Goal: Task Accomplishment & Management: Use online tool/utility

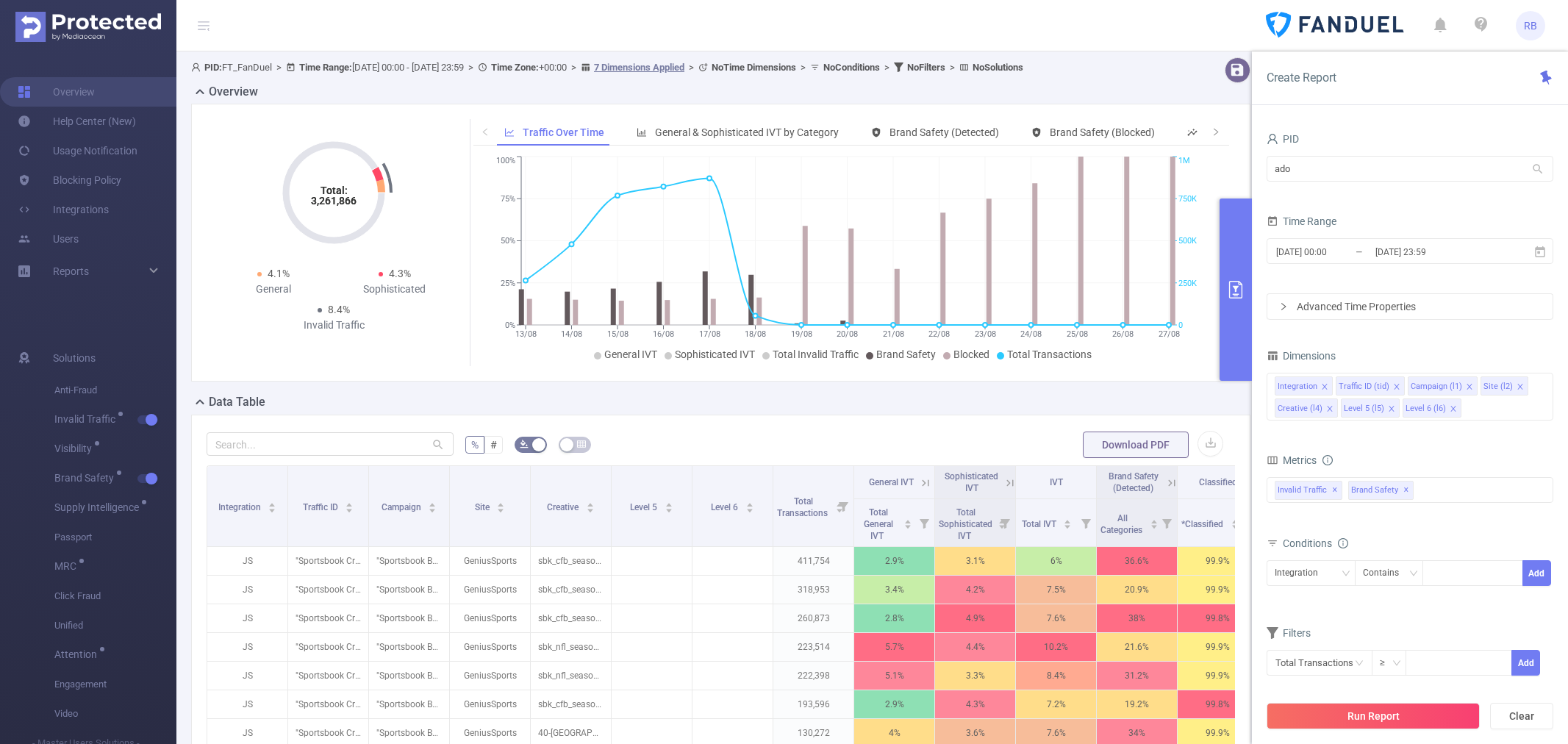
click at [1331, 177] on input "ado" at bounding box center [1409, 169] width 287 height 26
type input "bayer"
click at [1333, 194] on li "1001014 - FT_BayerConsumer 16M [4.21M rows]" at bounding box center [1409, 199] width 287 height 24
click at [1364, 707] on button "Run Report" at bounding box center [1373, 715] width 213 height 27
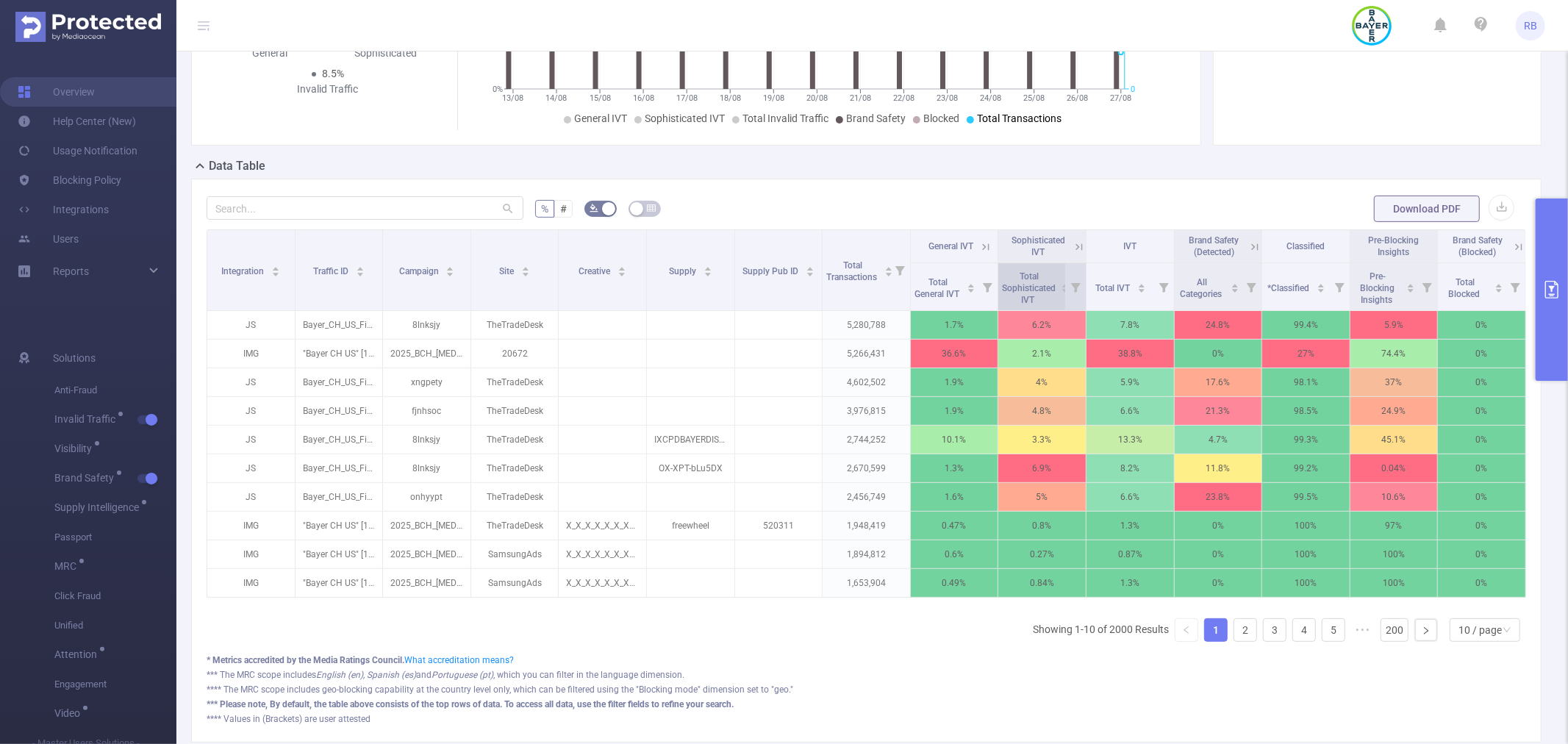
scroll to position [244, 0]
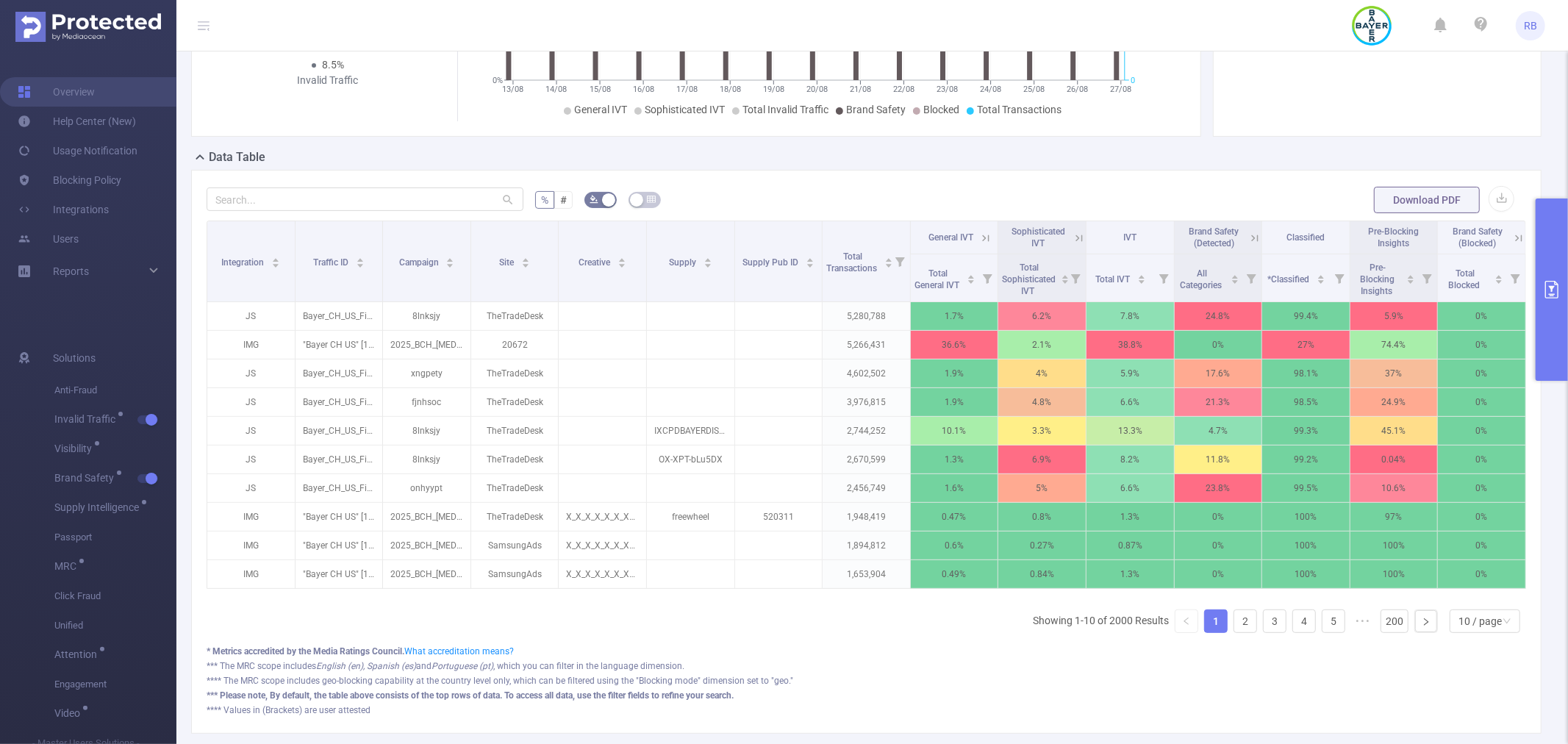
click at [985, 236] on icon at bounding box center [985, 237] width 13 height 13
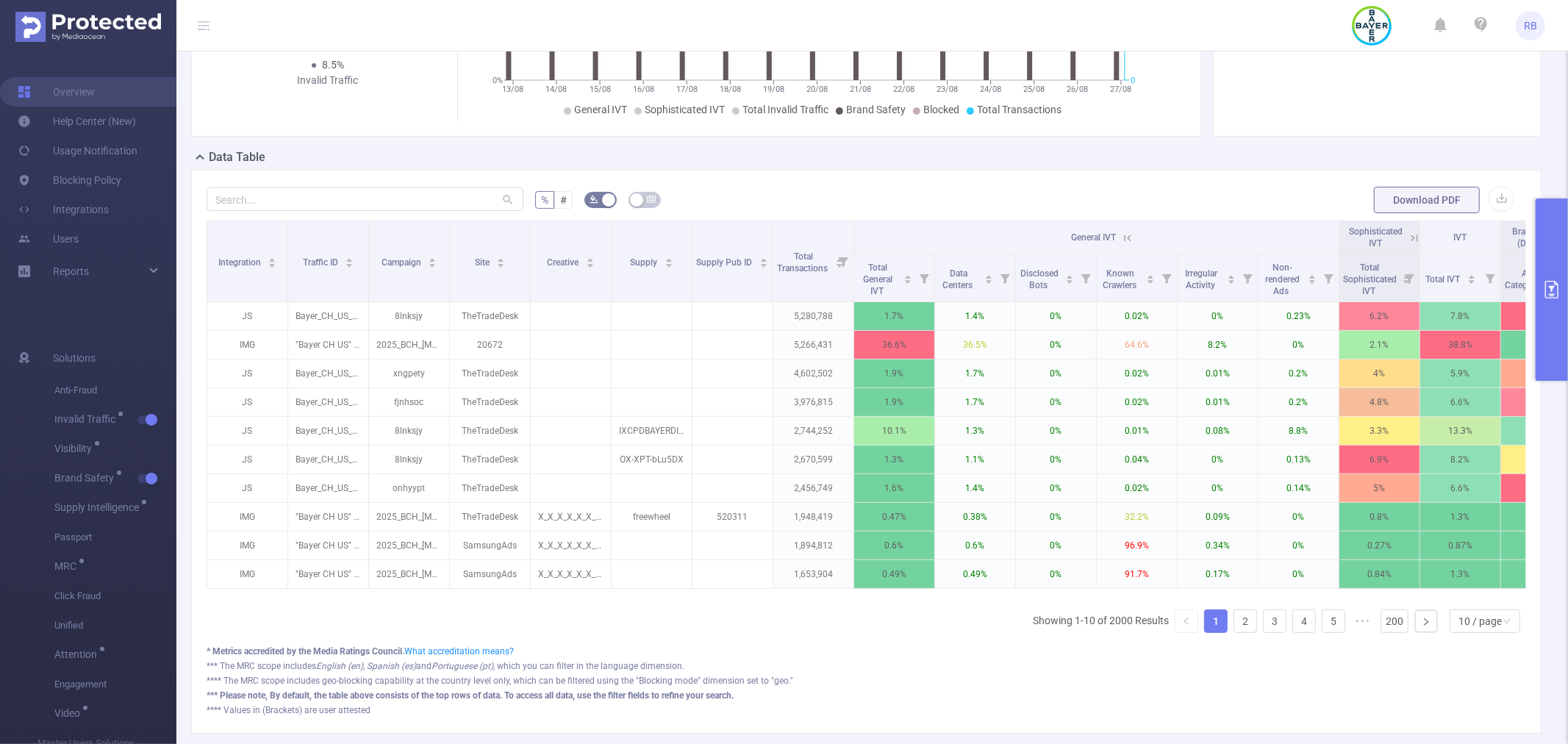
click at [1567, 278] on button "primary" at bounding box center [1551, 289] width 33 height 182
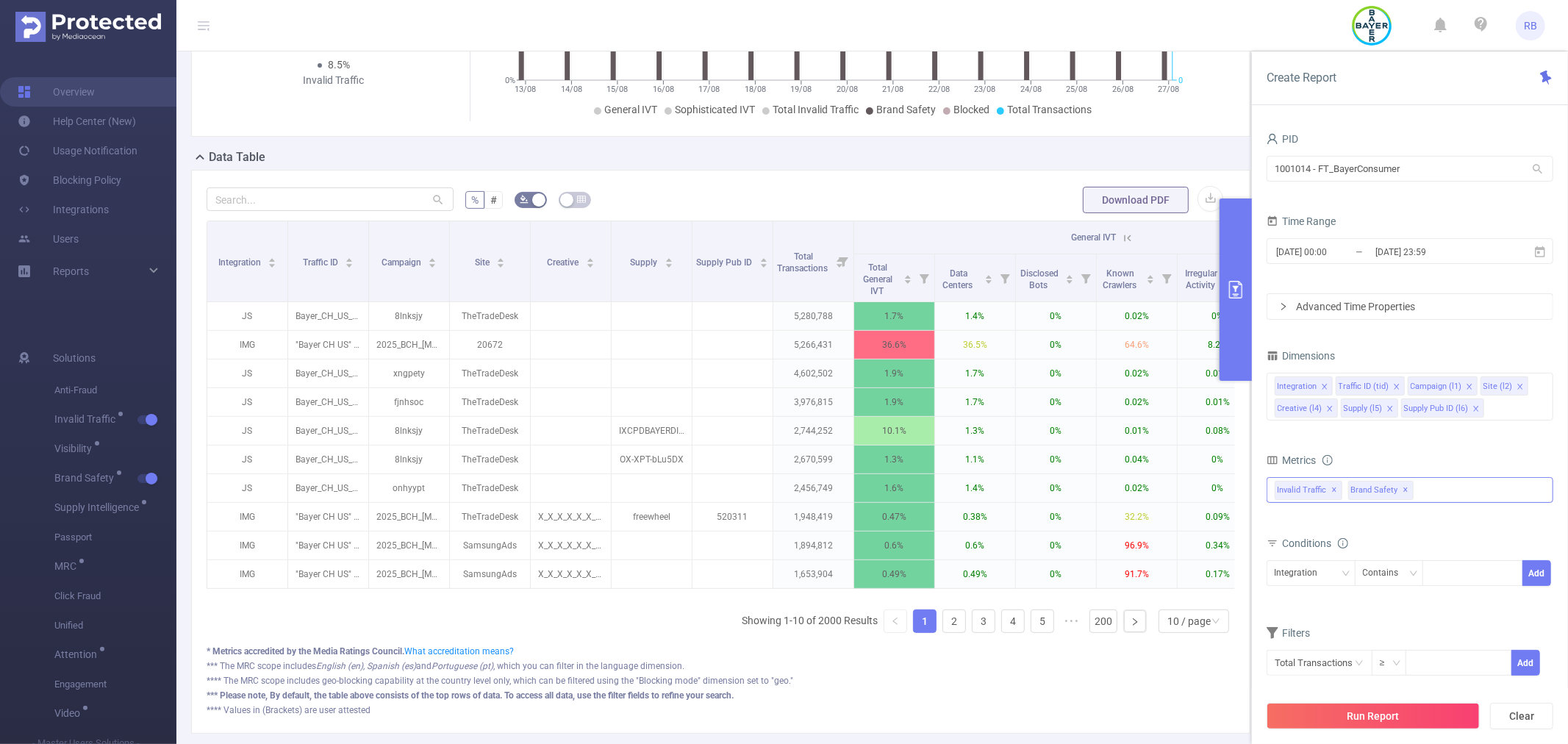
click at [1449, 487] on div "Invalid Traffic ✕ Brand Safety ✕" at bounding box center [1409, 490] width 287 height 26
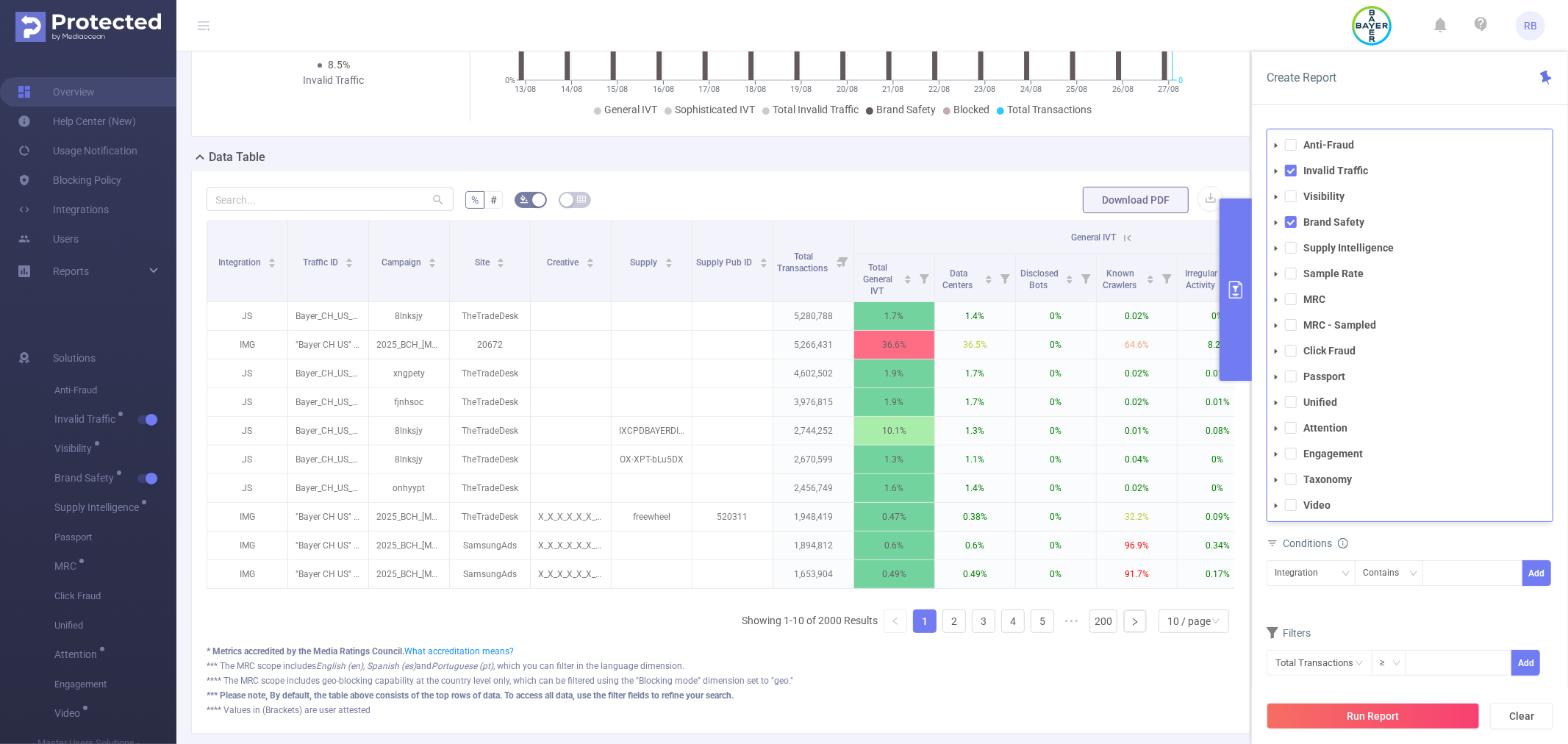
click at [1313, 538] on span "Conditions" at bounding box center [1315, 543] width 65 height 12
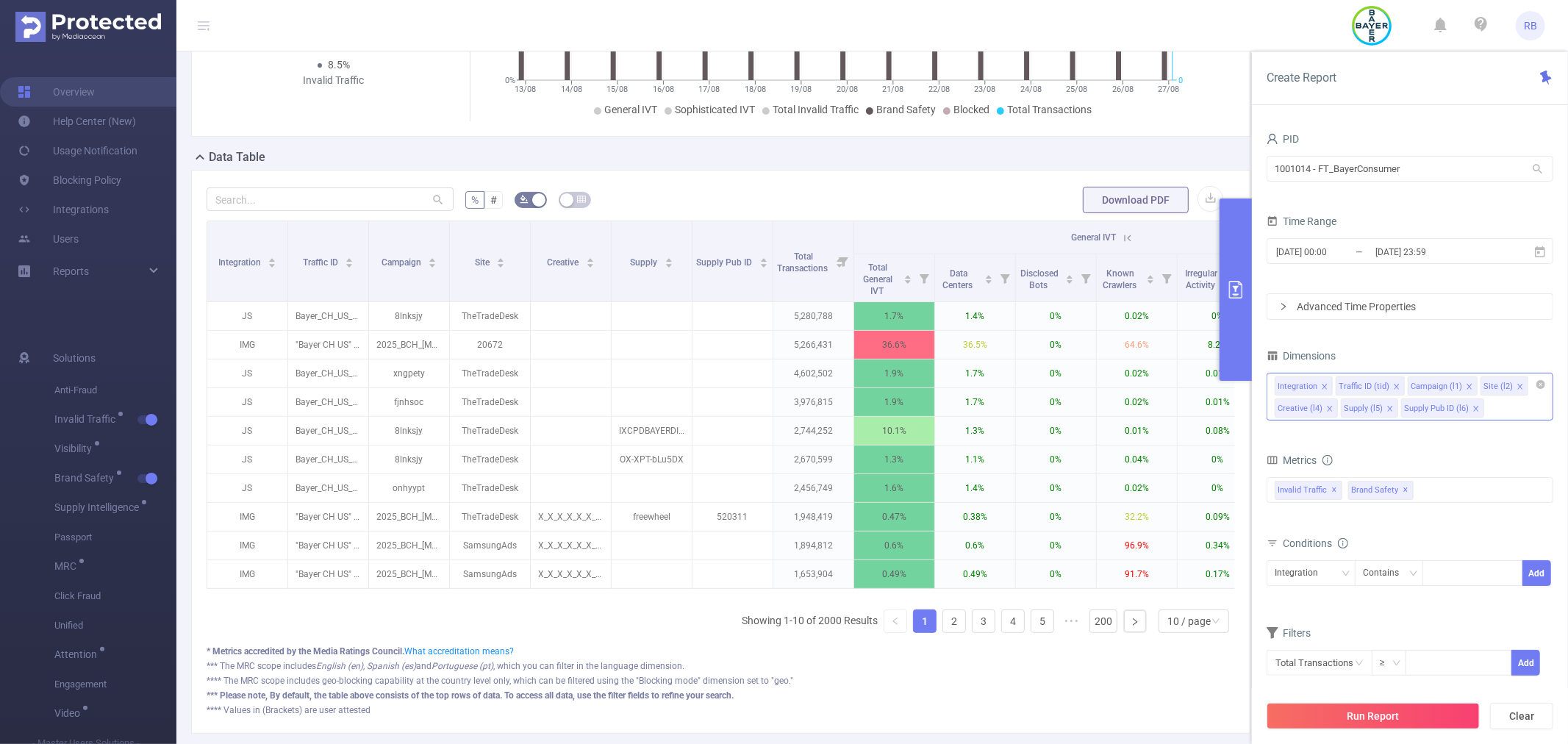
click at [1505, 400] on div "Integration Traffic ID (tid) Campaign (l1) Site (l2) Creative (l4) Supply (l5) …" at bounding box center [1409, 396] width 287 height 47
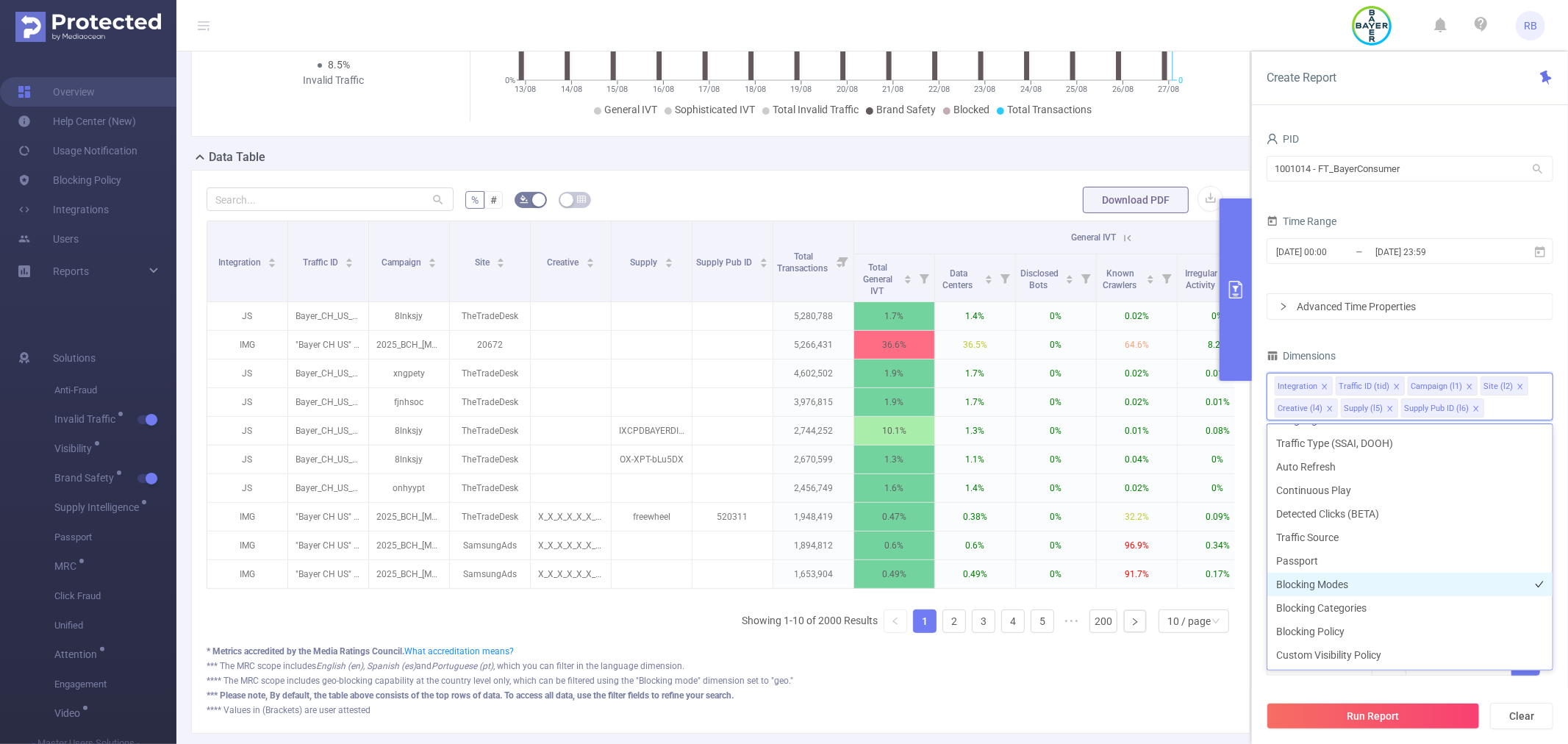
scroll to position [337, 0]
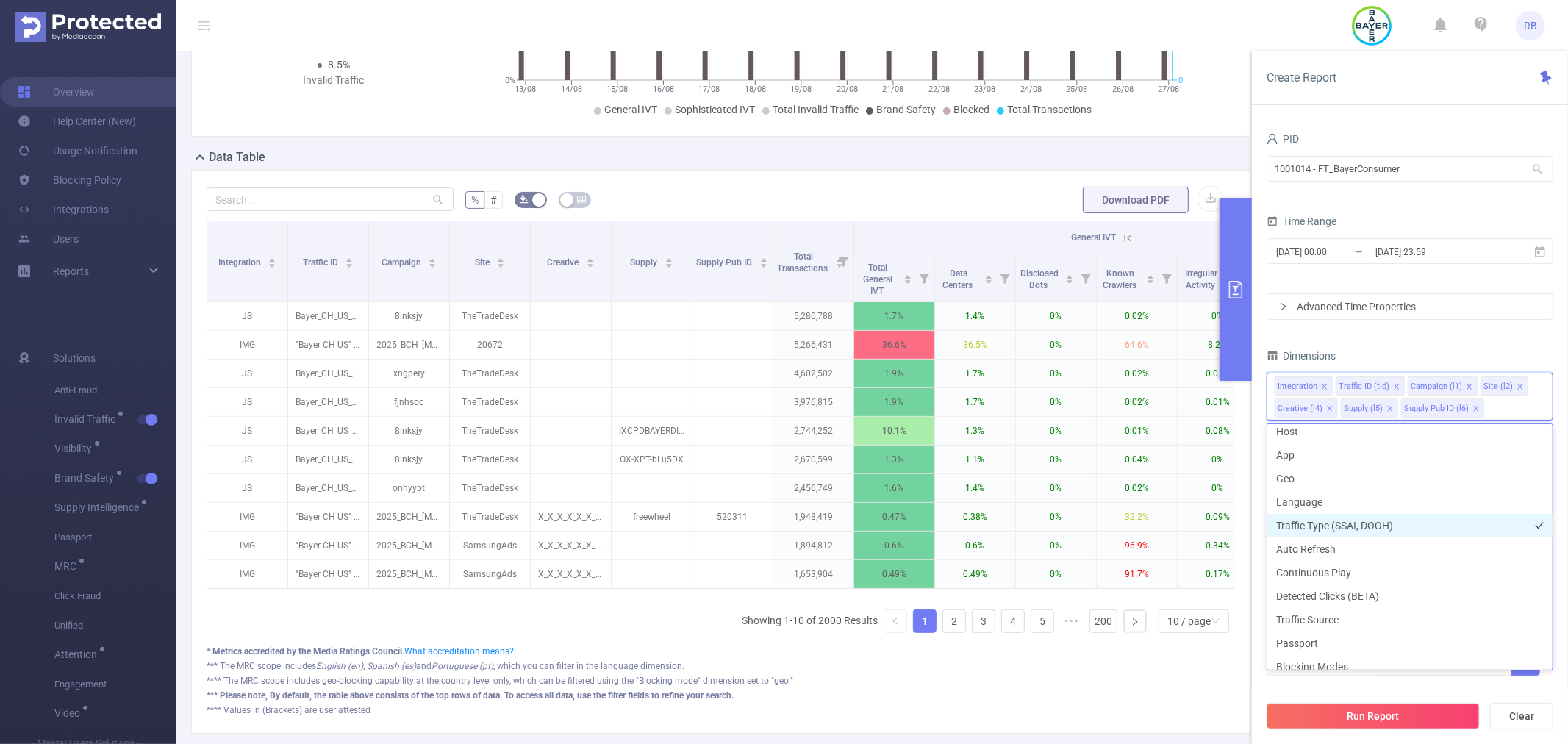
click at [1308, 520] on li "Traffic Type (SSAI, DOOH)" at bounding box center [1409, 525] width 285 height 24
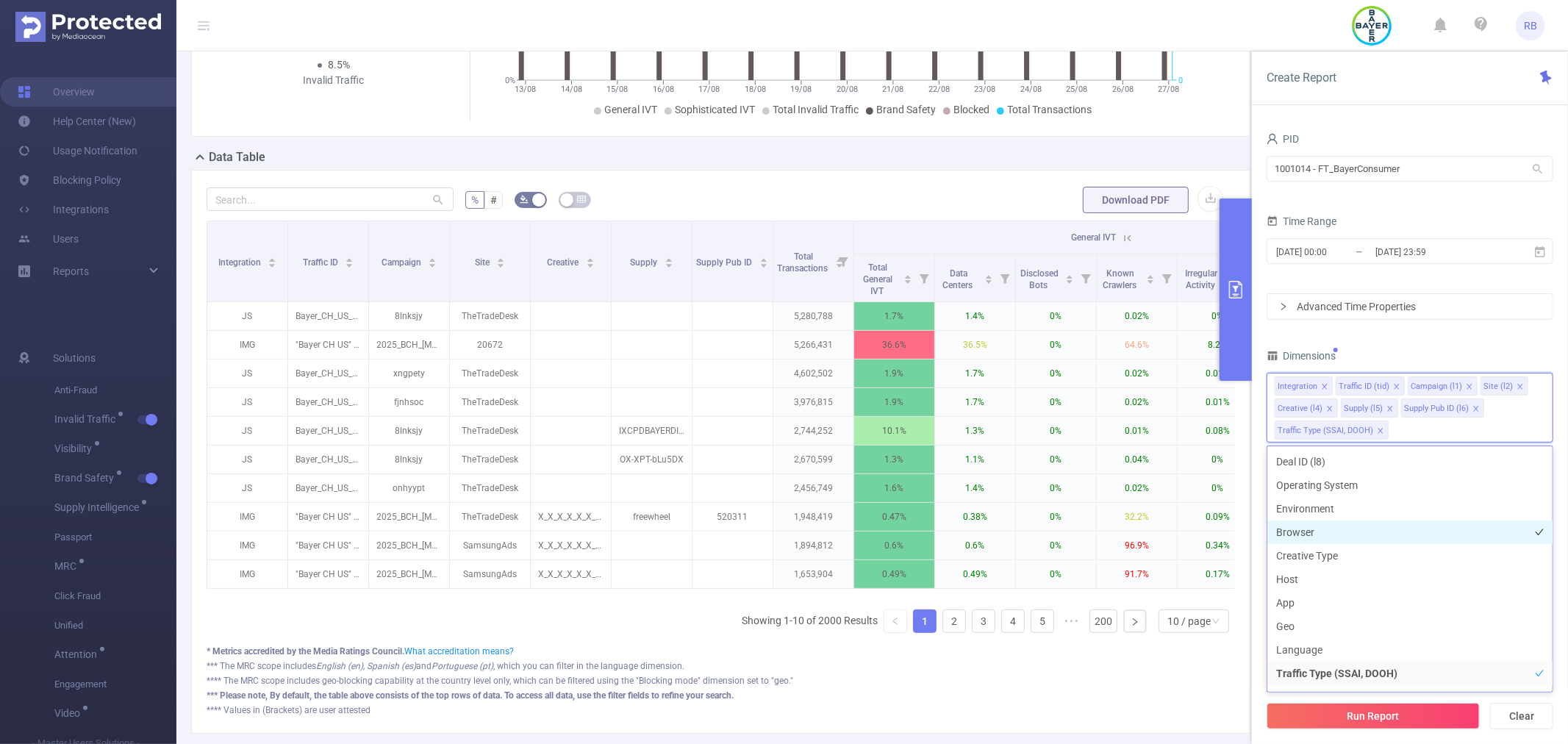
scroll to position [173, 0]
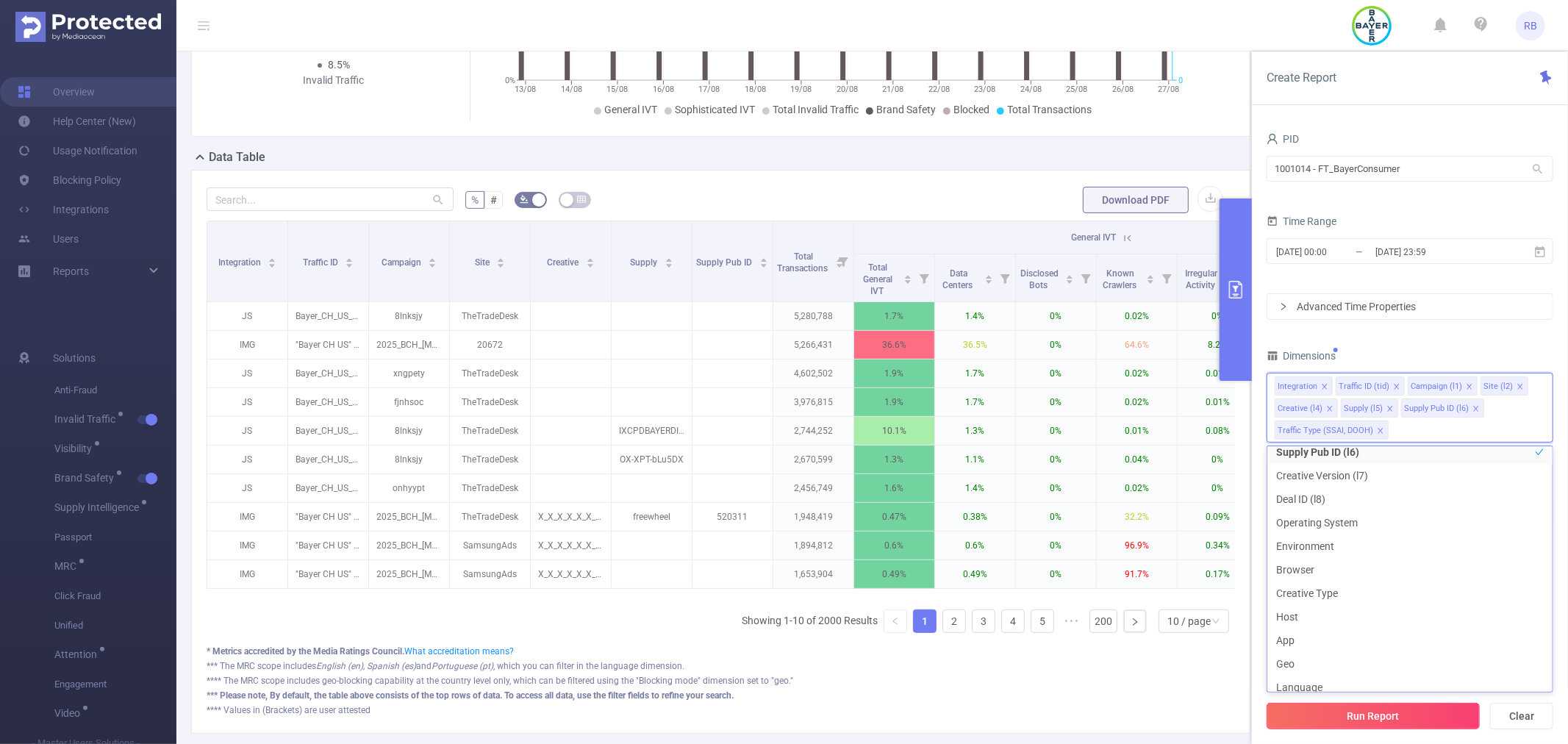
click at [1316, 720] on button "Run Report" at bounding box center [1373, 715] width 213 height 27
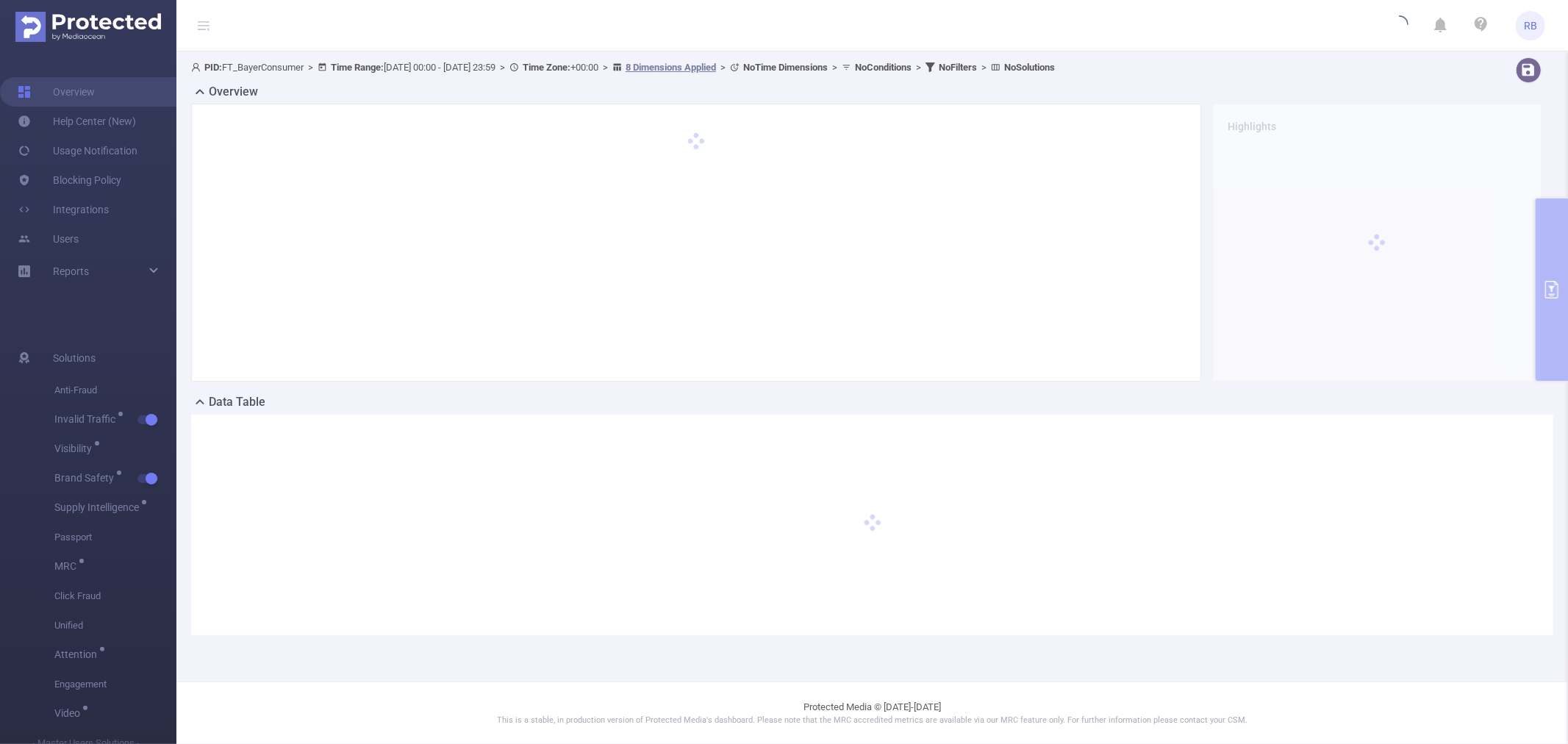
scroll to position [0, 0]
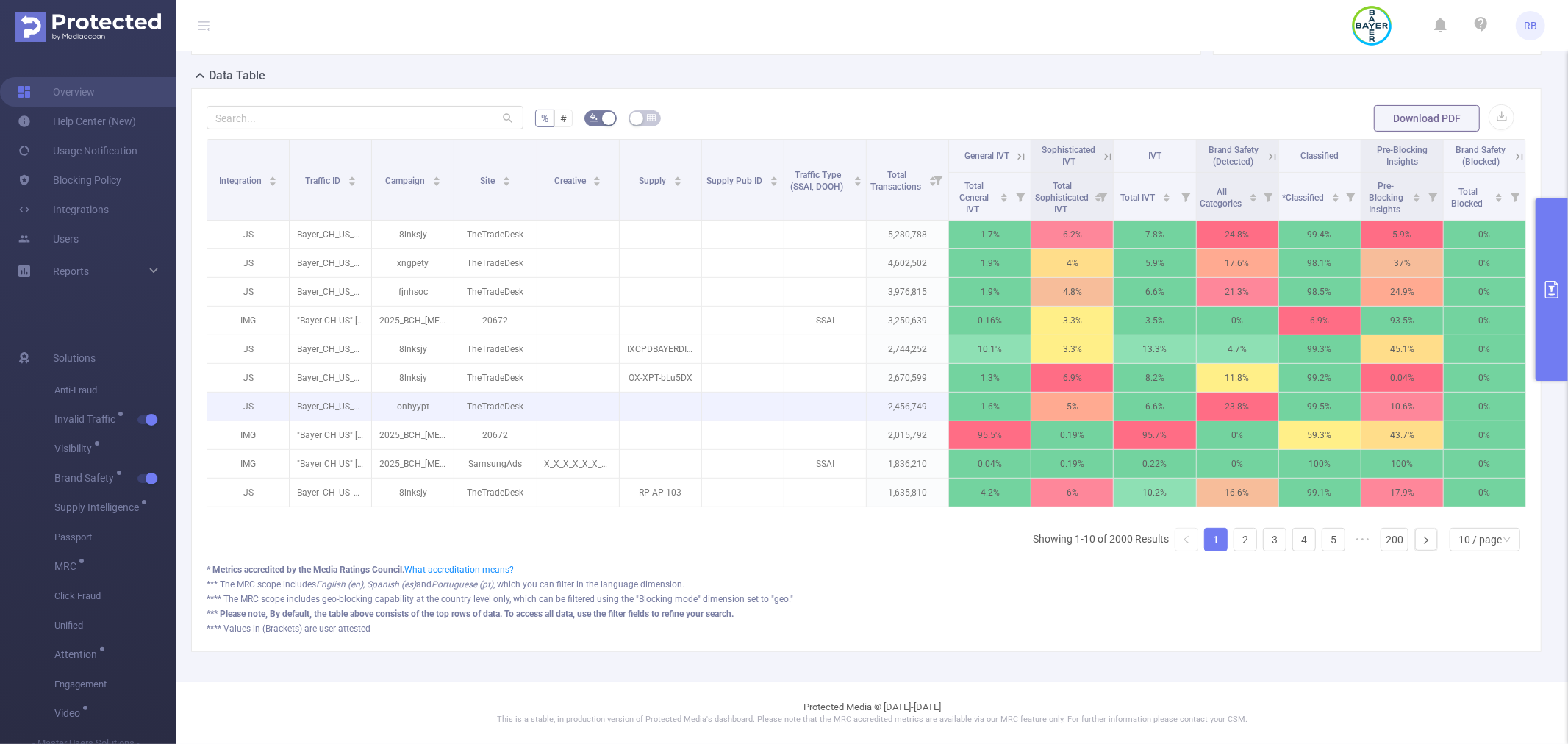
scroll to position [340, 0]
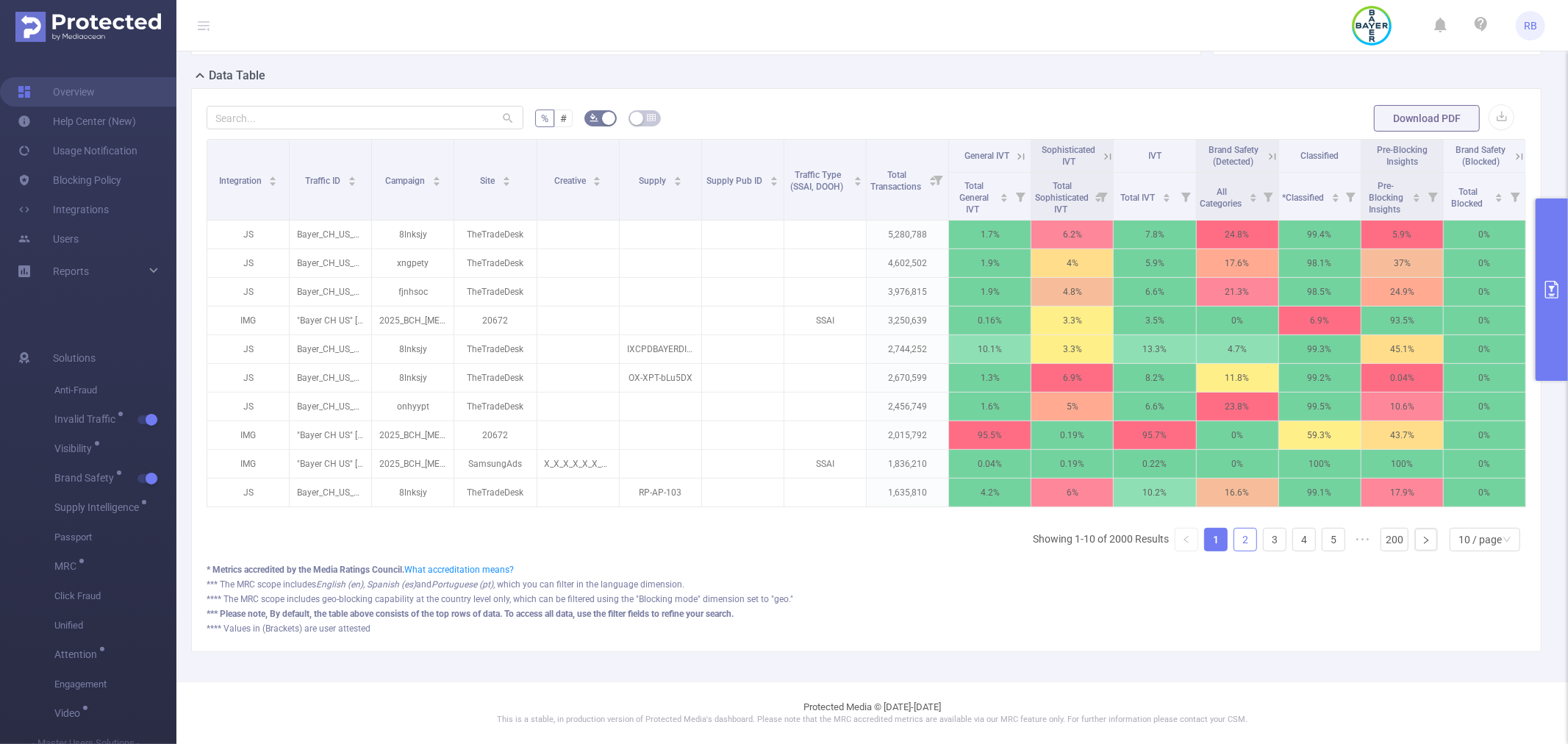
click at [1238, 537] on link "2" at bounding box center [1245, 539] width 22 height 22
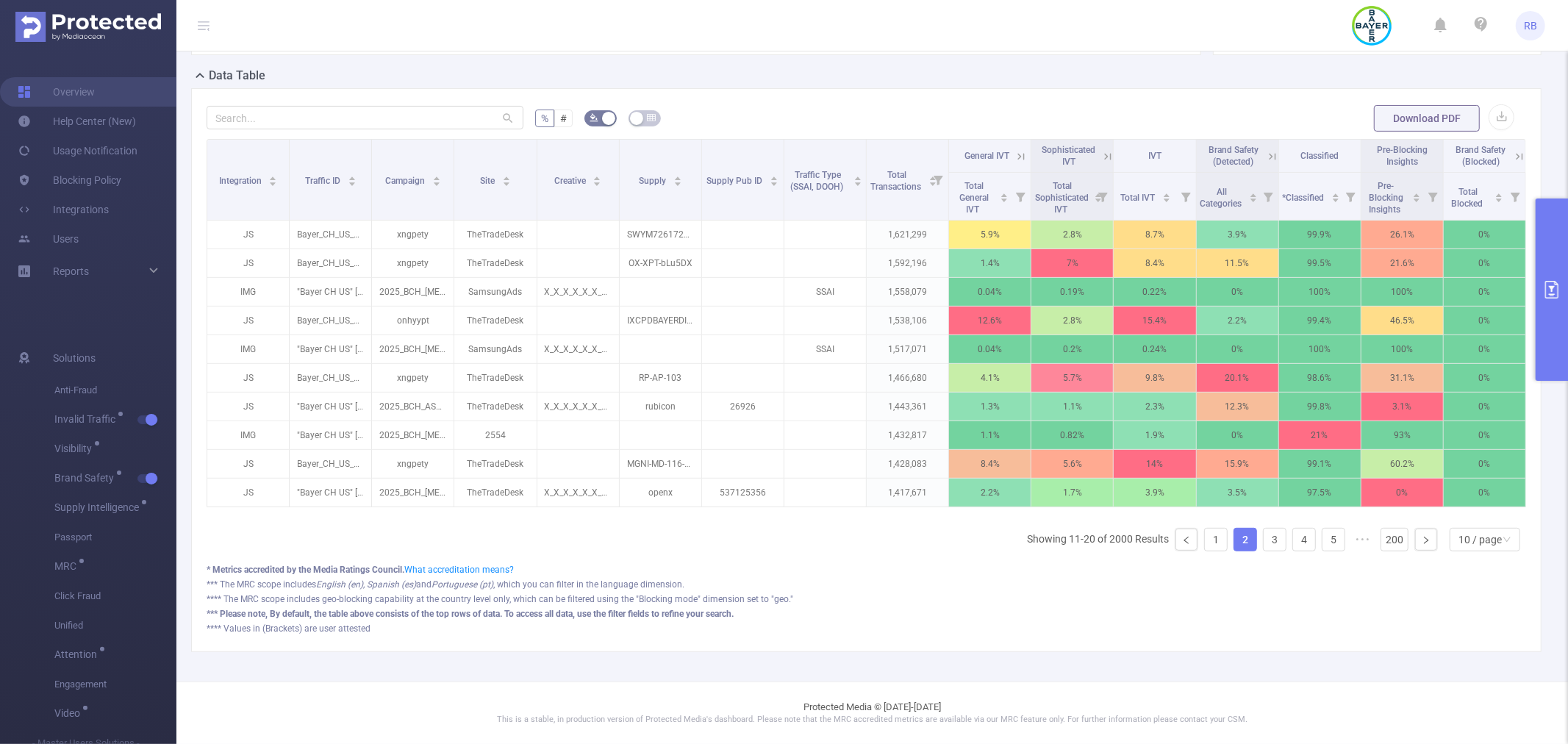
click at [1567, 304] on button "primary" at bounding box center [1551, 289] width 33 height 182
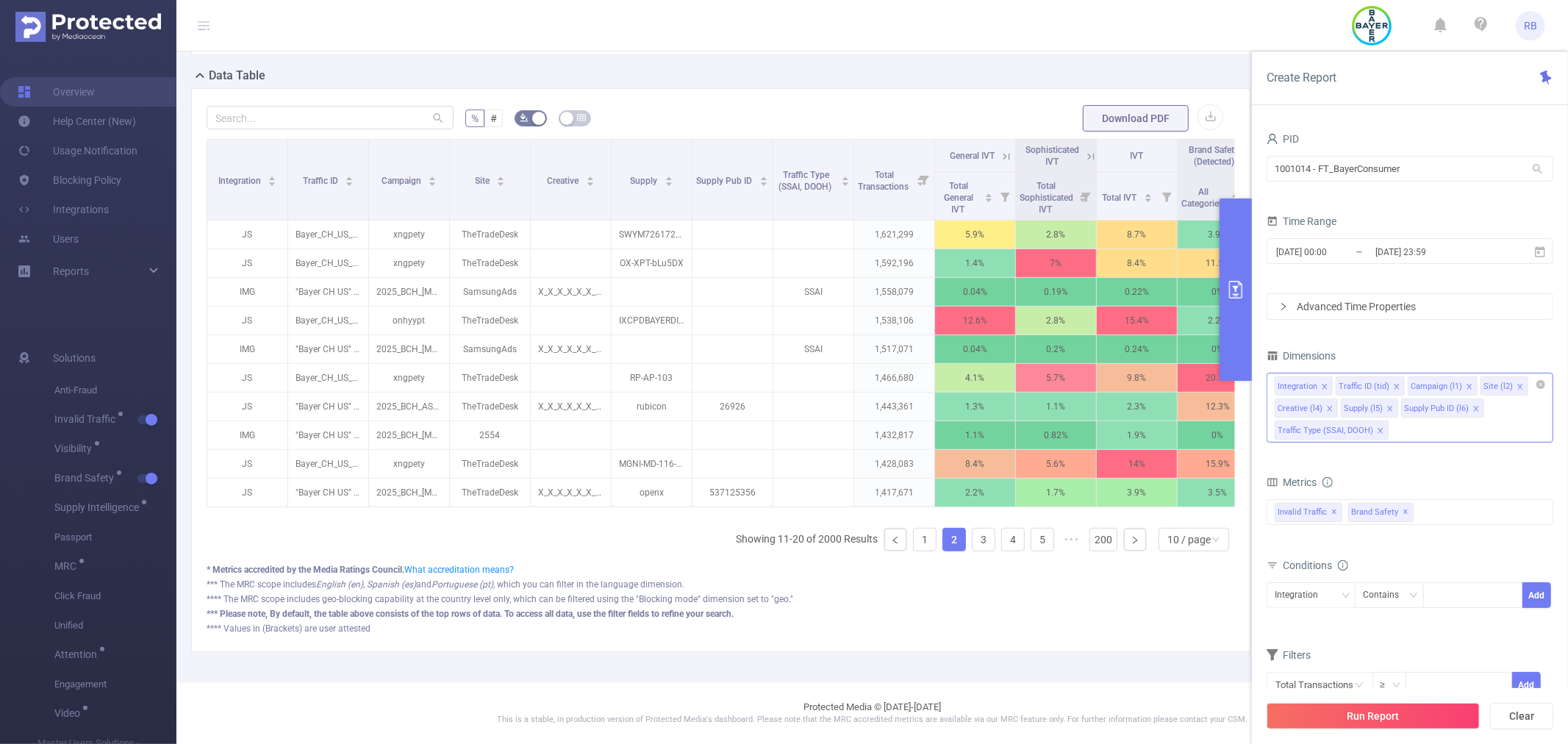
click at [1378, 430] on icon "icon: close" at bounding box center [1380, 430] width 5 height 5
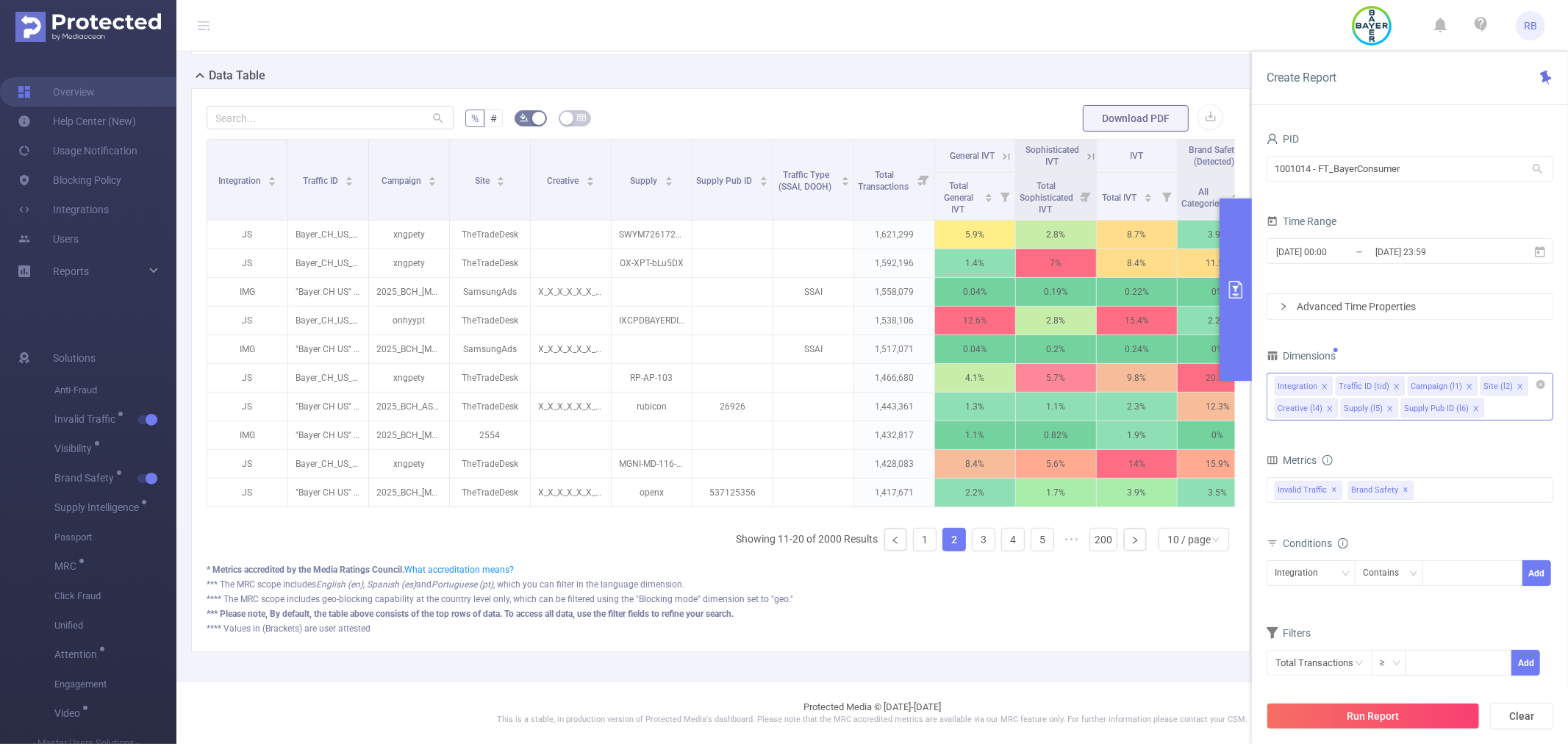
click at [1349, 716] on button "Run Report" at bounding box center [1373, 715] width 213 height 27
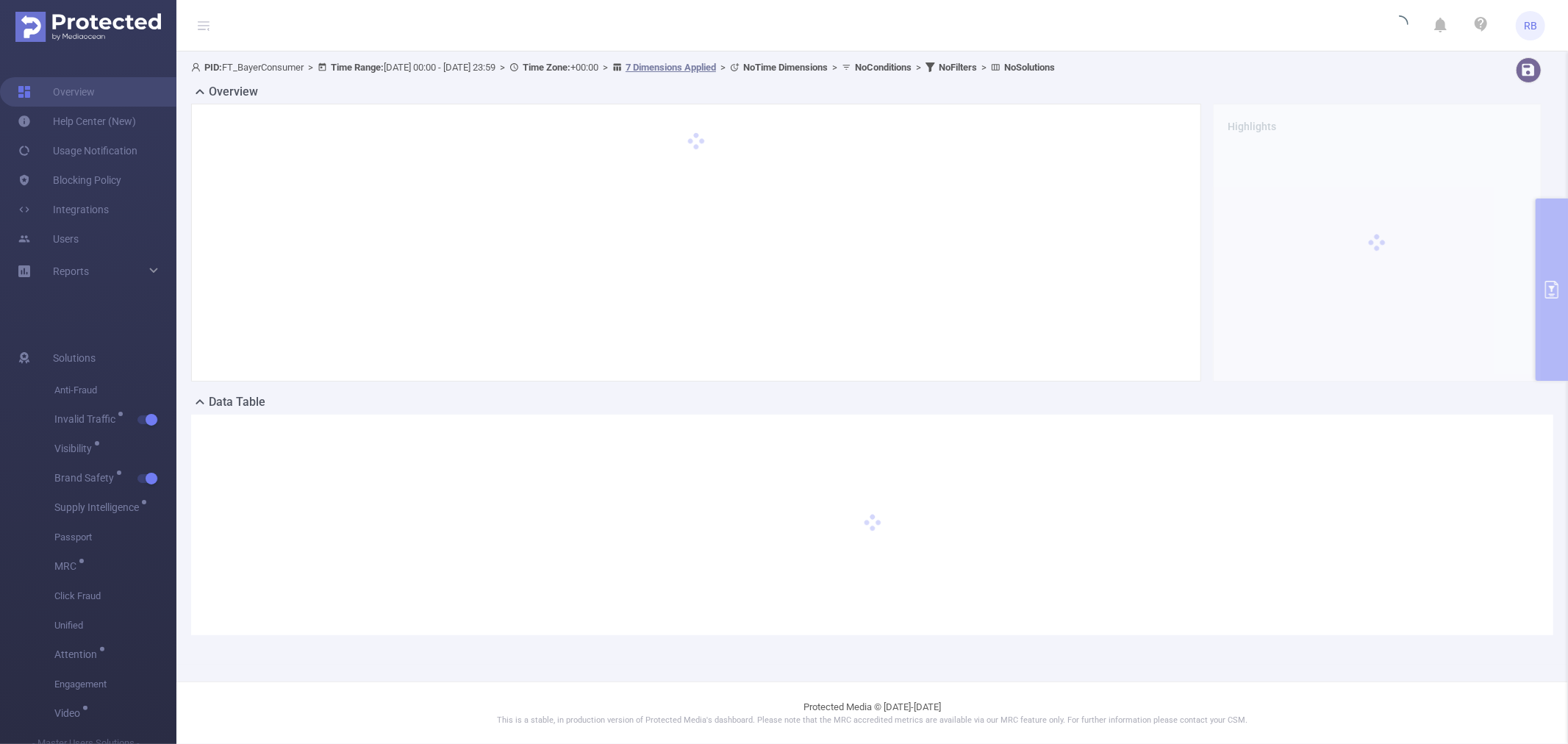
scroll to position [0, 0]
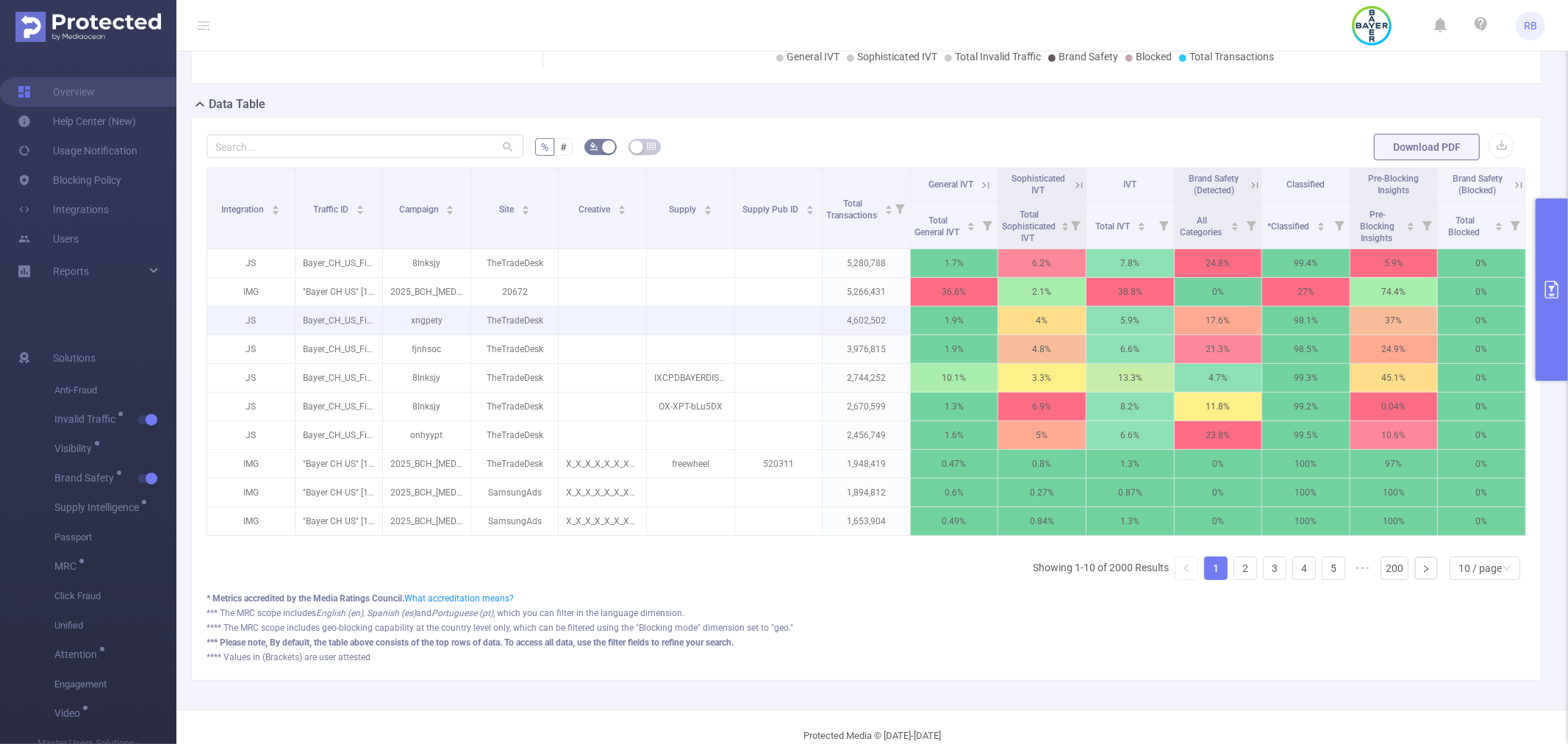
scroll to position [340, 0]
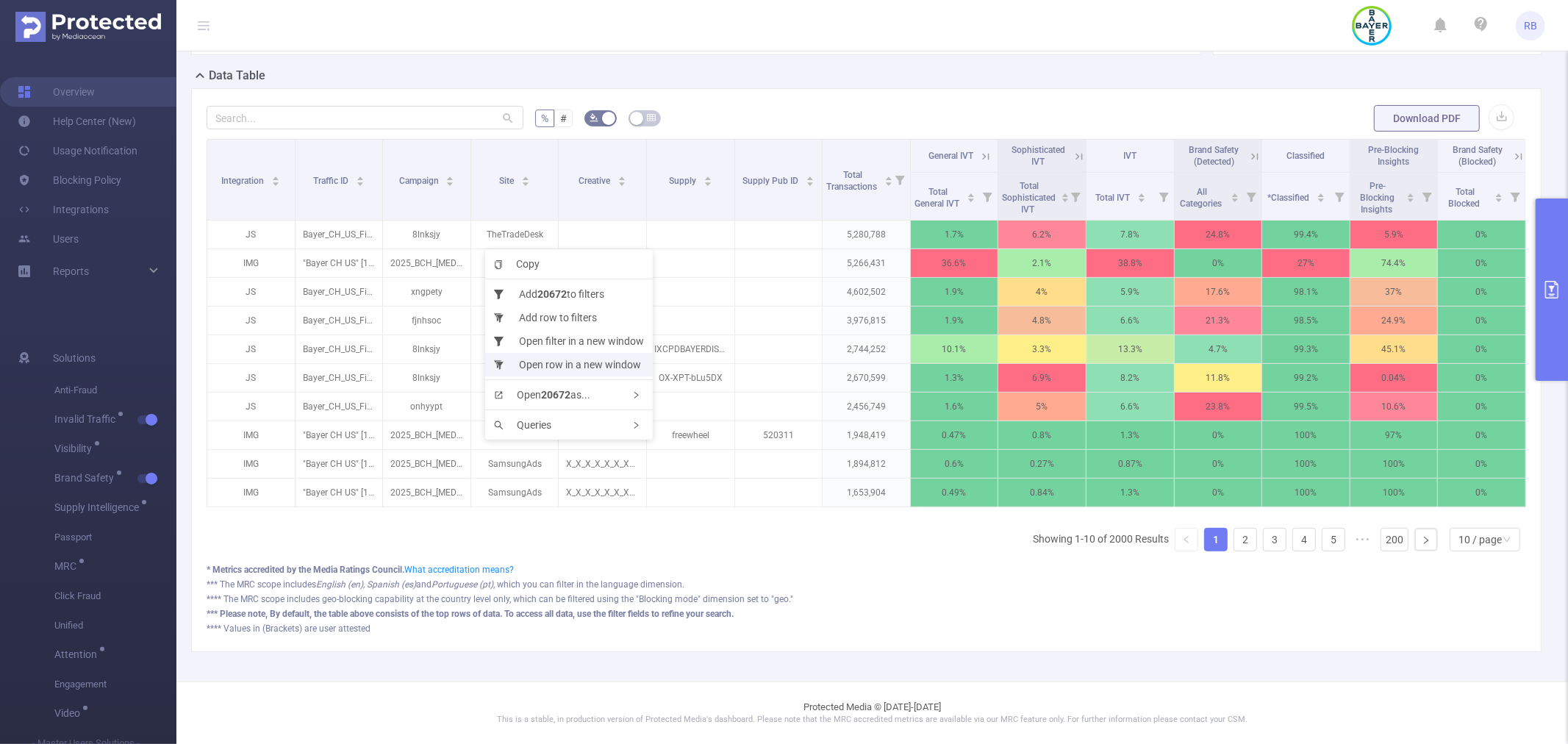
click at [537, 360] on li "Open row in a new window" at bounding box center [569, 365] width 168 height 24
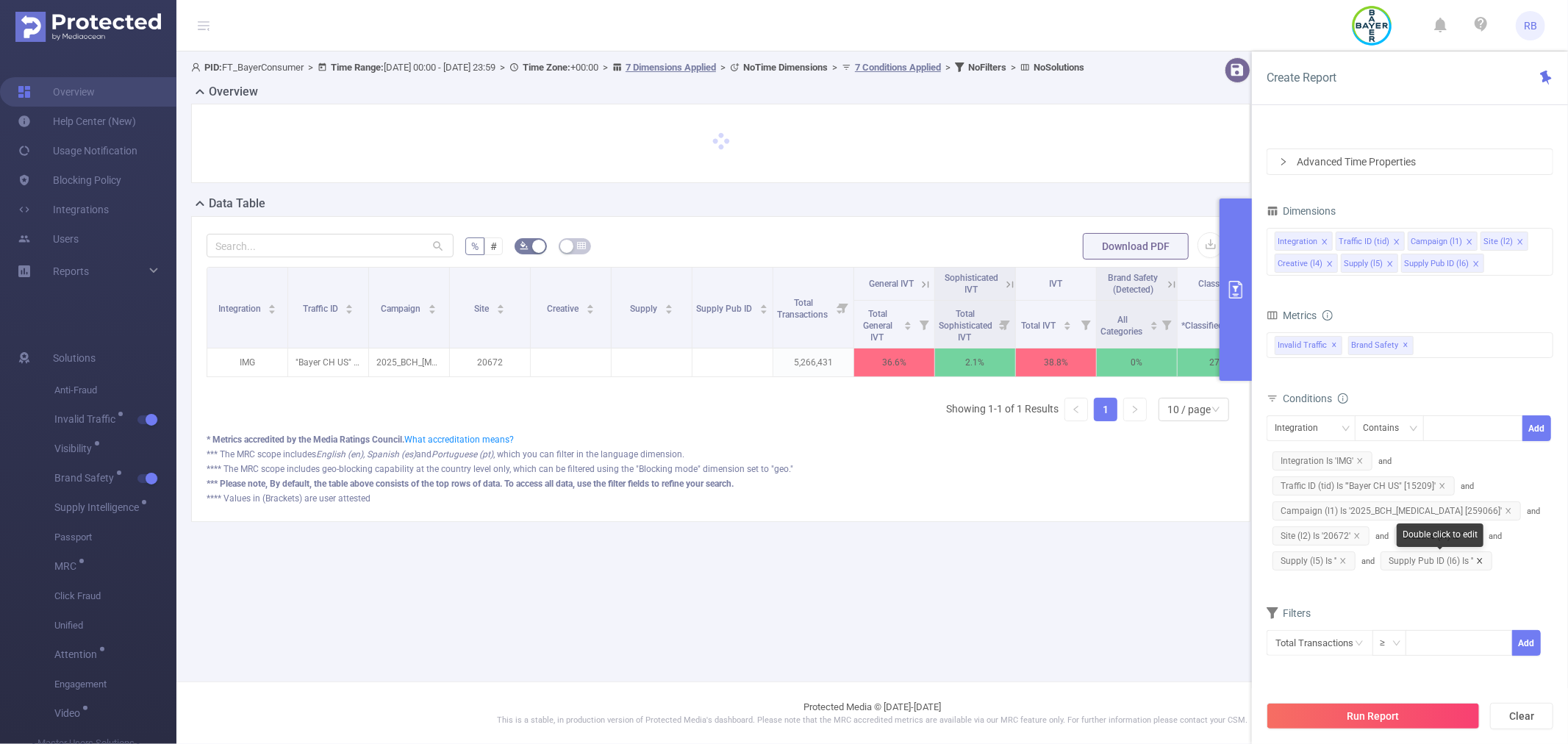
click at [1480, 560] on icon "icon: close" at bounding box center [1478, 560] width 7 height 7
click at [1470, 532] on icon "icon: close" at bounding box center [1469, 535] width 7 height 7
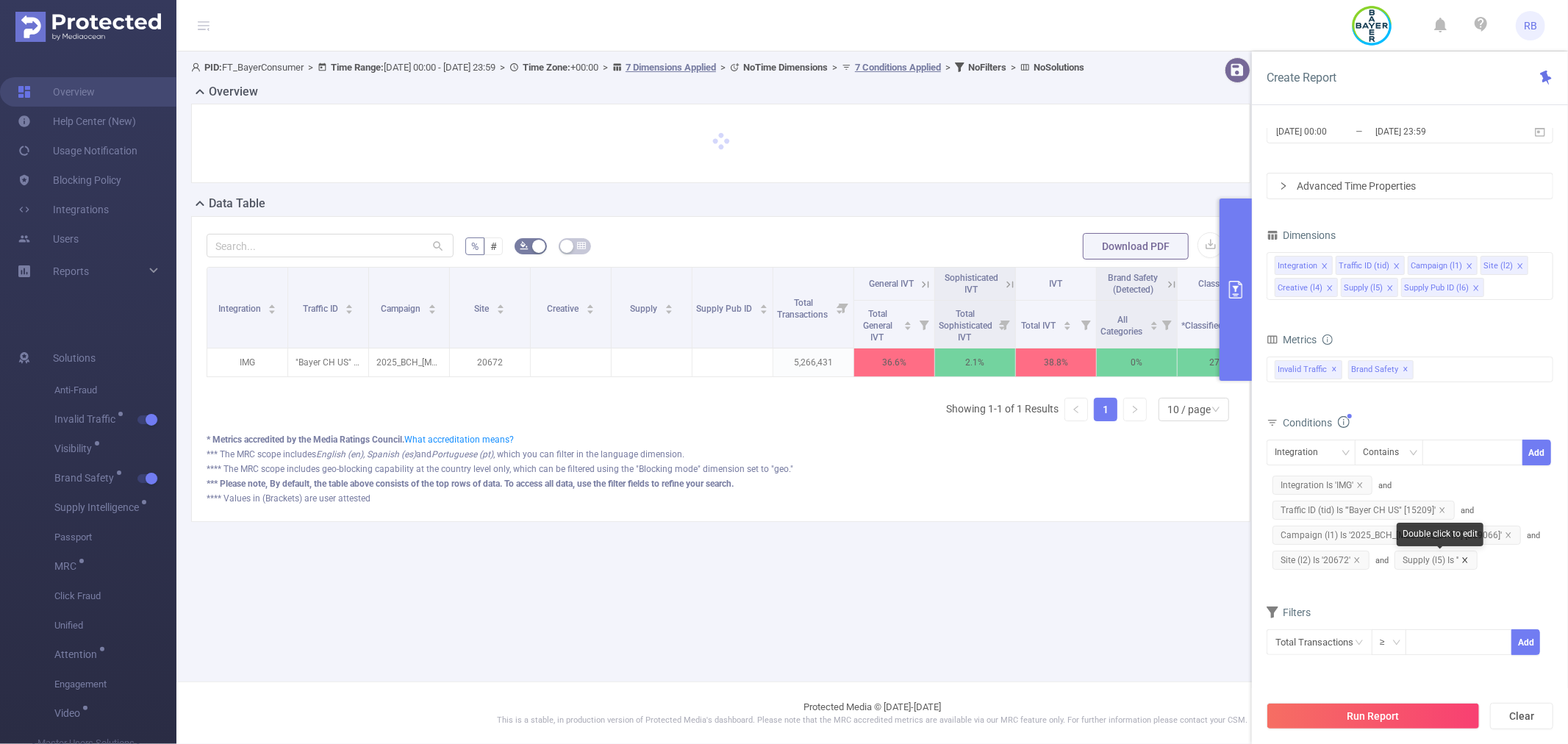
click at [1466, 560] on icon "icon: close" at bounding box center [1465, 560] width 7 height 7
click at [1507, 280] on div "Integration Traffic ID (tid) Campaign (l1) Site (l2) Creative (l4) Supply (l5) …" at bounding box center [1409, 276] width 287 height 47
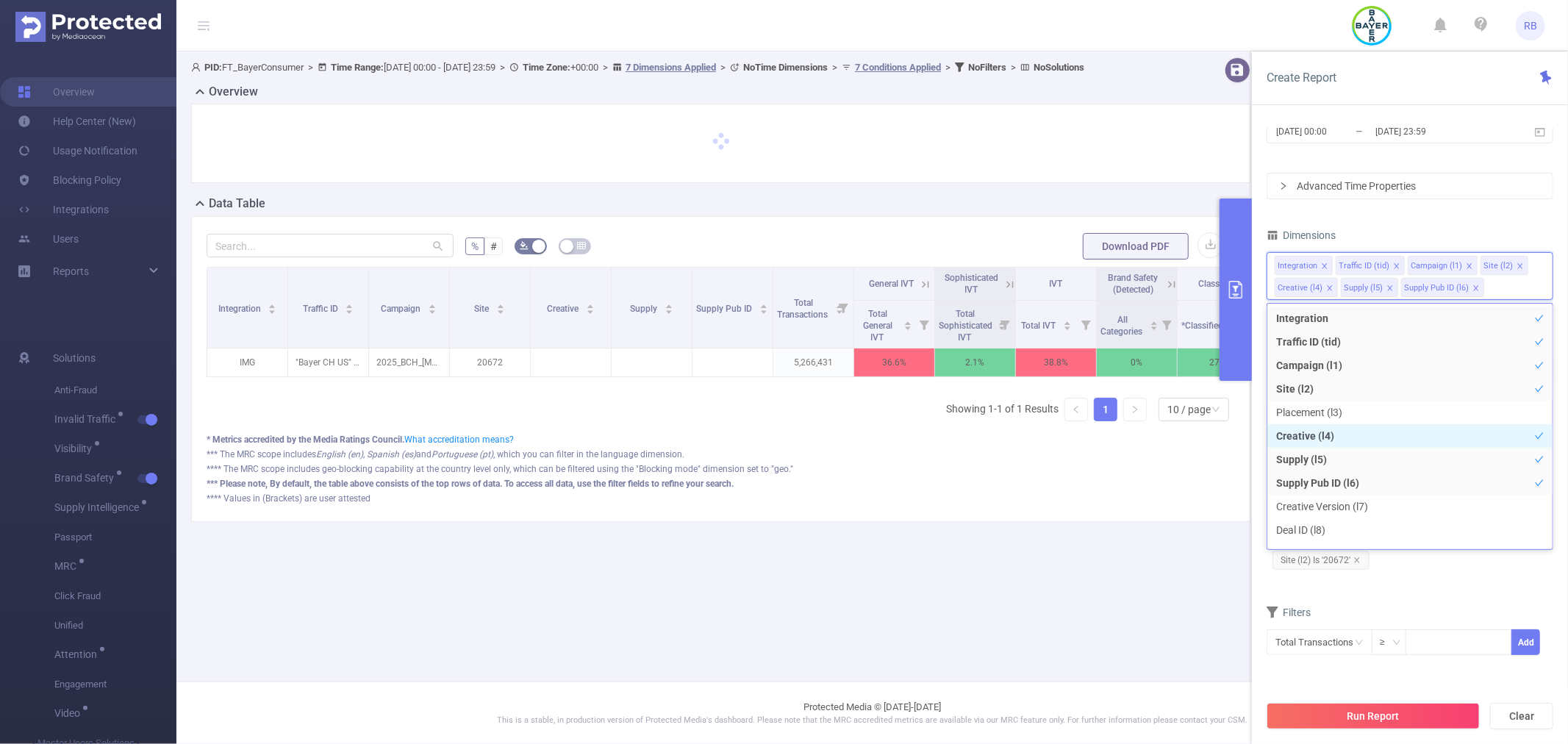
scroll to position [164, 0]
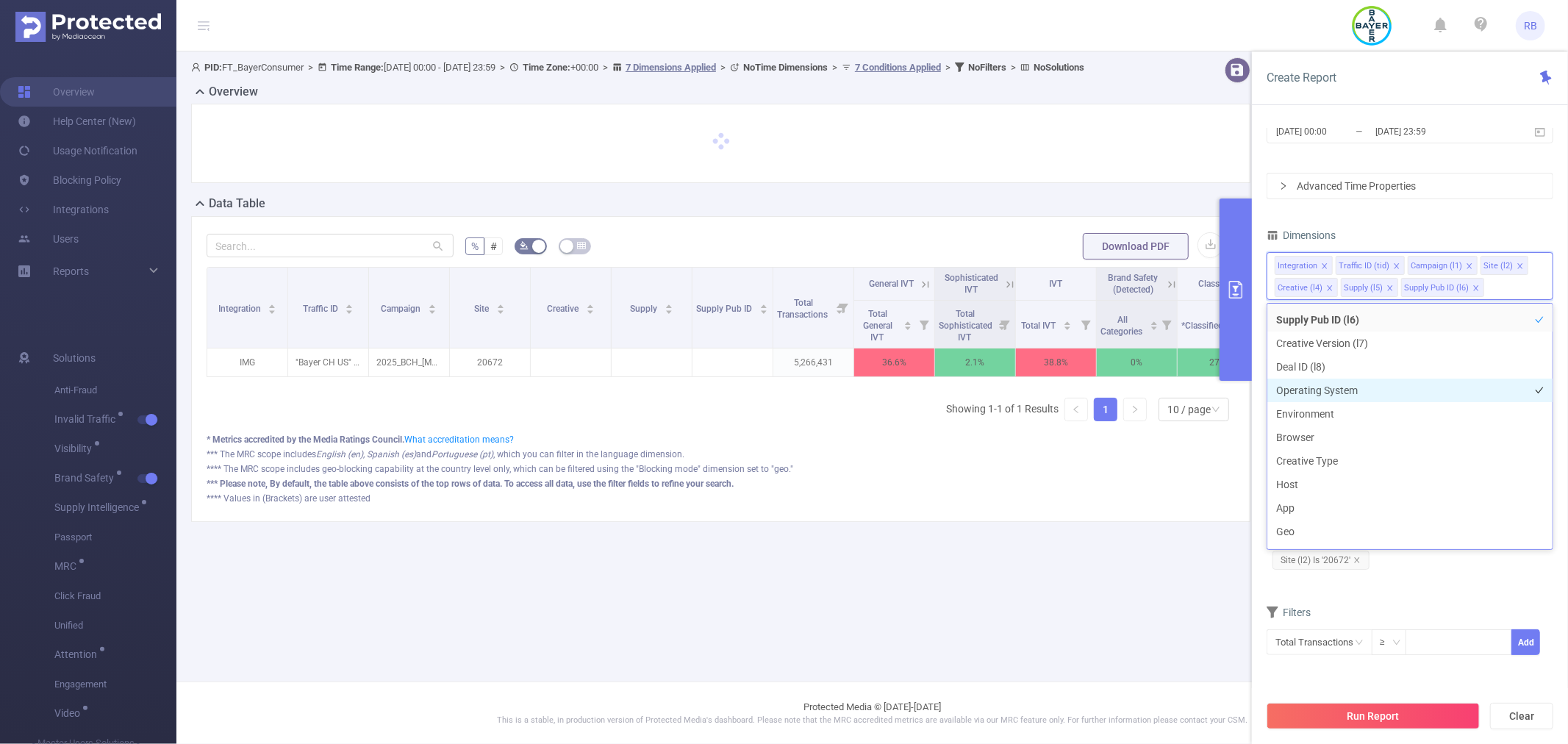
click at [1318, 391] on li "Operating System" at bounding box center [1409, 390] width 285 height 24
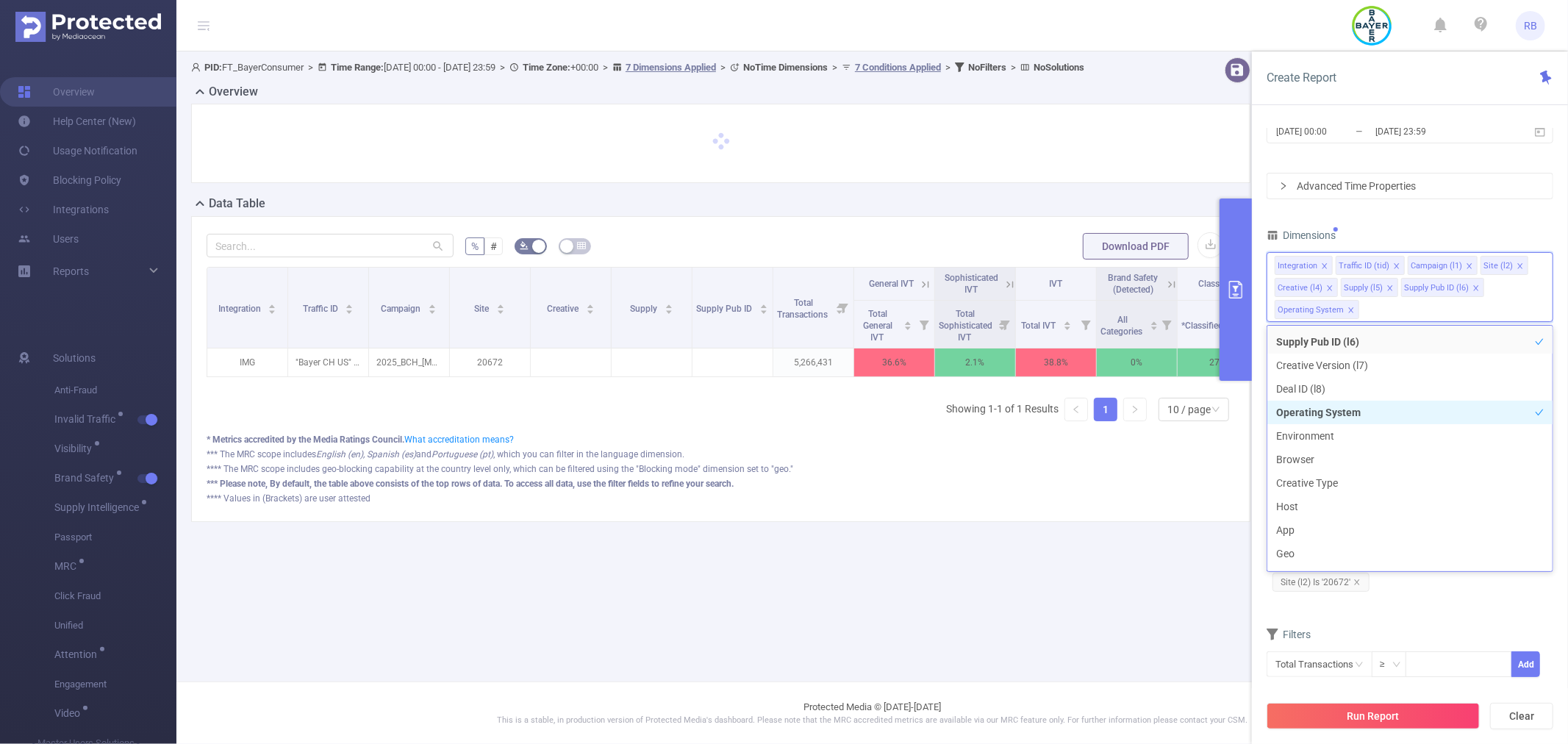
click at [1320, 418] on li "Operating System" at bounding box center [1409, 412] width 285 height 24
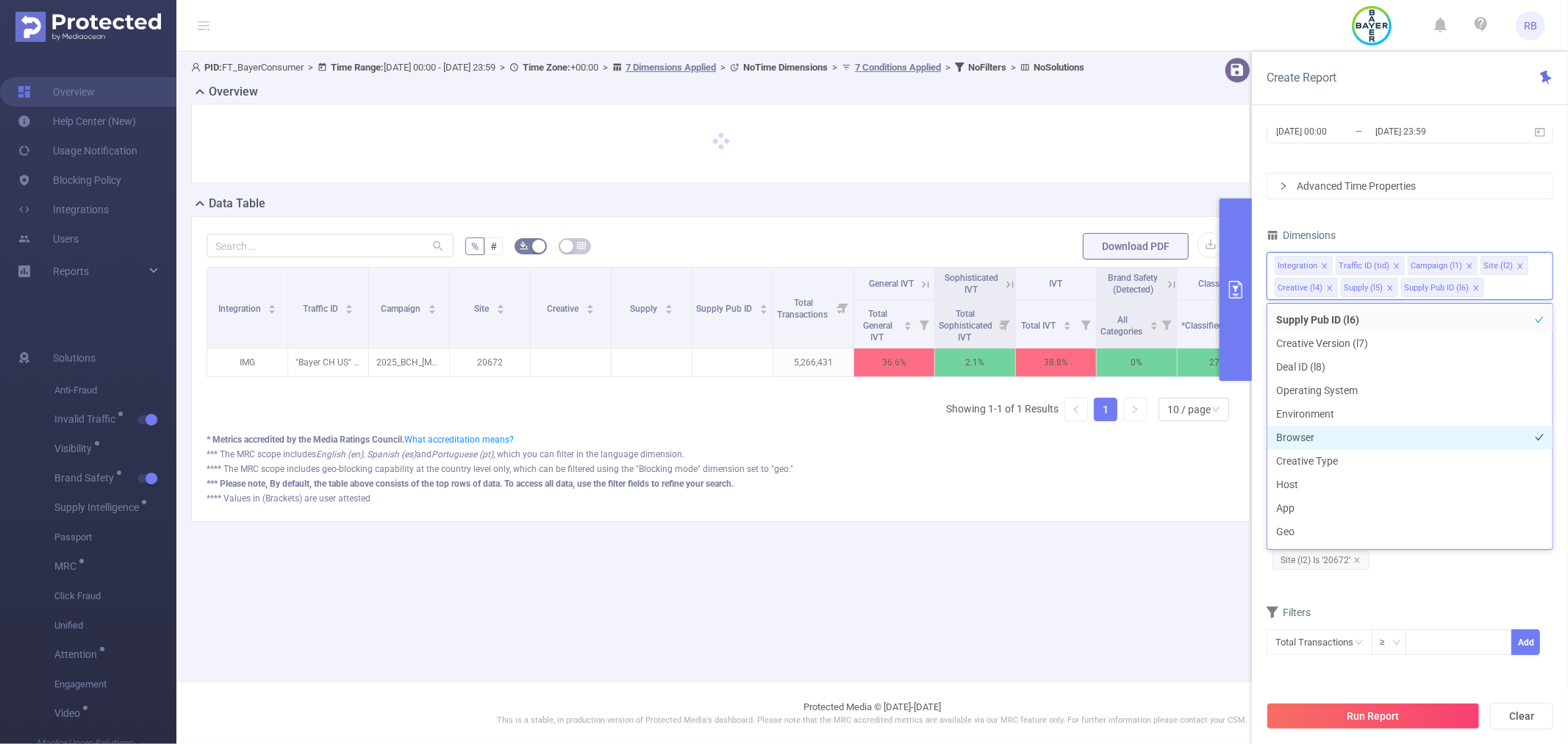
click at [1321, 434] on li "Browser" at bounding box center [1409, 438] width 285 height 24
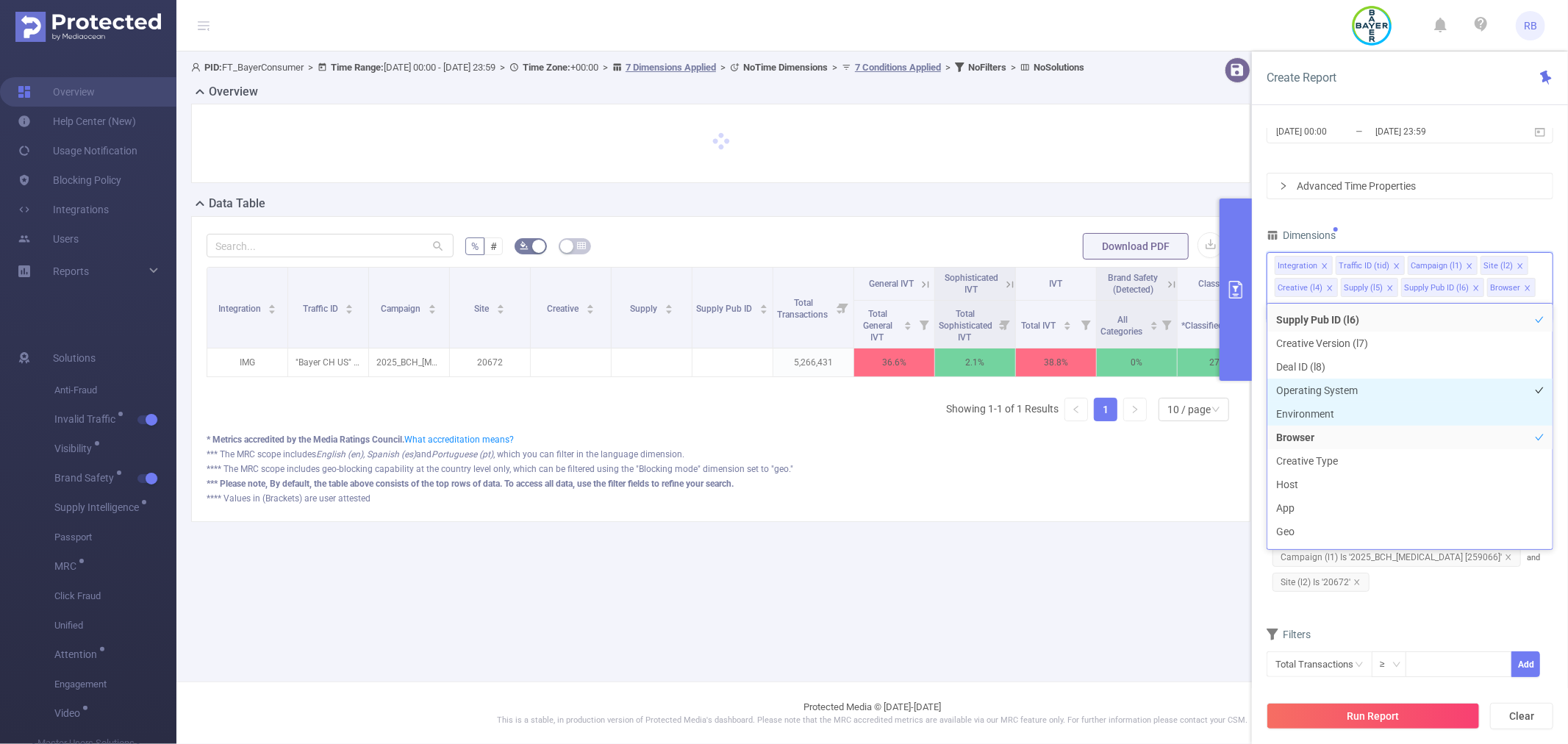
click at [1320, 415] on li "Environment" at bounding box center [1409, 414] width 285 height 24
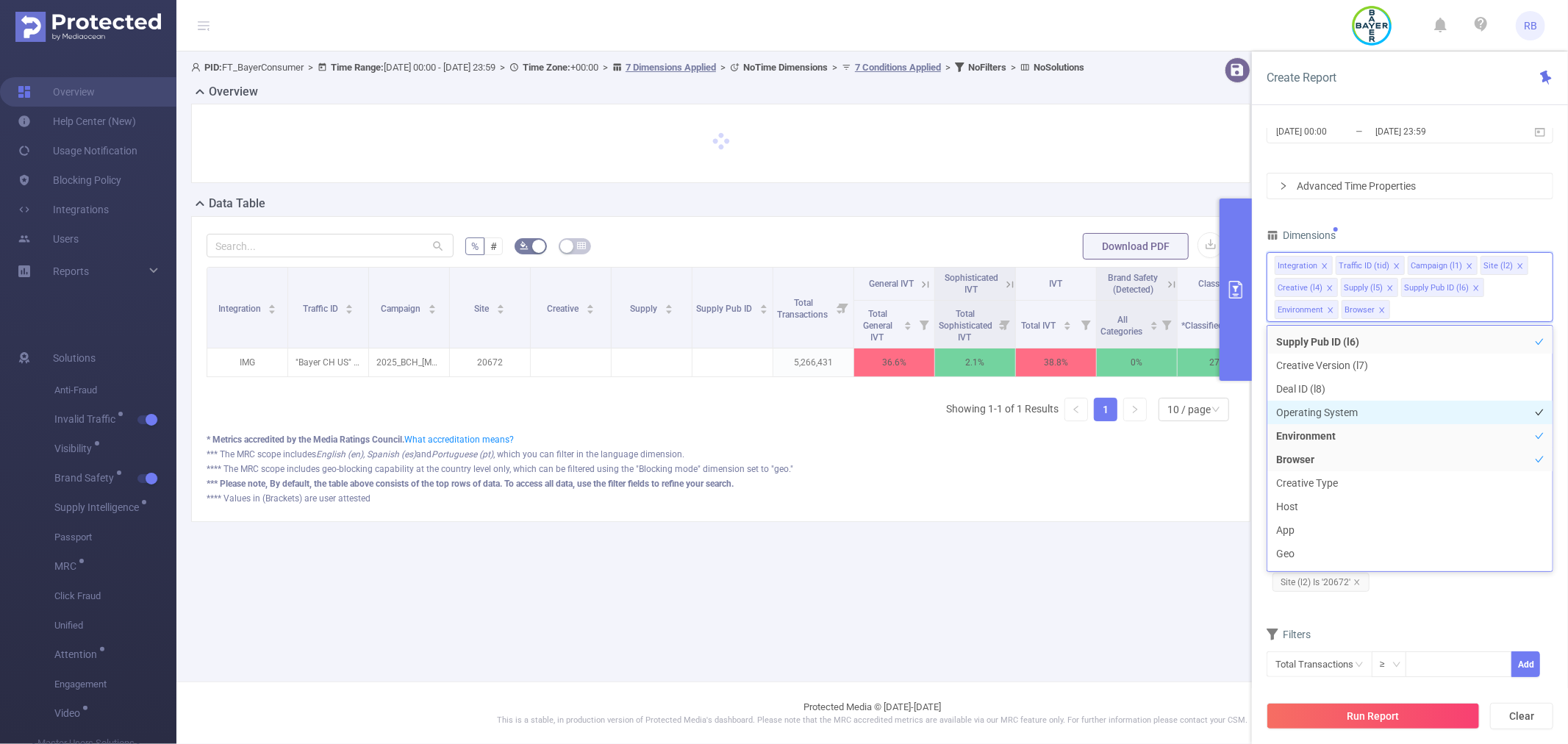
click at [1326, 410] on li "Operating System" at bounding box center [1409, 412] width 285 height 24
click at [1296, 487] on li "Creative Type" at bounding box center [1409, 483] width 285 height 24
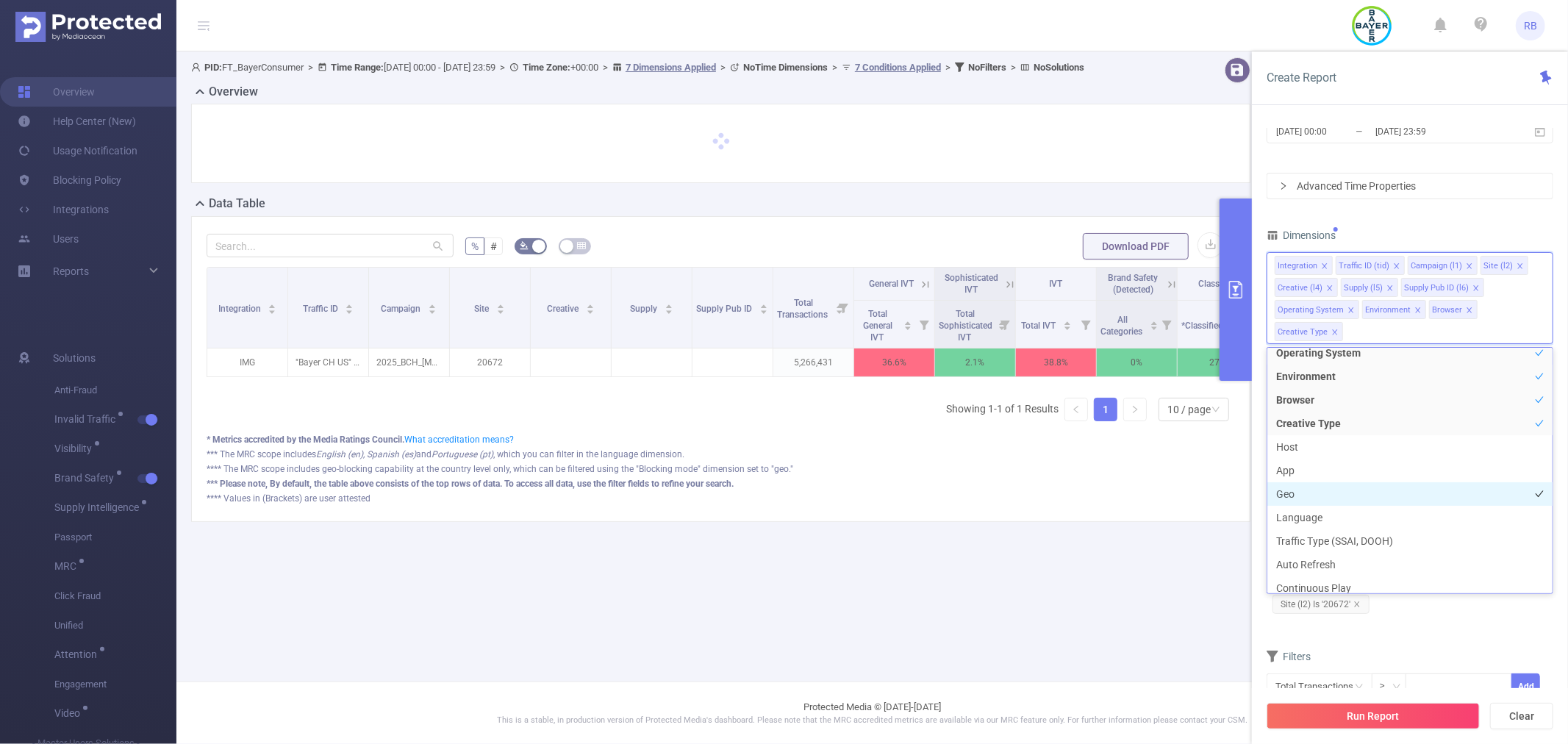
scroll to position [326, 0]
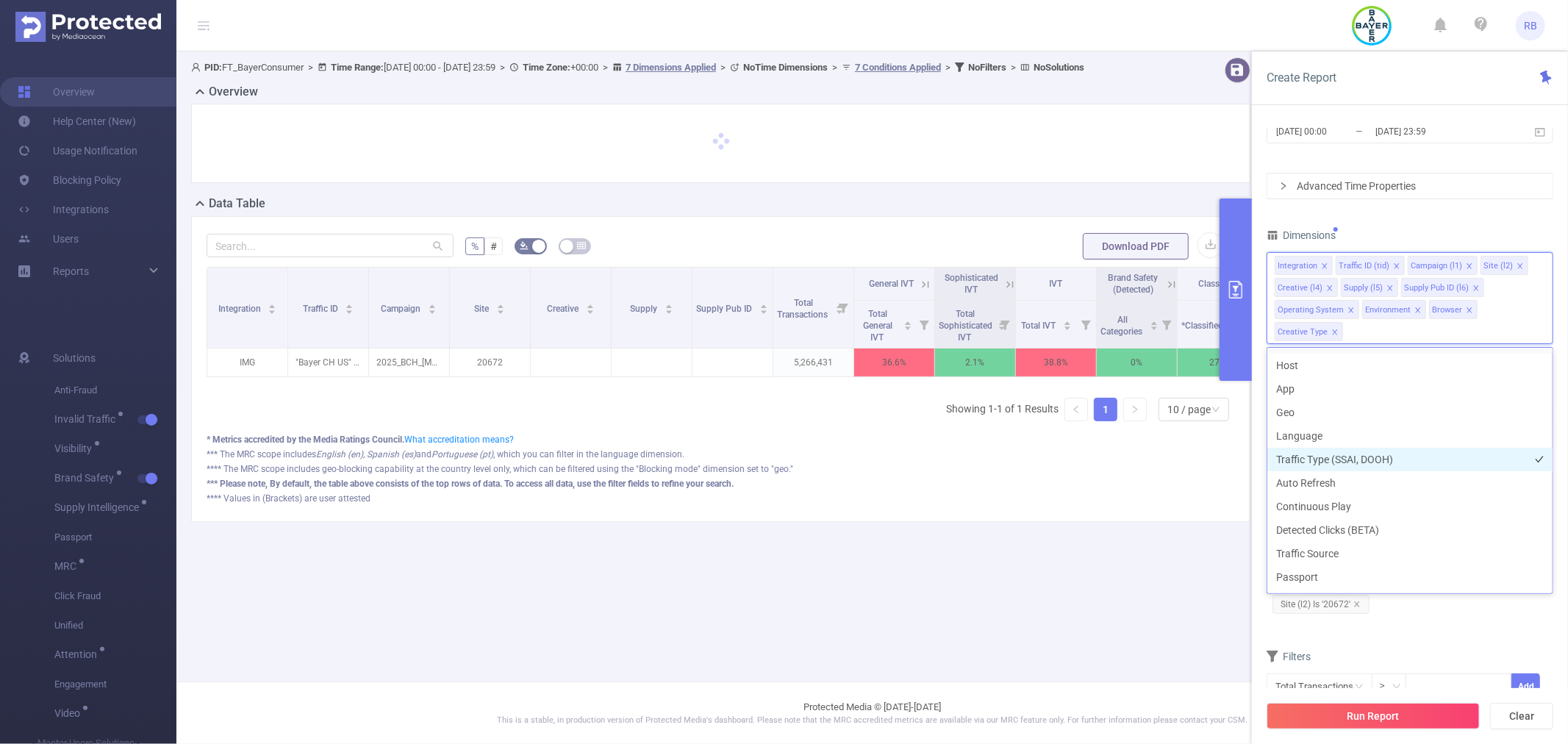
click at [1321, 458] on li "Traffic Type (SSAI, DOOH)" at bounding box center [1409, 459] width 285 height 24
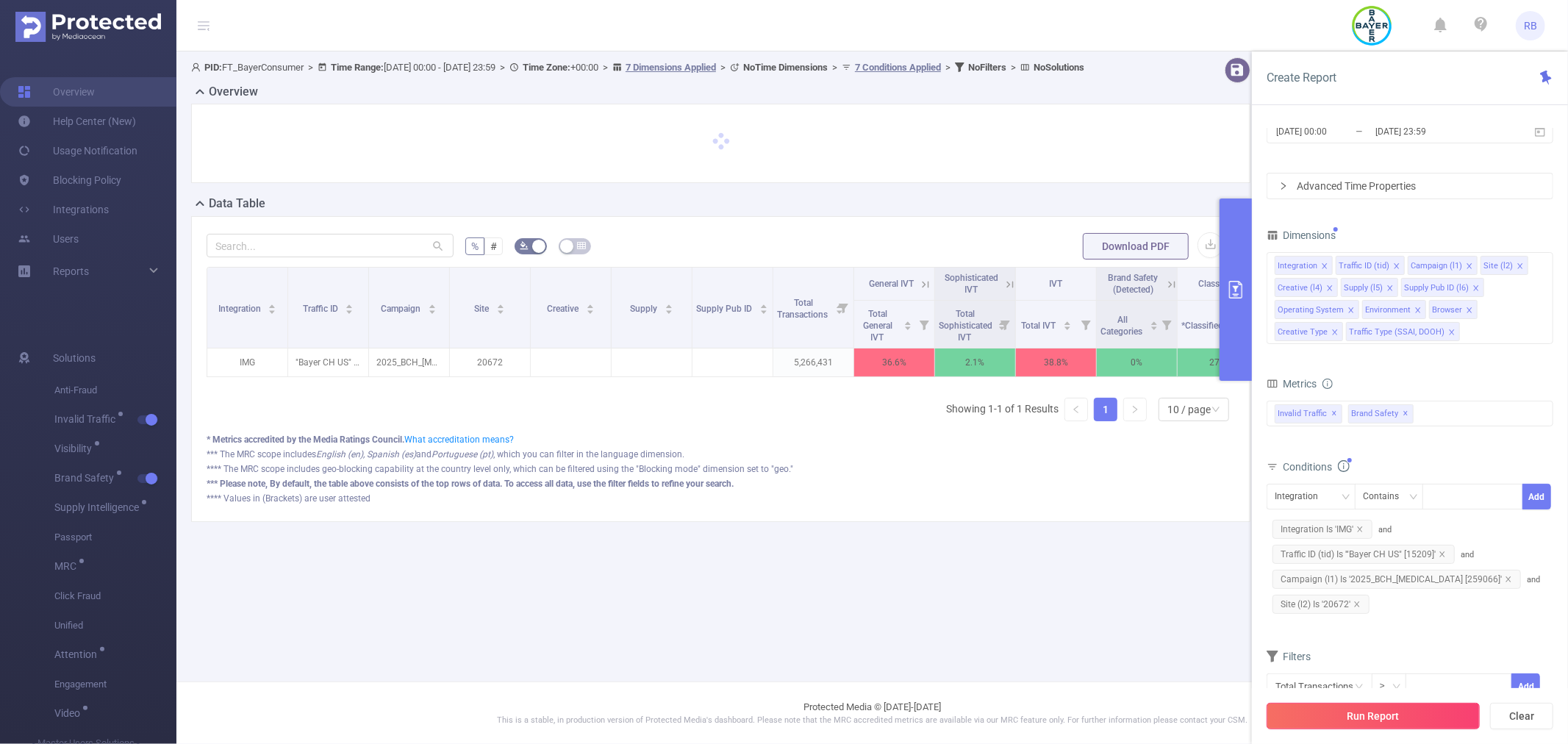
click at [1351, 721] on button "Run Report" at bounding box center [1373, 715] width 213 height 27
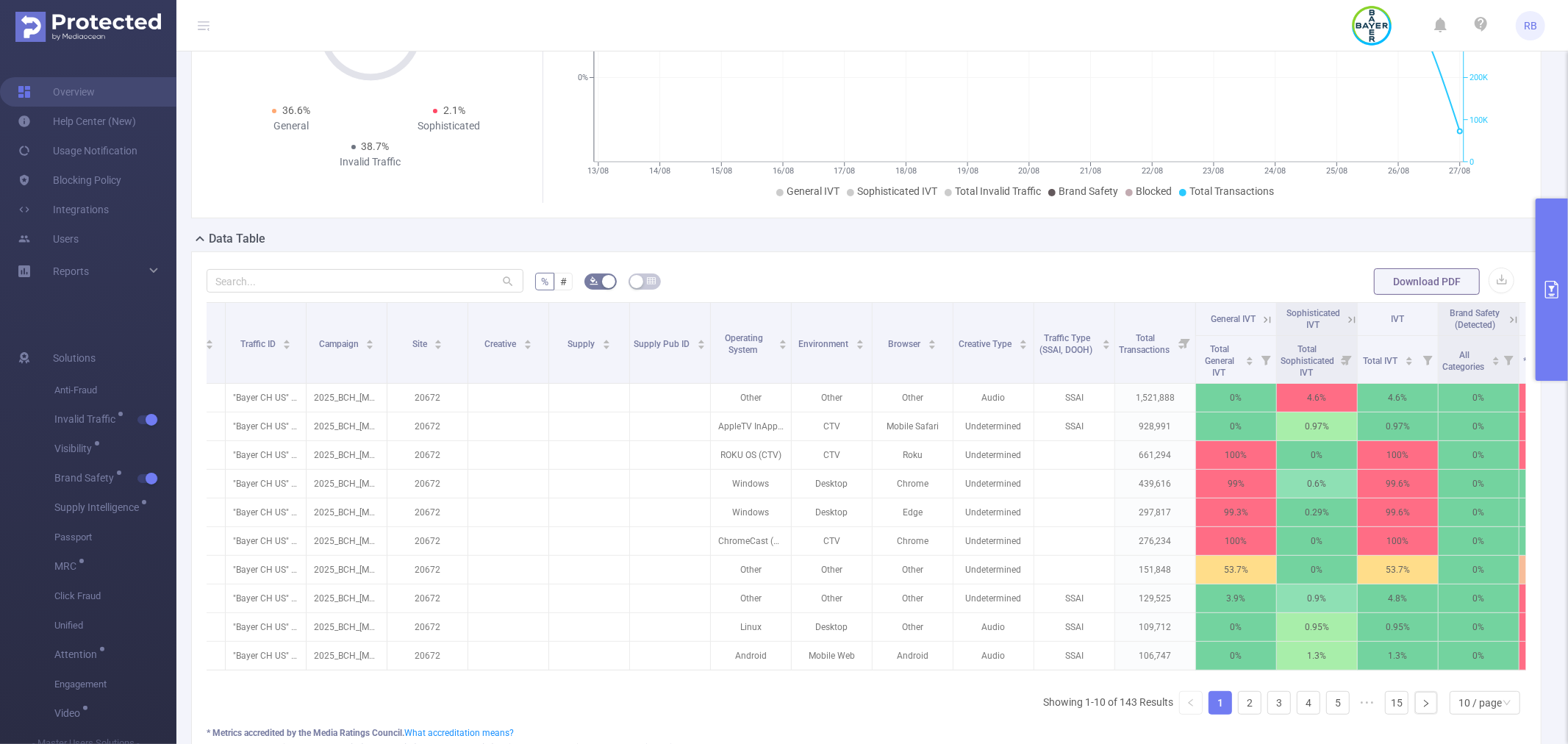
scroll to position [0, 70]
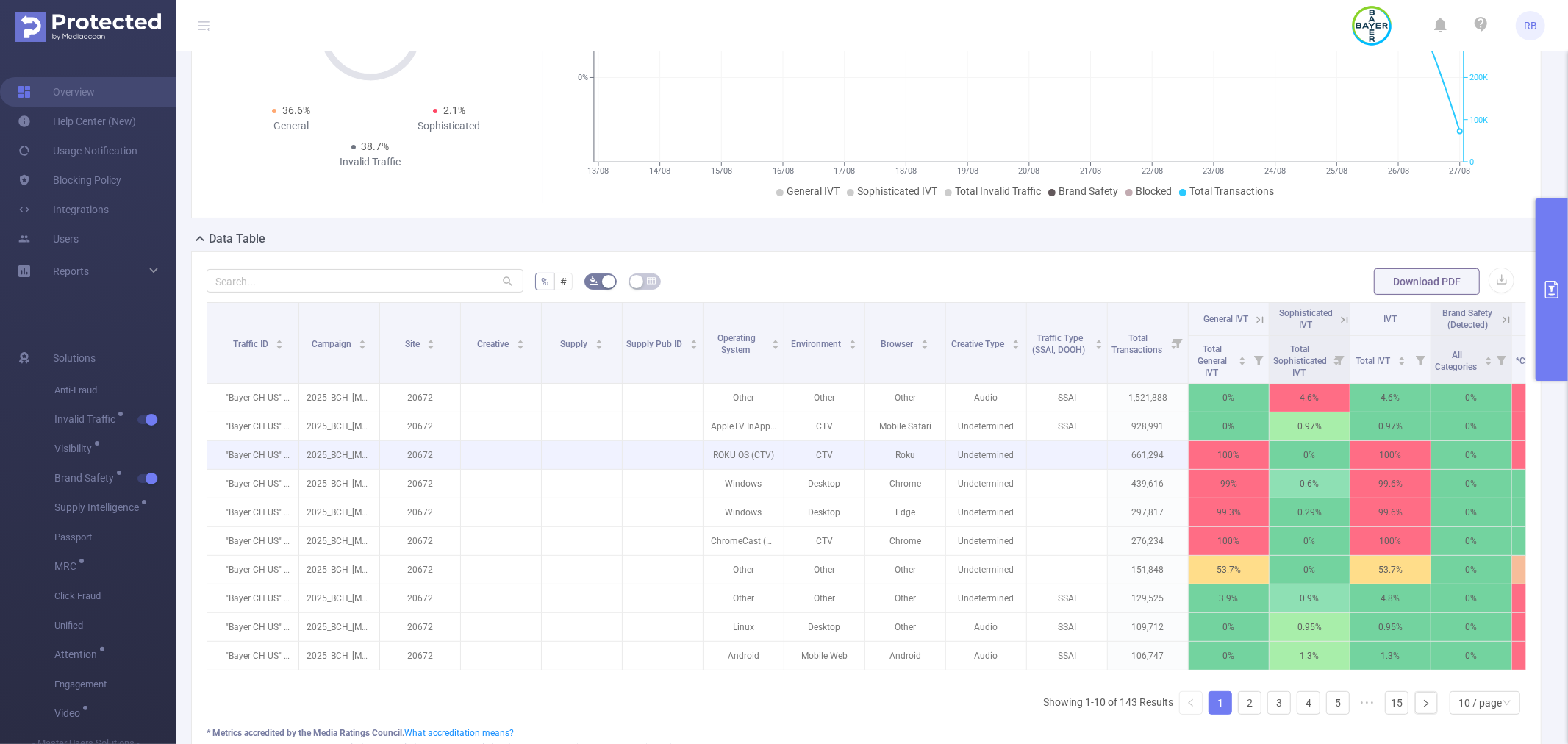
drag, startPoint x: 644, startPoint y: 446, endPoint x: 496, endPoint y: 448, distance: 148.0
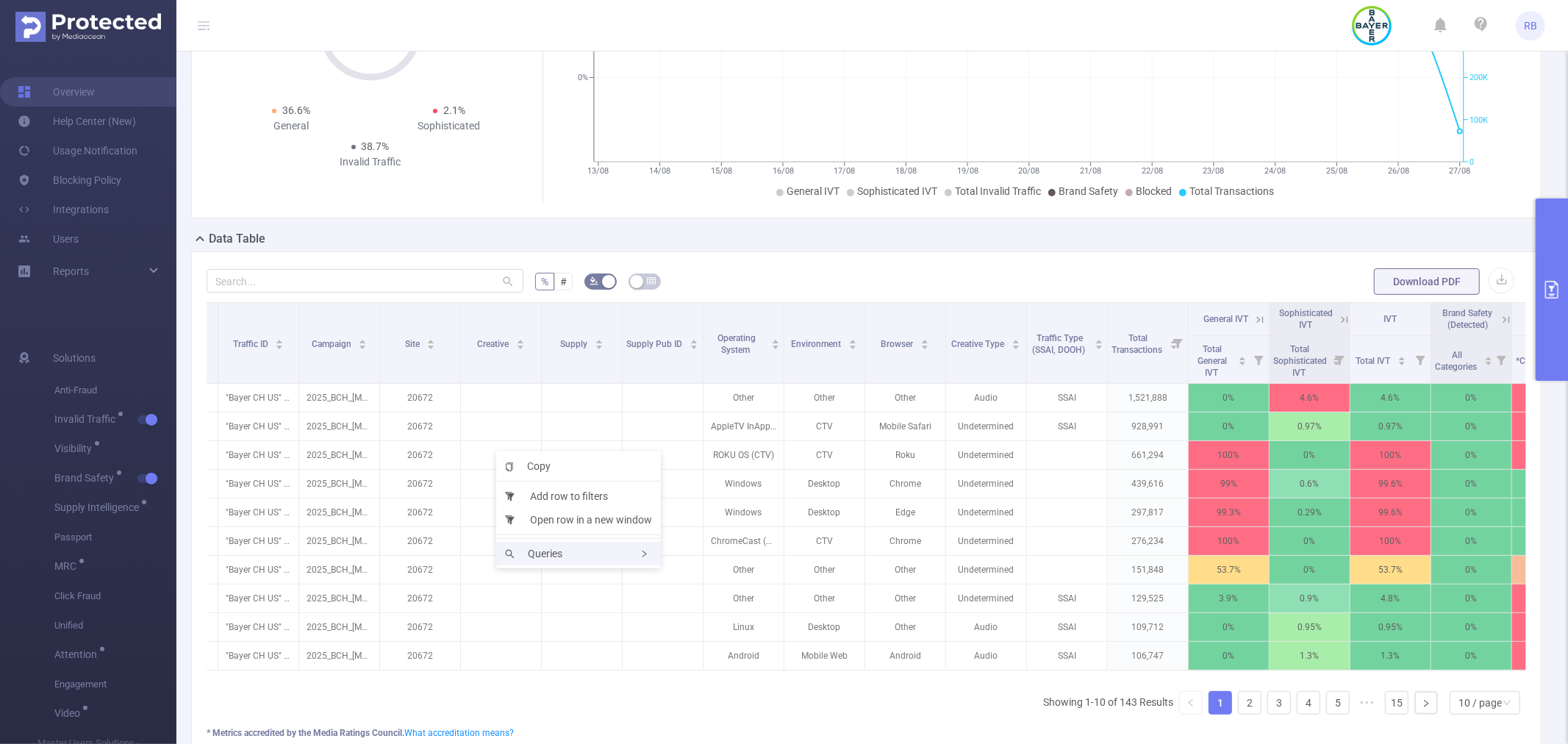
click at [566, 550] on div "Queries" at bounding box center [578, 554] width 165 height 24
click at [746, 575] on li "Rank Summary" at bounding box center [741, 576] width 150 height 24
click at [481, 638] on span "Queries" at bounding box center [453, 641] width 57 height 12
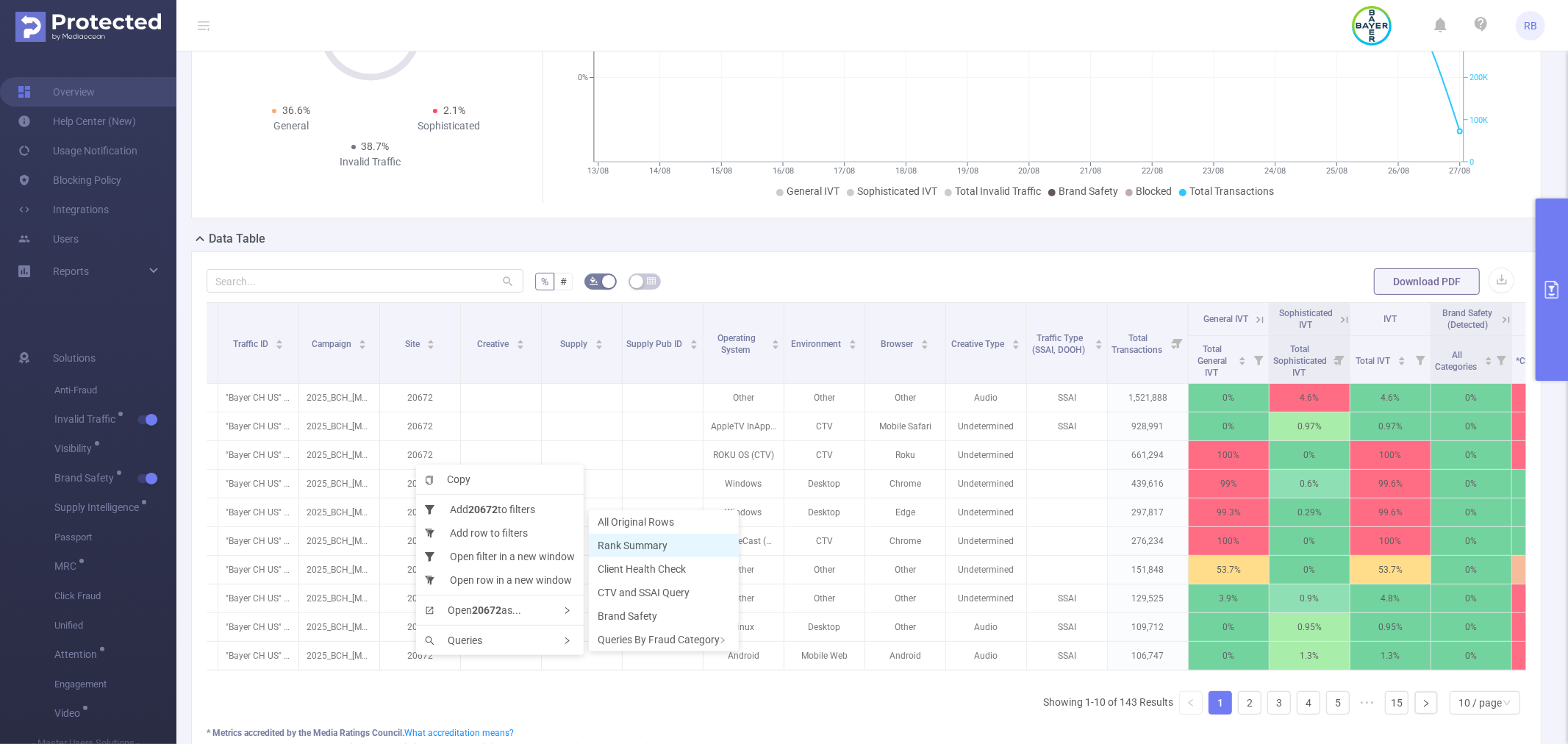
click at [648, 546] on span "Rank Summary" at bounding box center [632, 545] width 70 height 12
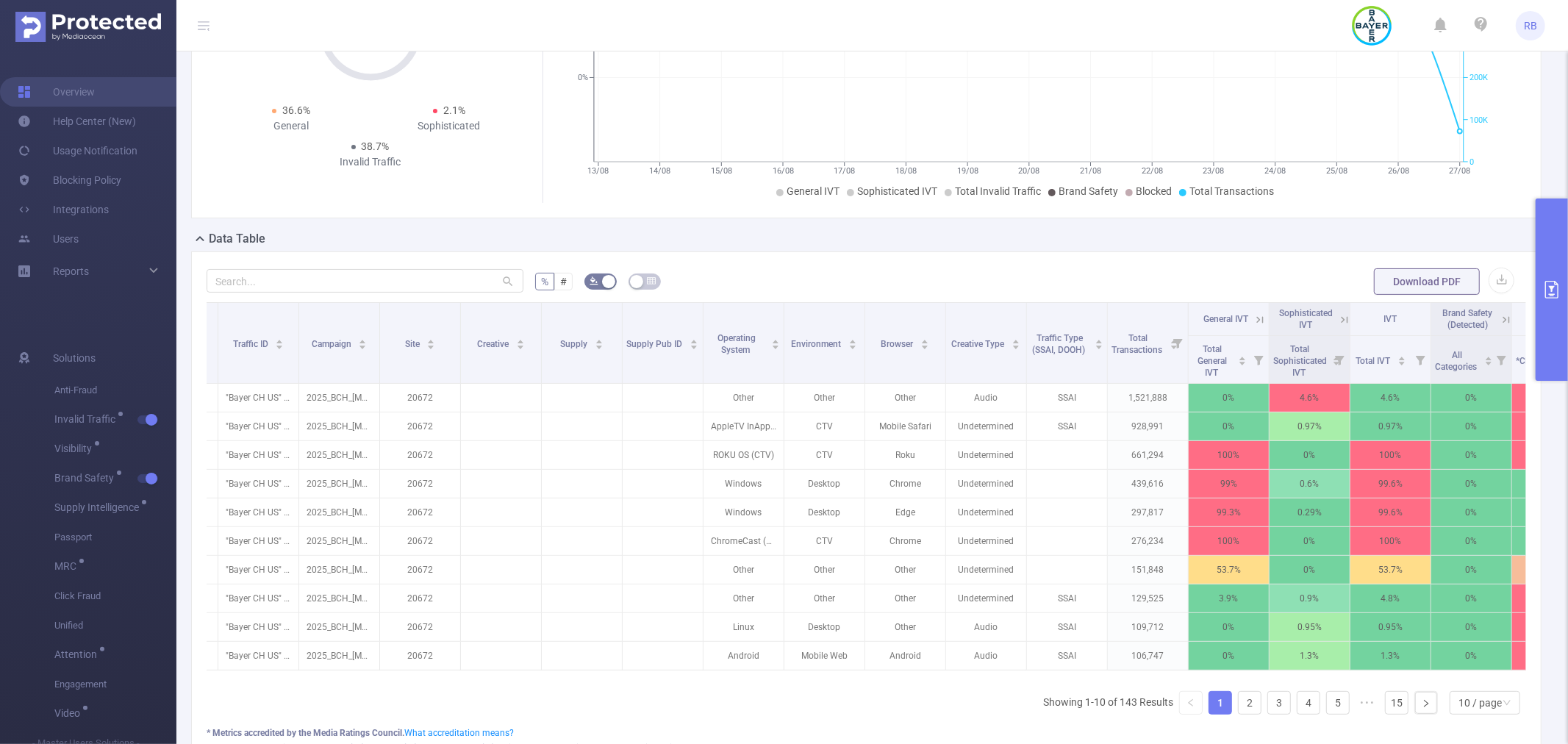
click at [1544, 241] on button "primary" at bounding box center [1551, 289] width 33 height 182
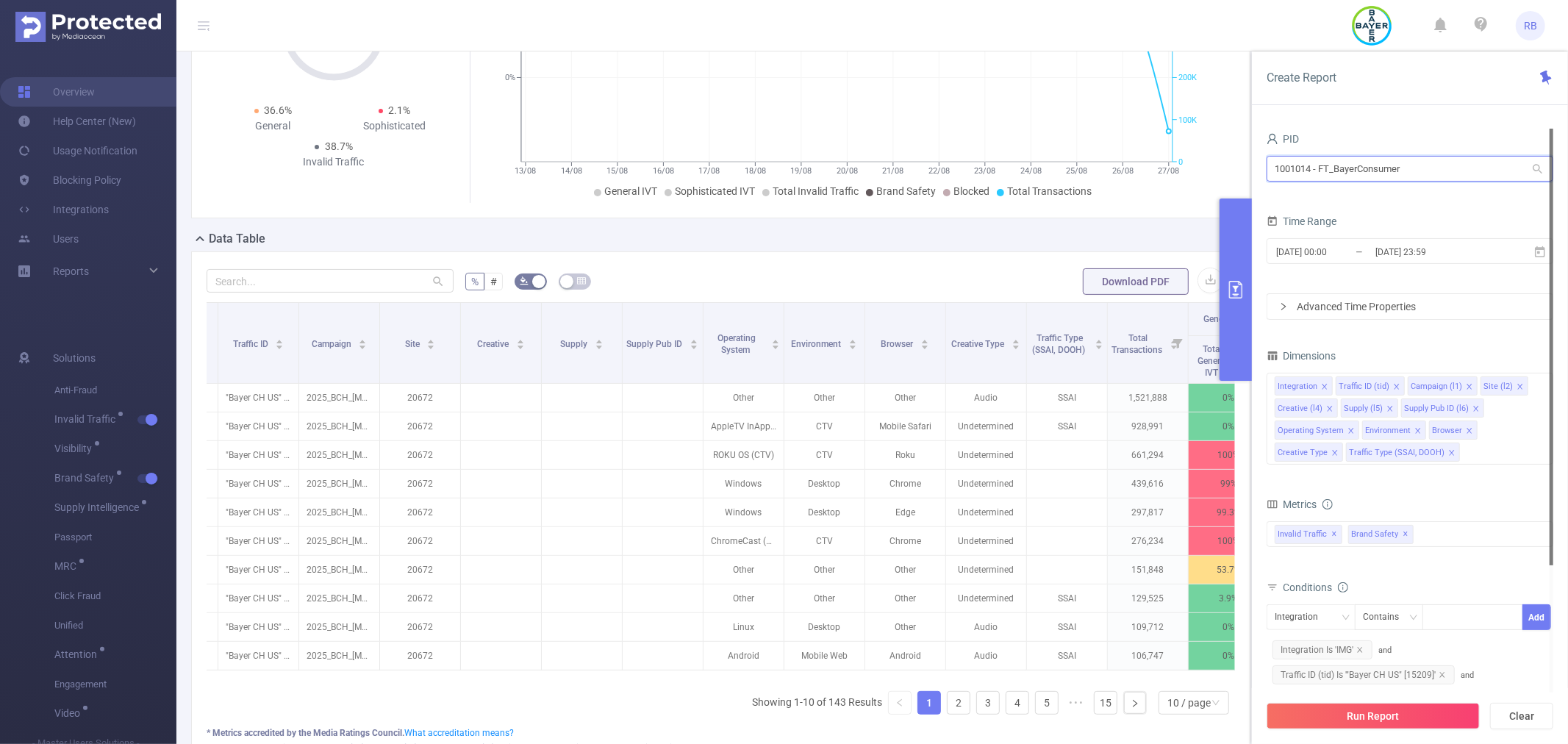
click at [1366, 163] on input "1001014 - FT_BayerConsumer" at bounding box center [1409, 169] width 287 height 26
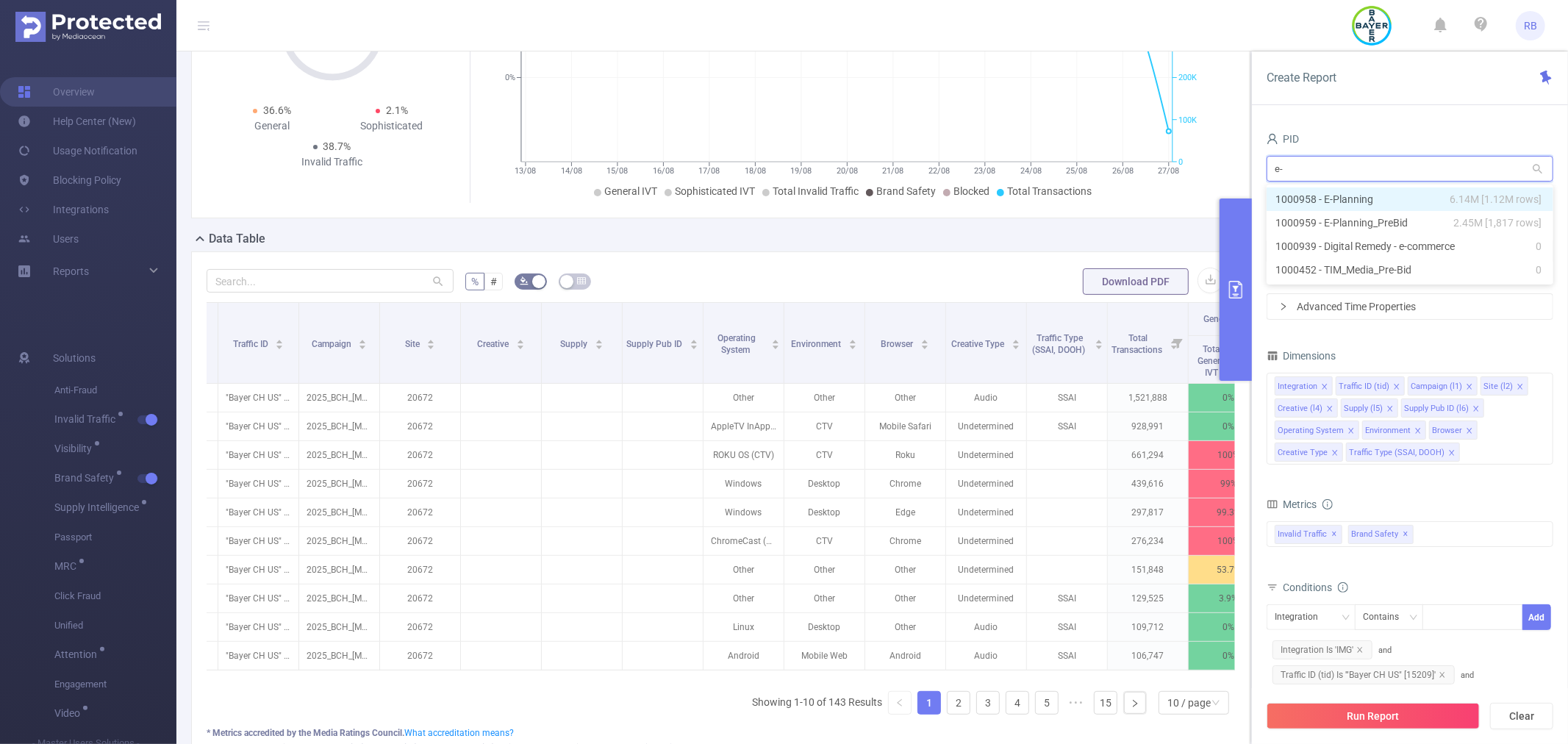
type input "e-p"
click at [1364, 195] on li "1000958 - E-Planning 6.14M [1.12M rows]" at bounding box center [1409, 199] width 287 height 24
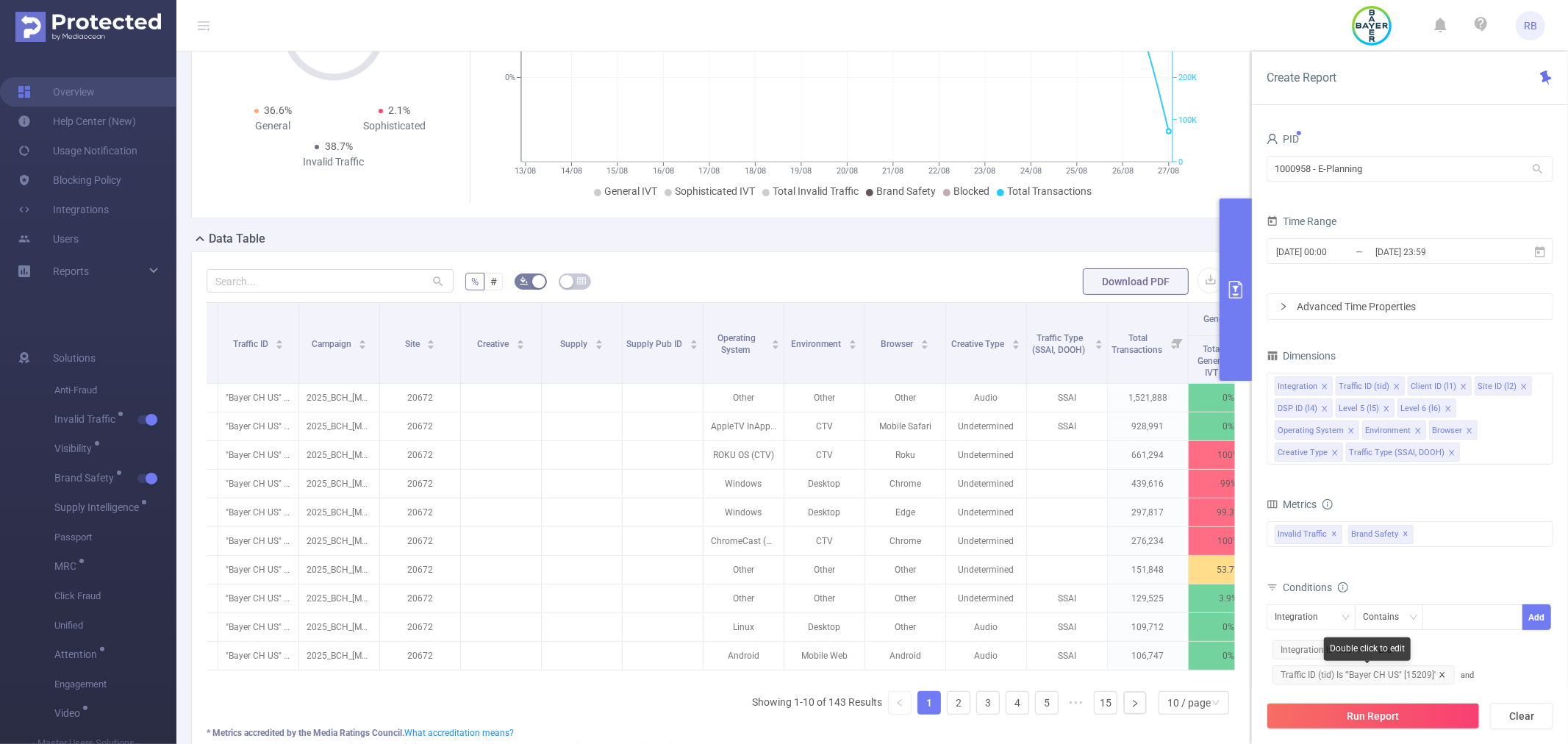
click at [1441, 672] on icon "icon: close" at bounding box center [1441, 674] width 7 height 7
click at [1496, 672] on icon "icon: close" at bounding box center [1499, 674] width 7 height 7
click at [1360, 647] on icon "icon: close" at bounding box center [1359, 649] width 7 height 7
click at [1367, 647] on icon "icon: close" at bounding box center [1366, 649] width 7 height 7
click at [1349, 730] on div "Run Report Clear" at bounding box center [1409, 715] width 316 height 56
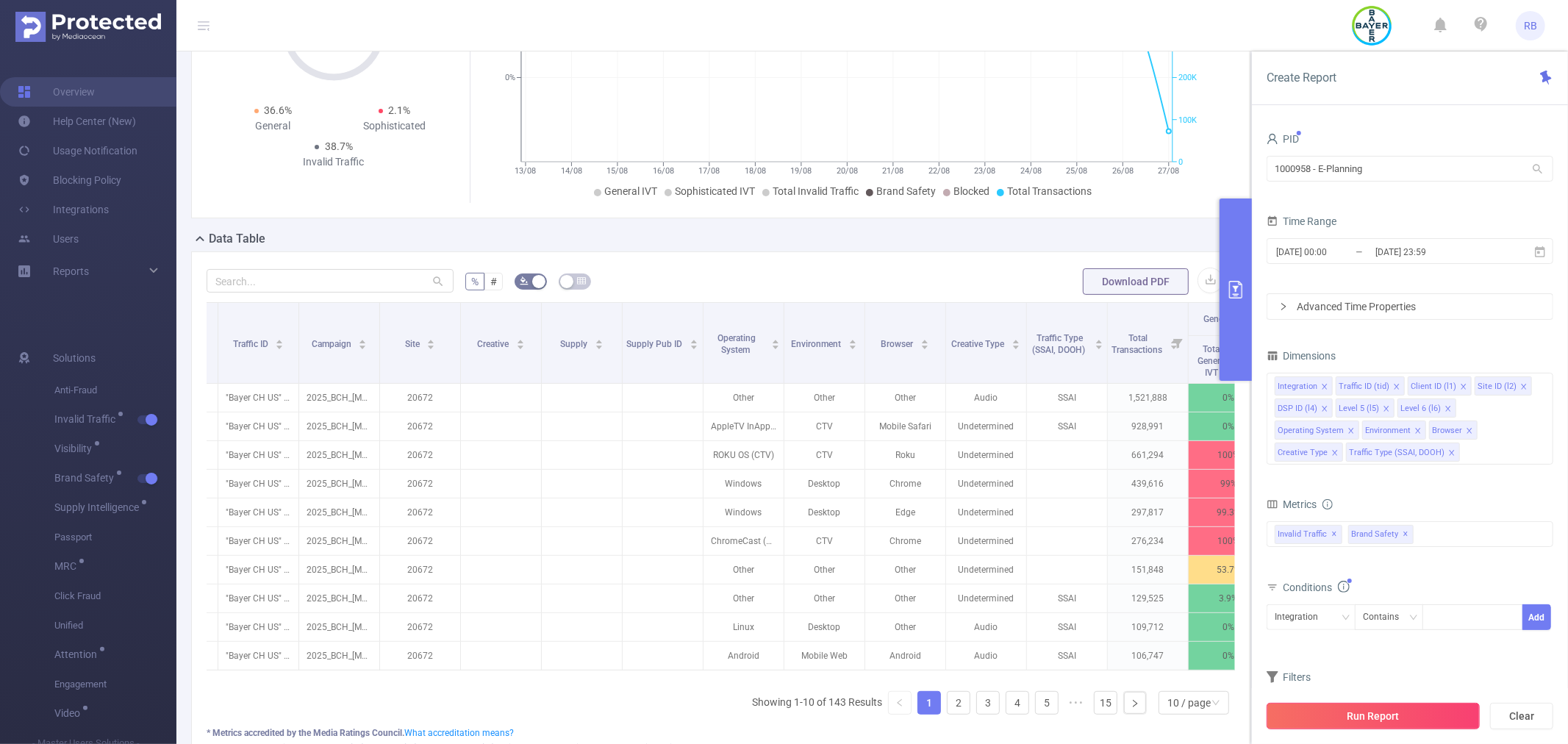
click at [1349, 724] on button "Run Report" at bounding box center [1373, 715] width 213 height 27
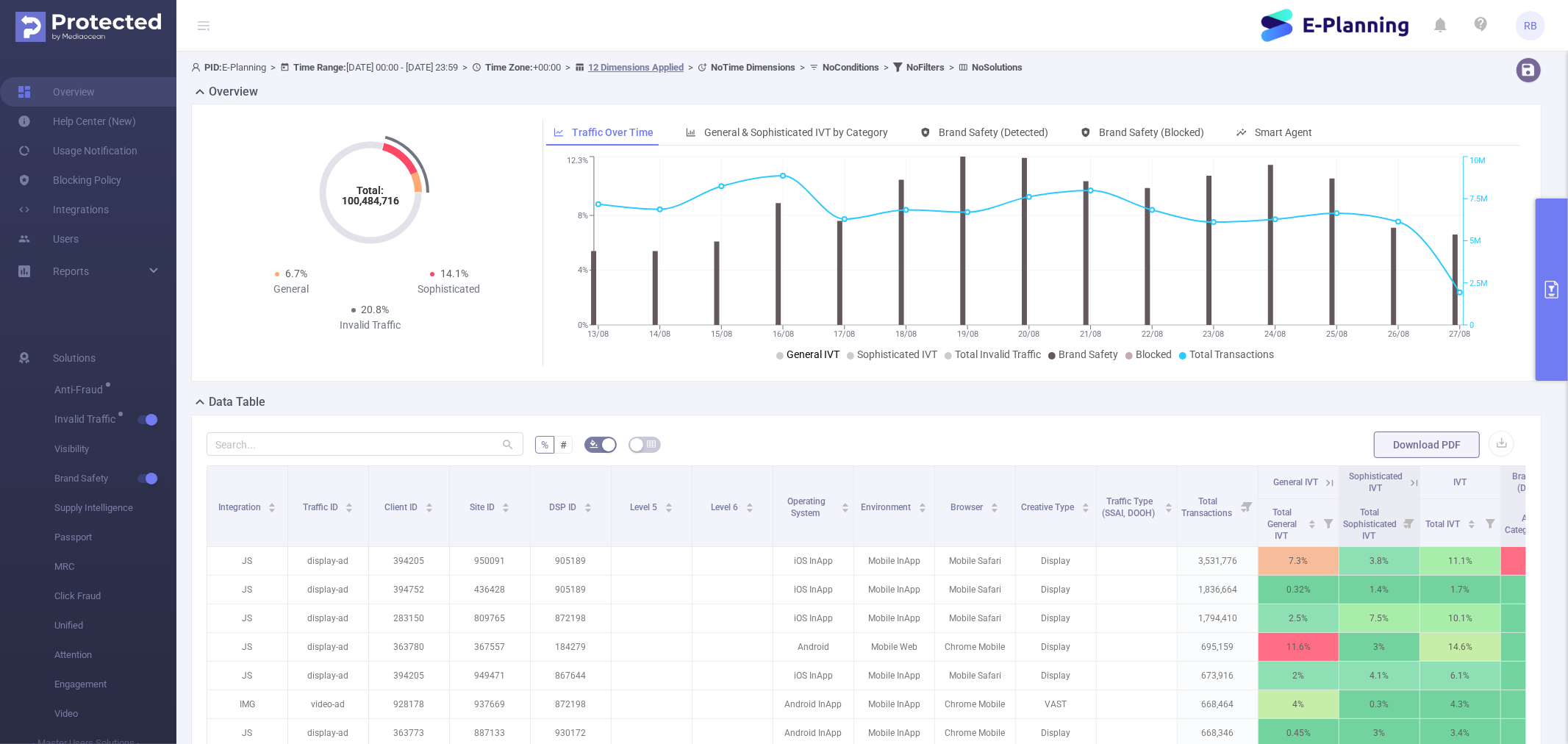
click at [806, 354] on span "General IVT" at bounding box center [813, 354] width 53 height 12
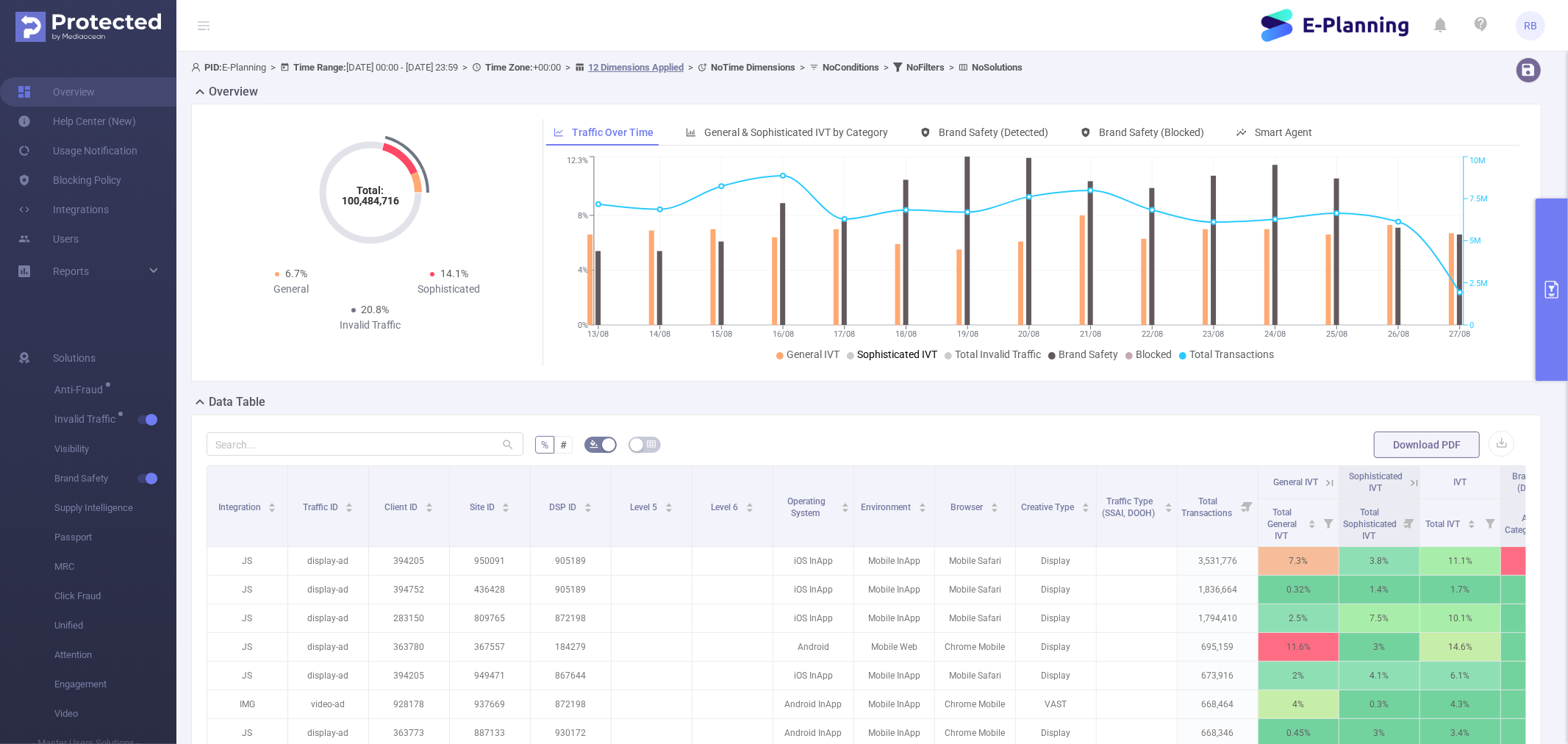
click at [879, 361] on li "Sophisticated IVT" at bounding box center [892, 355] width 91 height 16
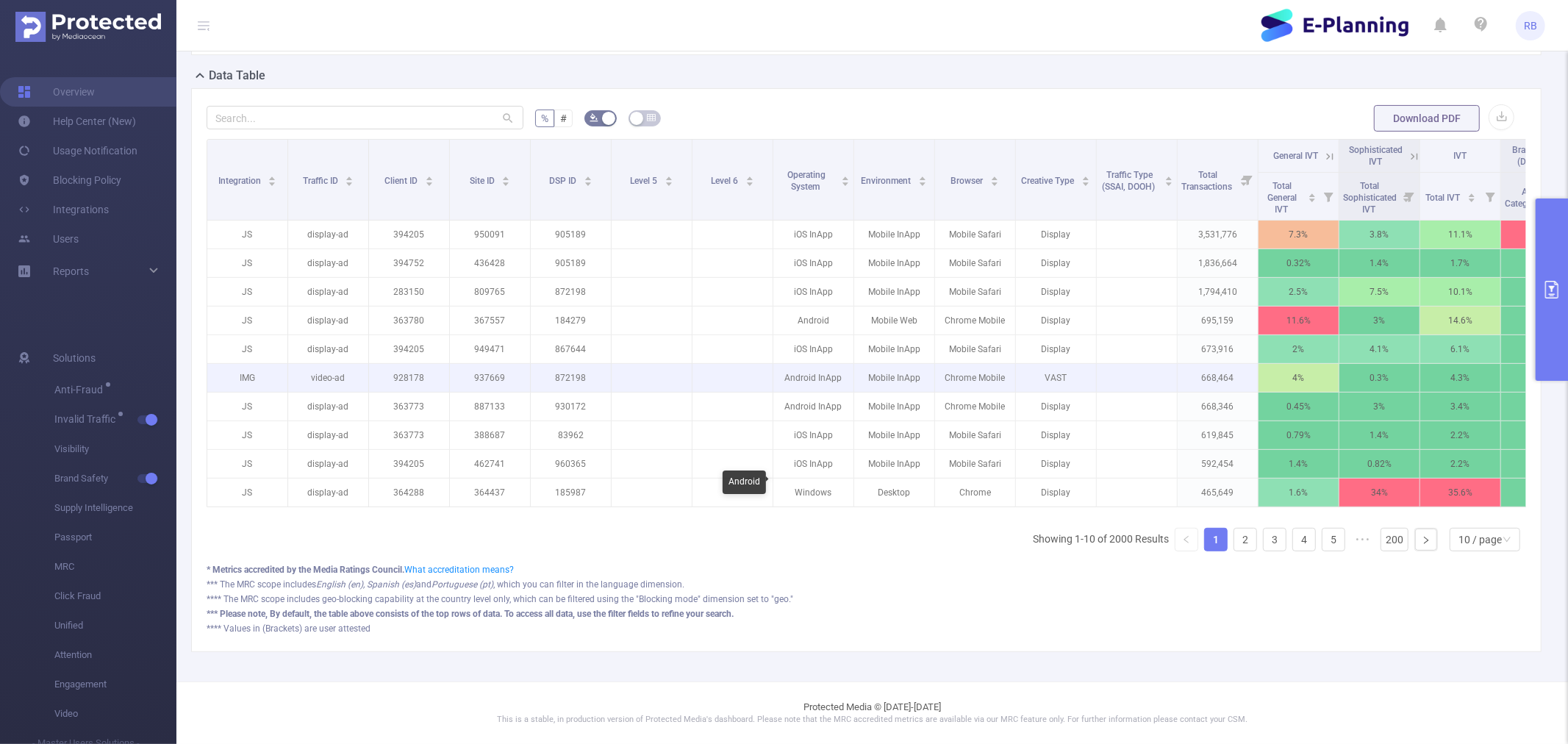
scroll to position [340, 0]
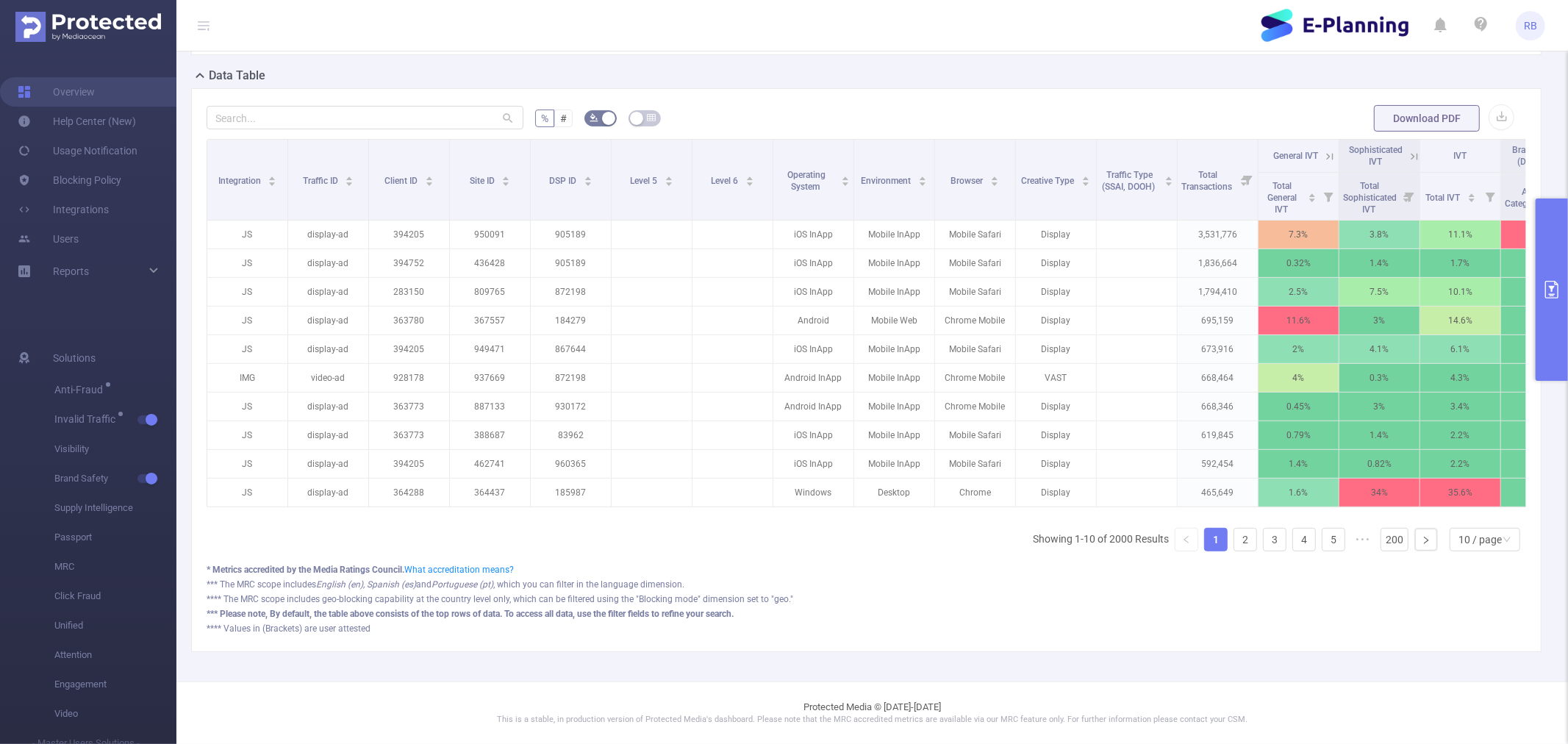
click at [1548, 331] on button "primary" at bounding box center [1551, 289] width 33 height 182
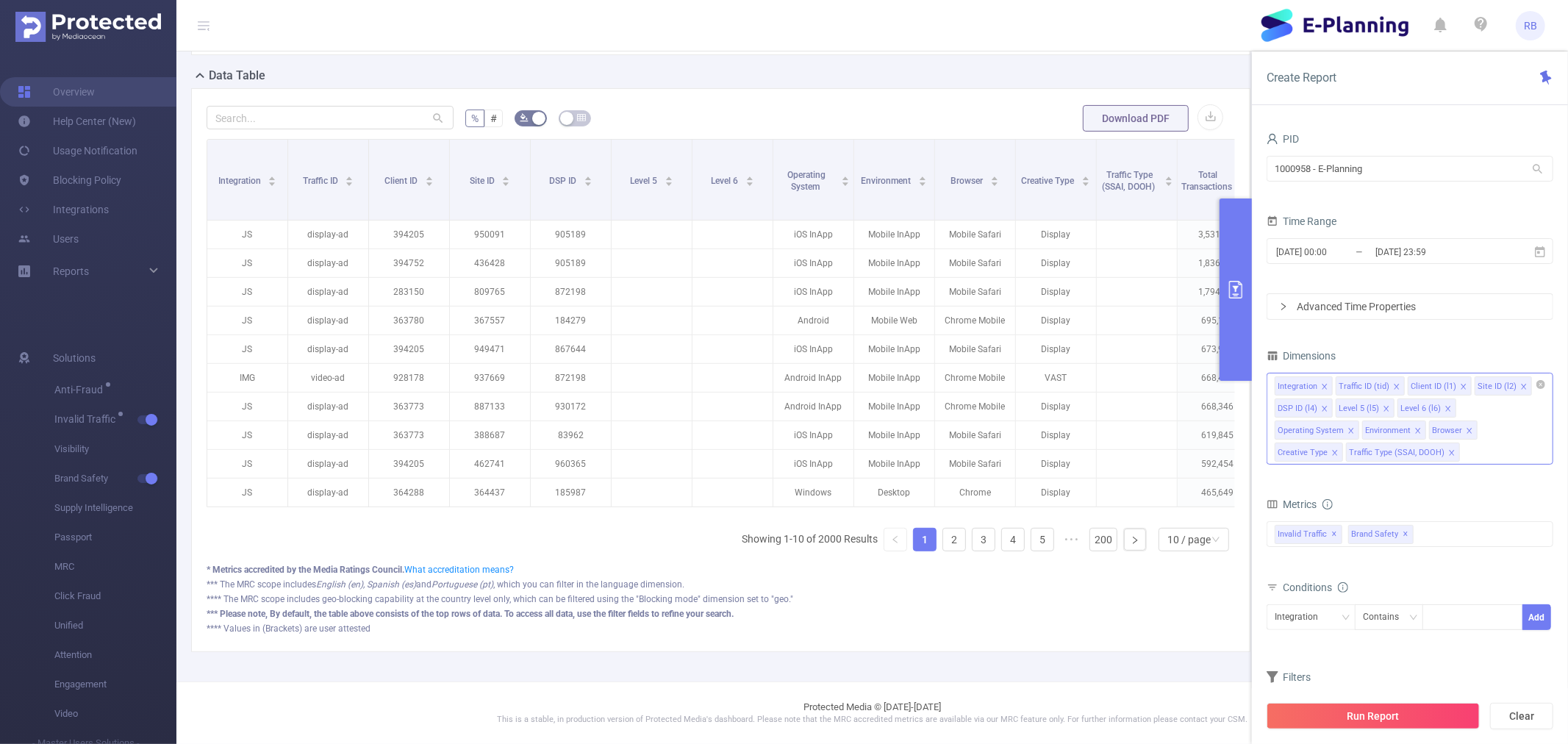
click at [1353, 428] on icon "icon: close" at bounding box center [1350, 430] width 5 height 5
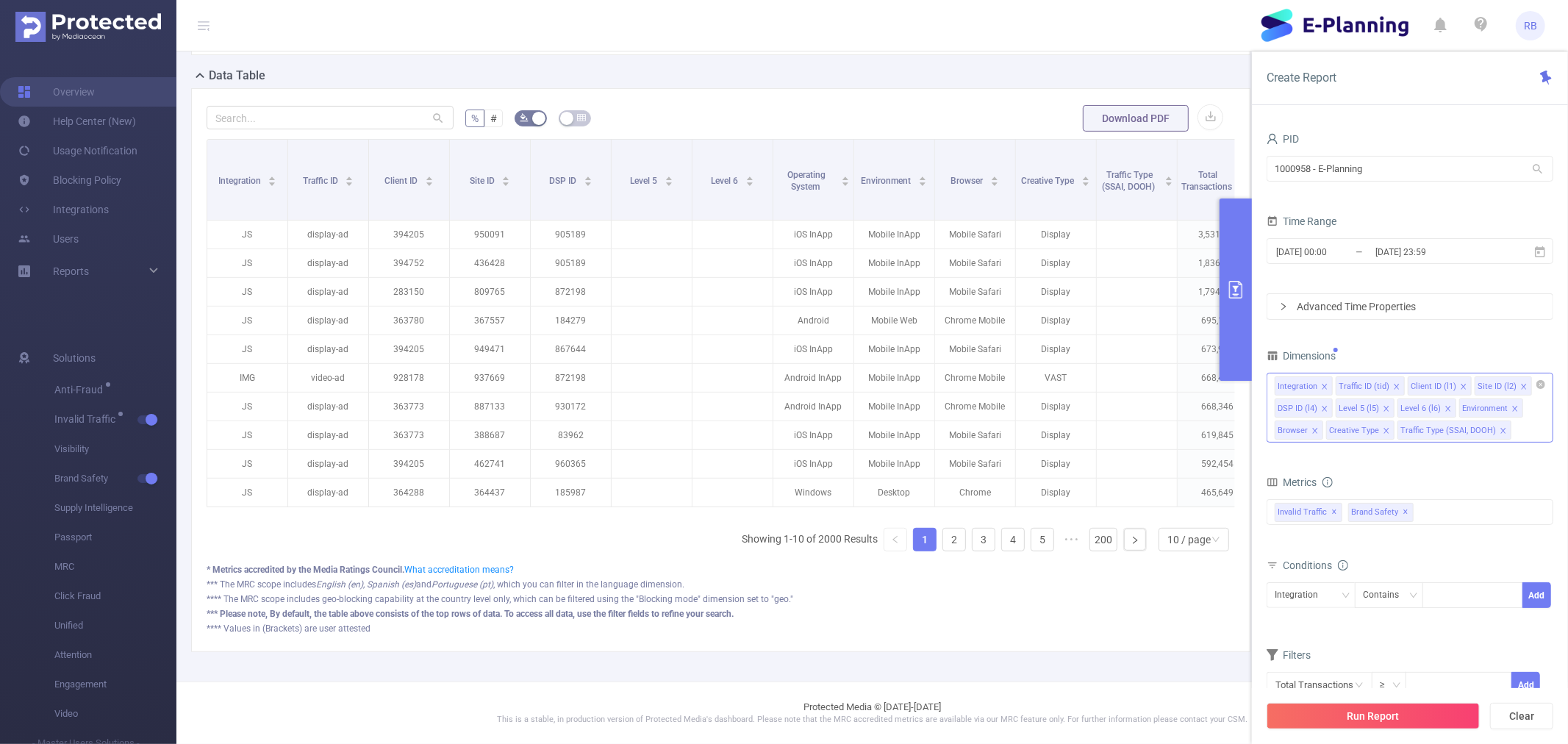
click at [1511, 406] on icon "icon: close" at bounding box center [1514, 408] width 7 height 7
click at [1496, 408] on icon "icon: close" at bounding box center [1499, 408] width 7 height 7
click at [1516, 409] on icon "icon: close" at bounding box center [1518, 408] width 5 height 5
click at [1377, 431] on icon "icon: close" at bounding box center [1380, 430] width 7 height 7
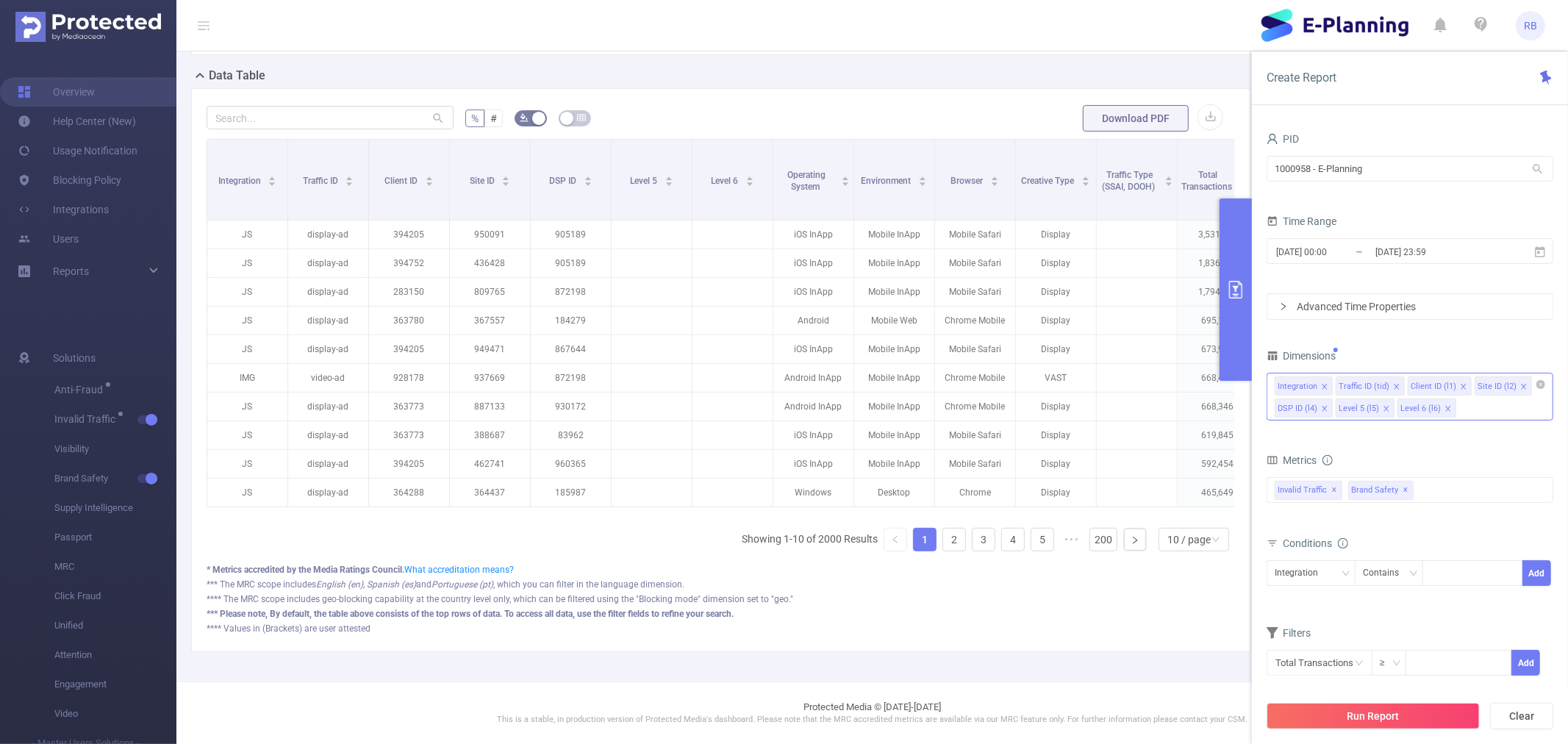
click at [1363, 707] on button "Run Report" at bounding box center [1373, 715] width 213 height 27
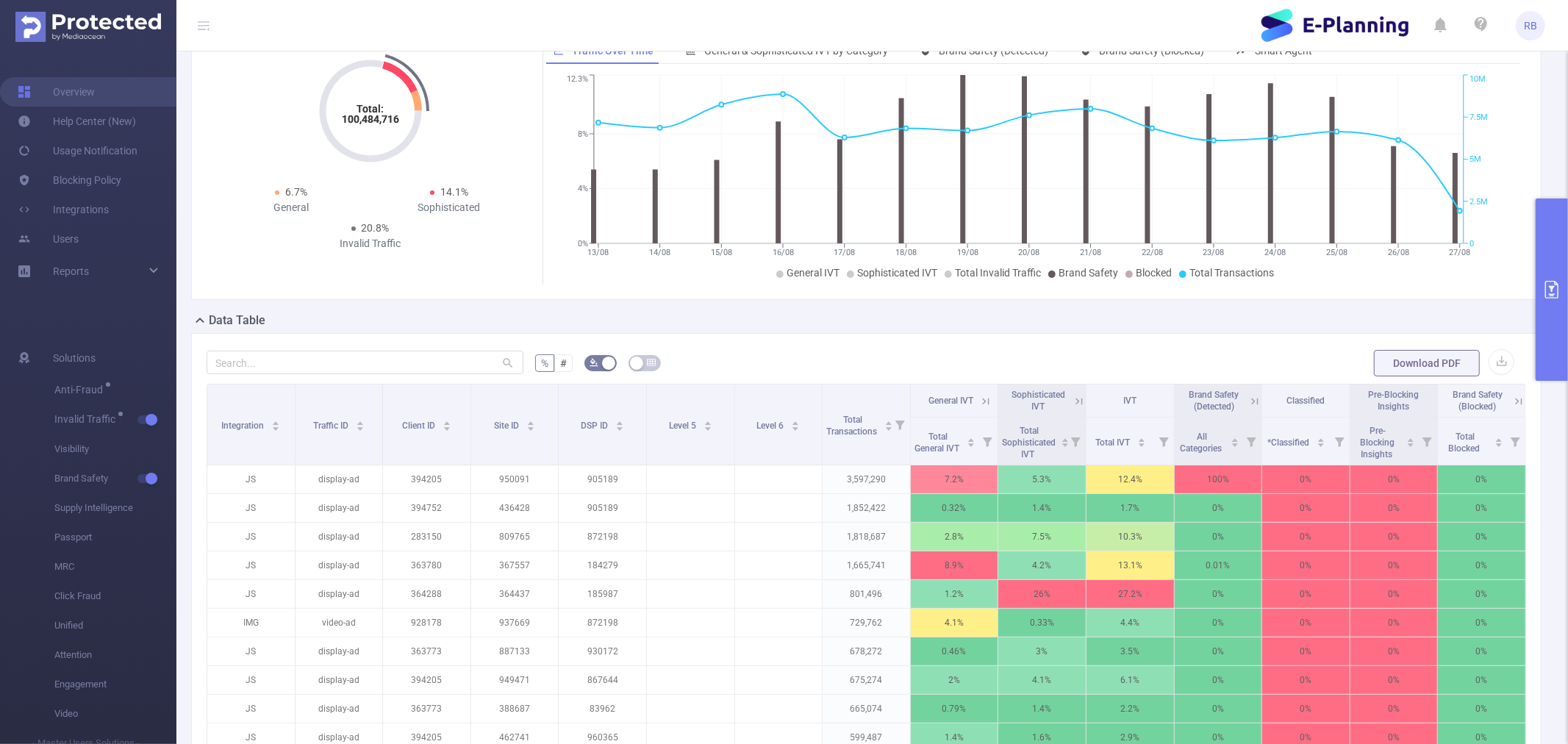
scroll to position [164, 0]
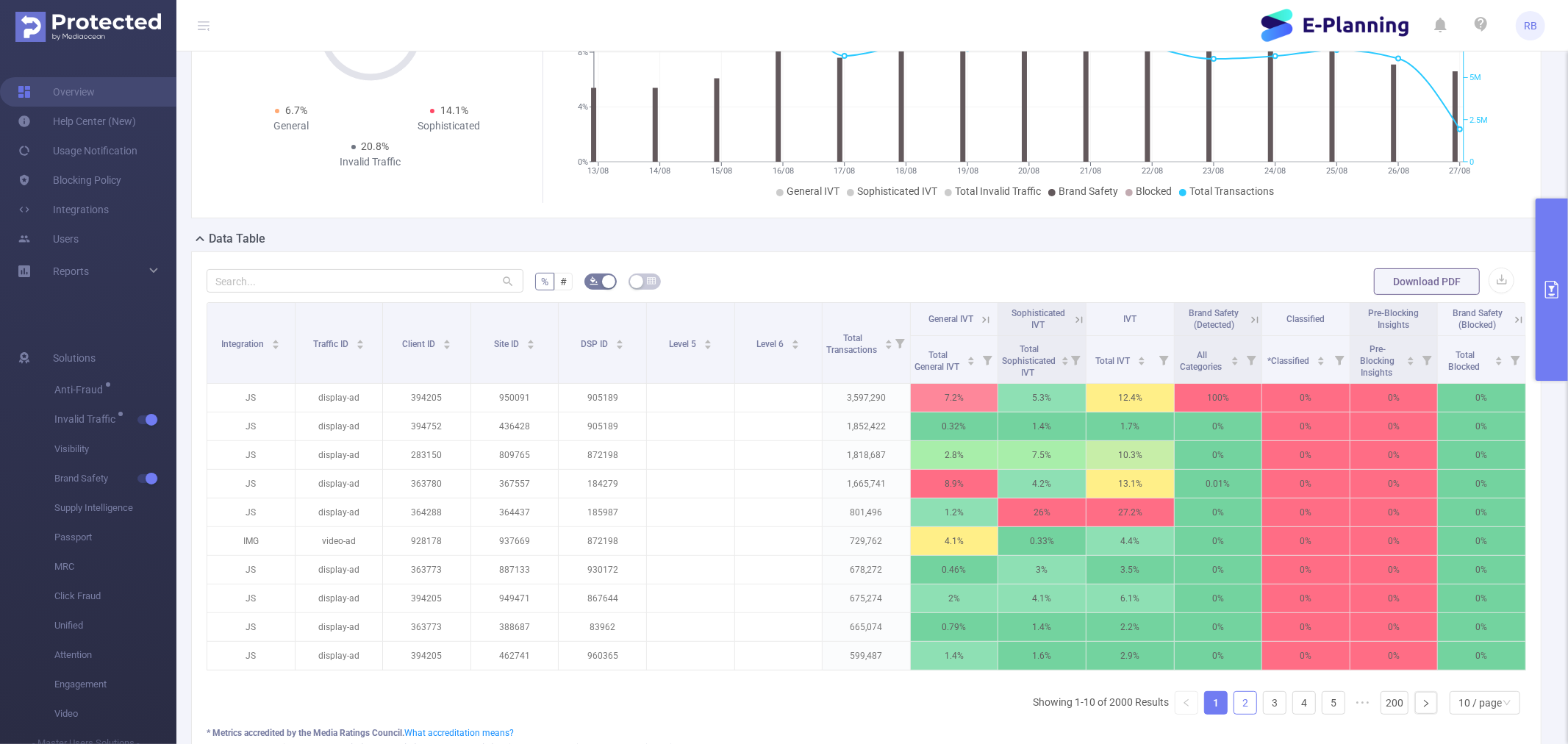
click at [1234, 712] on link "2" at bounding box center [1245, 703] width 22 height 22
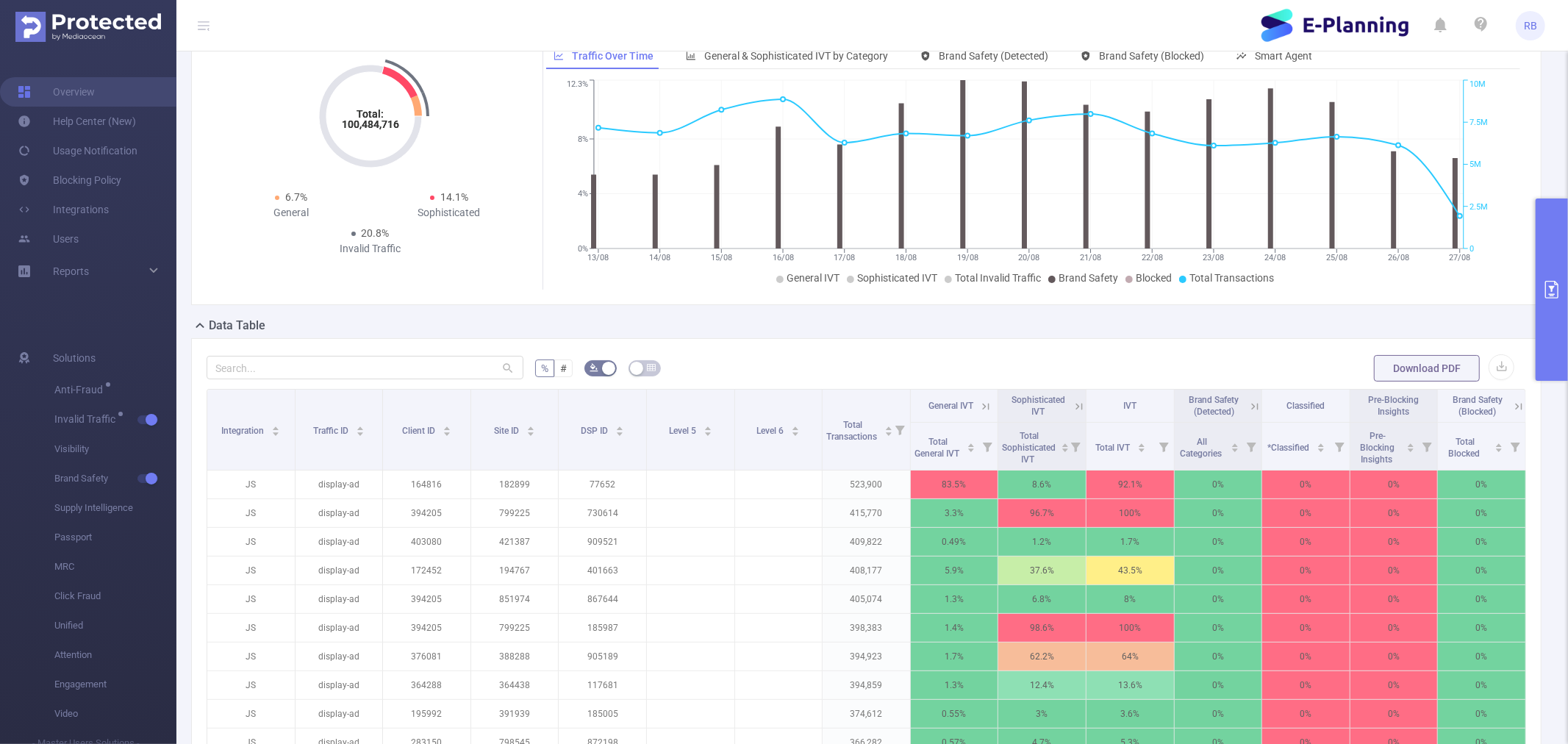
scroll to position [0, 0]
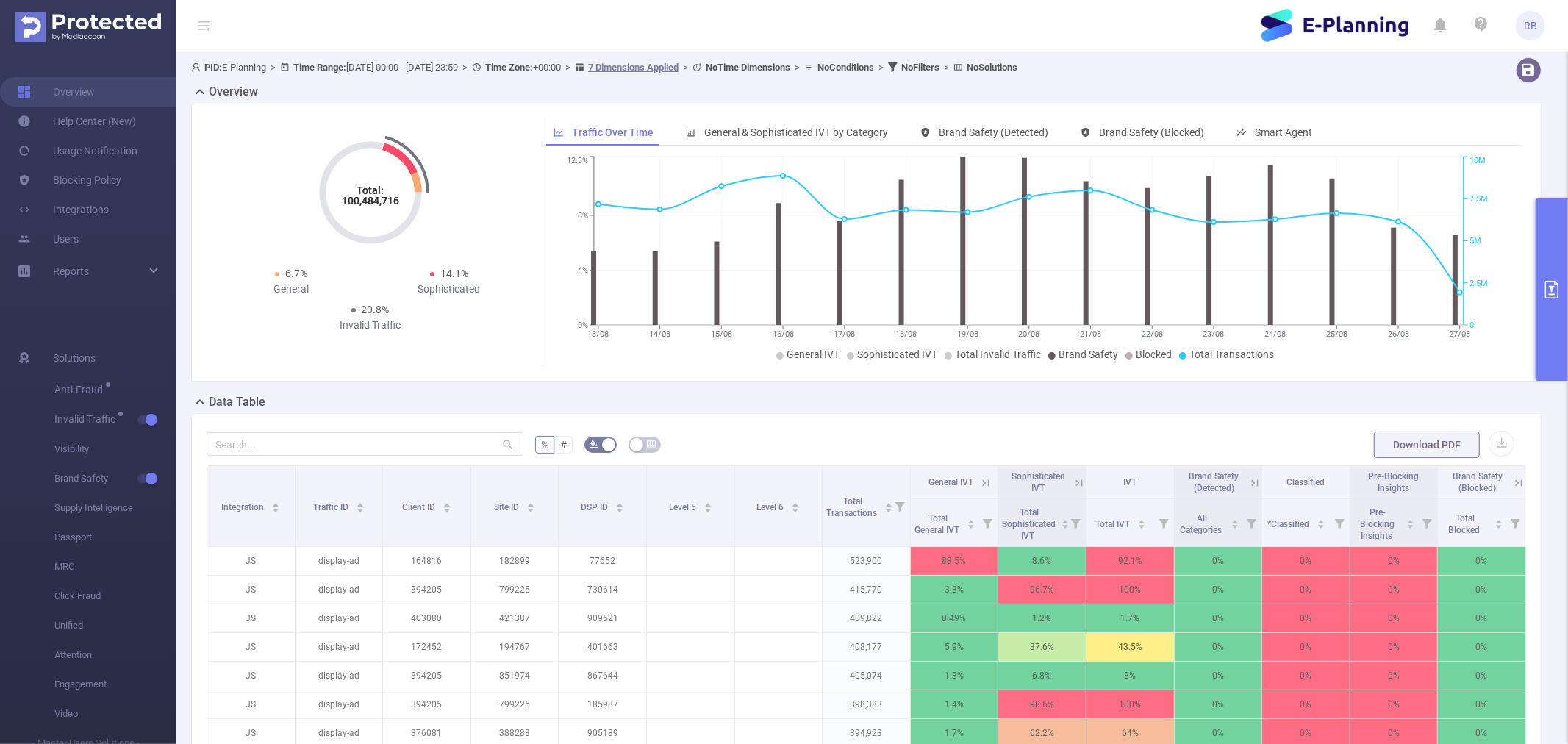
click at [1560, 284] on button "primary" at bounding box center [1551, 289] width 33 height 182
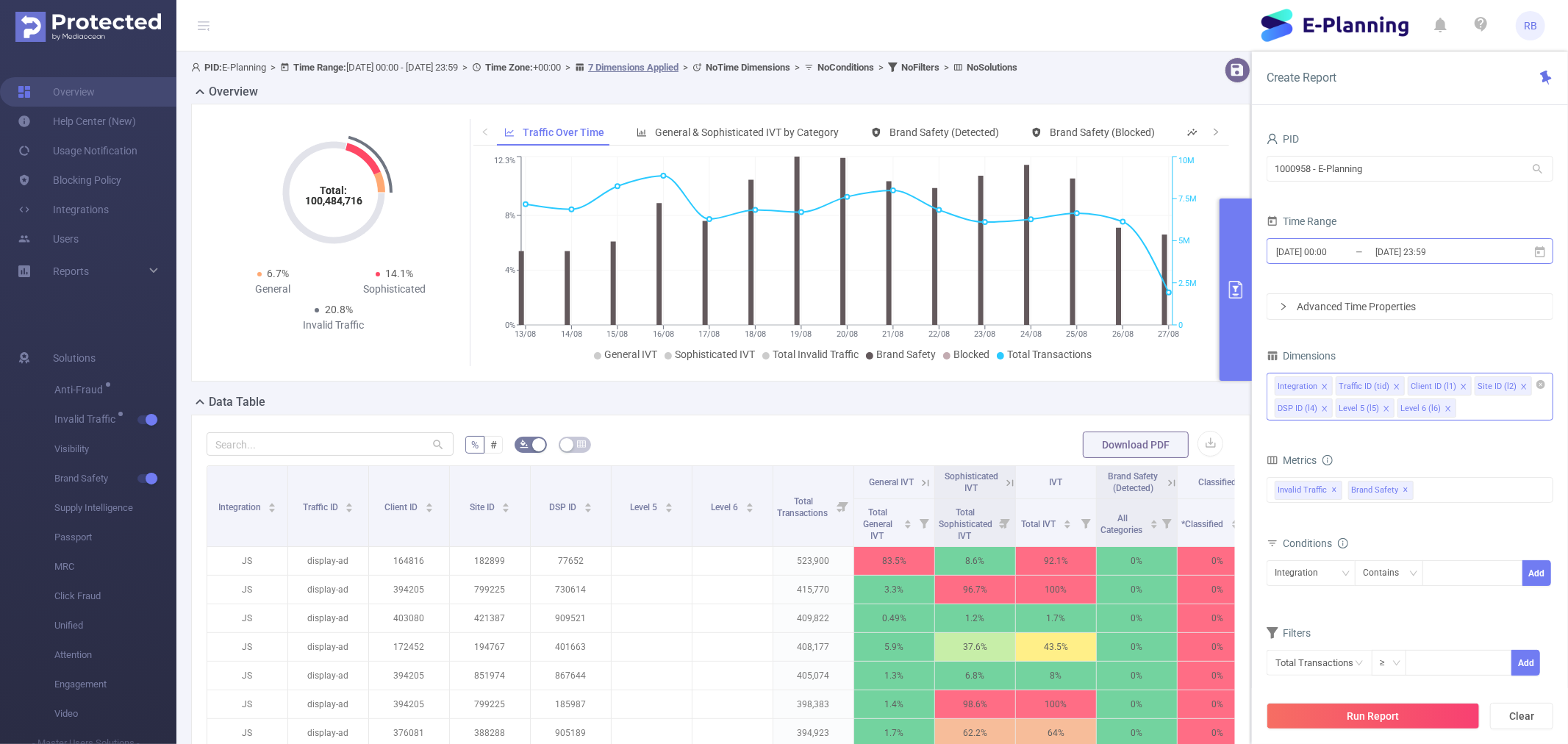
click at [1368, 243] on input "[DATE] 00:00" at bounding box center [1333, 251] width 119 height 20
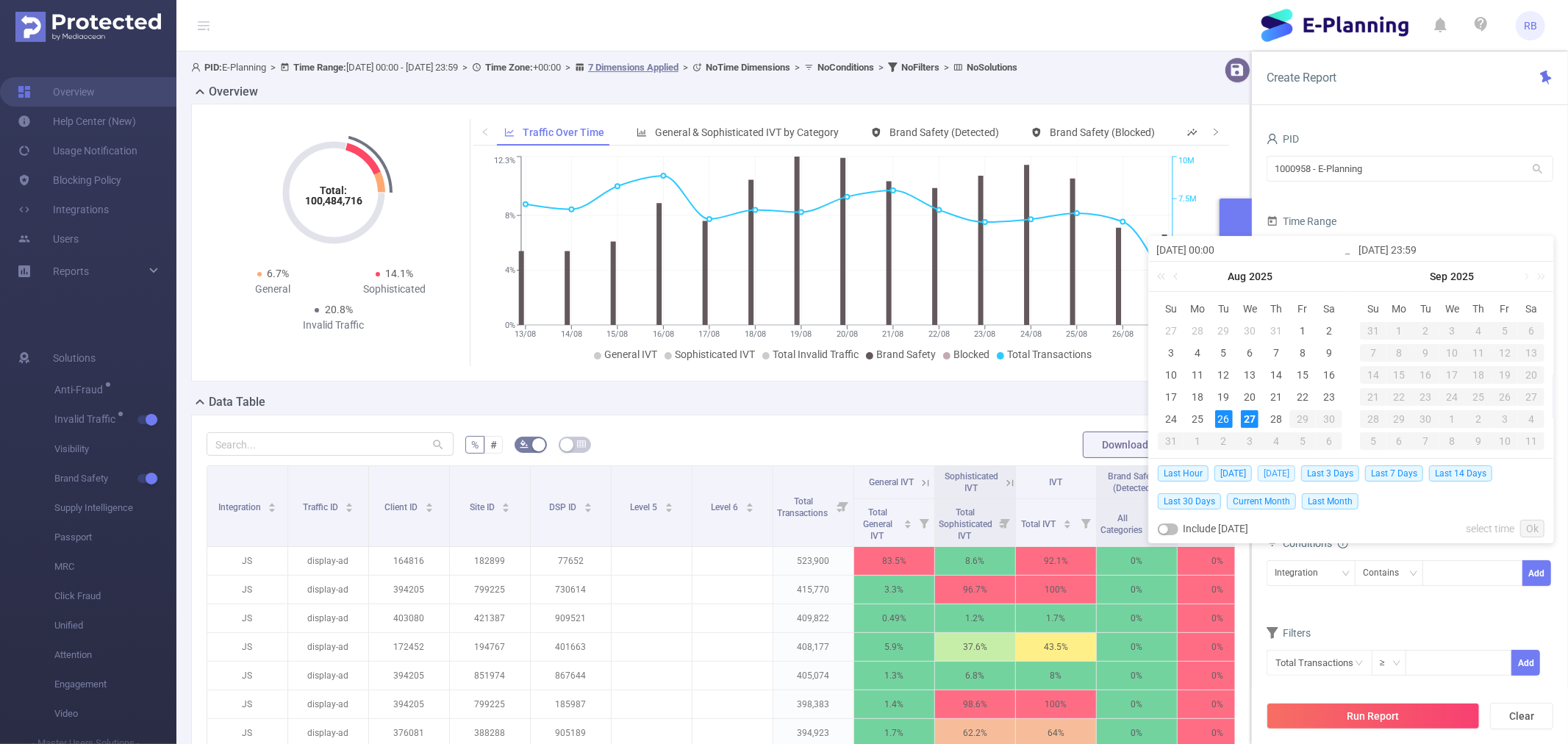
click at [1274, 465] on span "Yesterday" at bounding box center [1276, 473] width 37 height 16
type input "2025-08-26 00:00"
type input "2025-08-26 23:59"
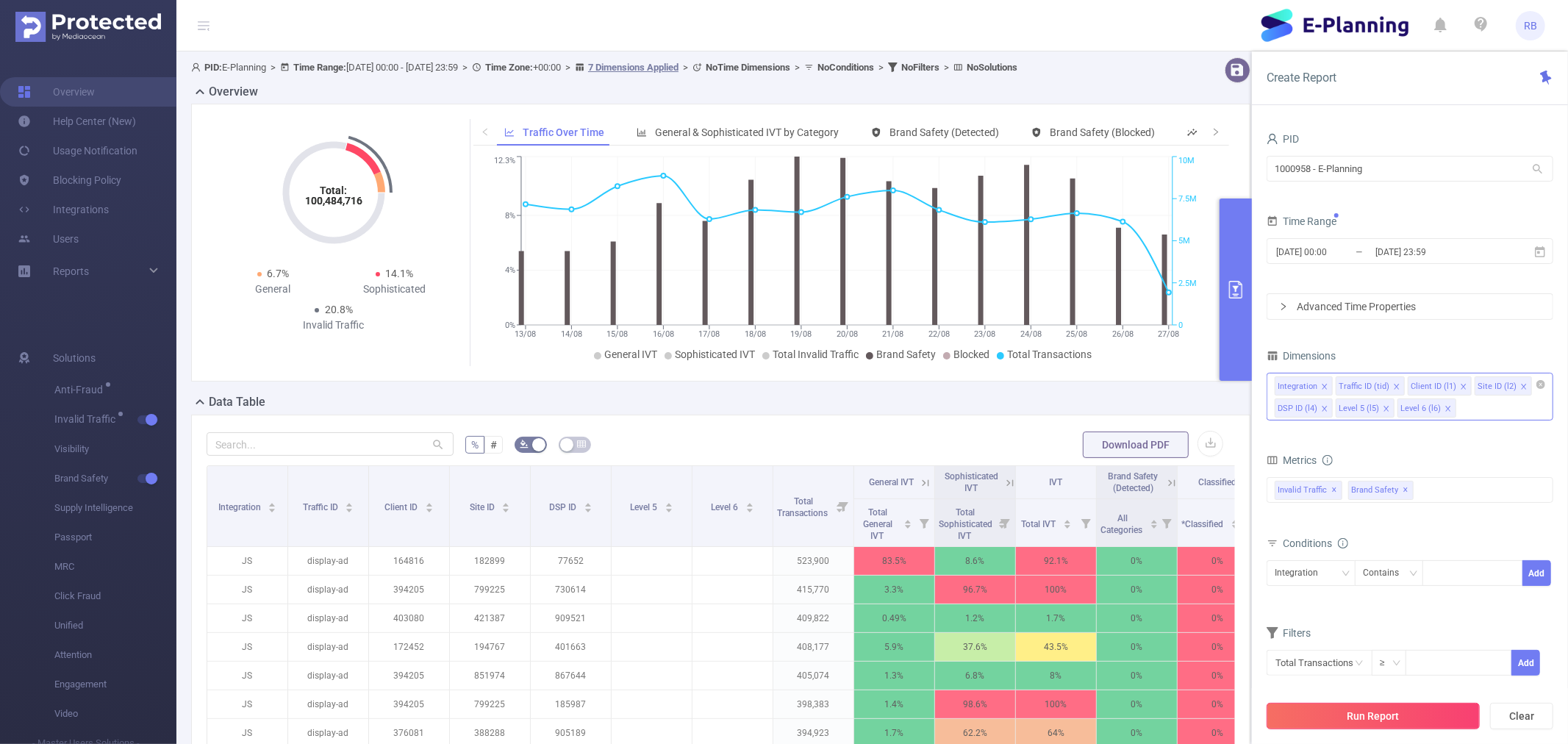
click at [1373, 718] on button "Run Report" at bounding box center [1373, 715] width 213 height 27
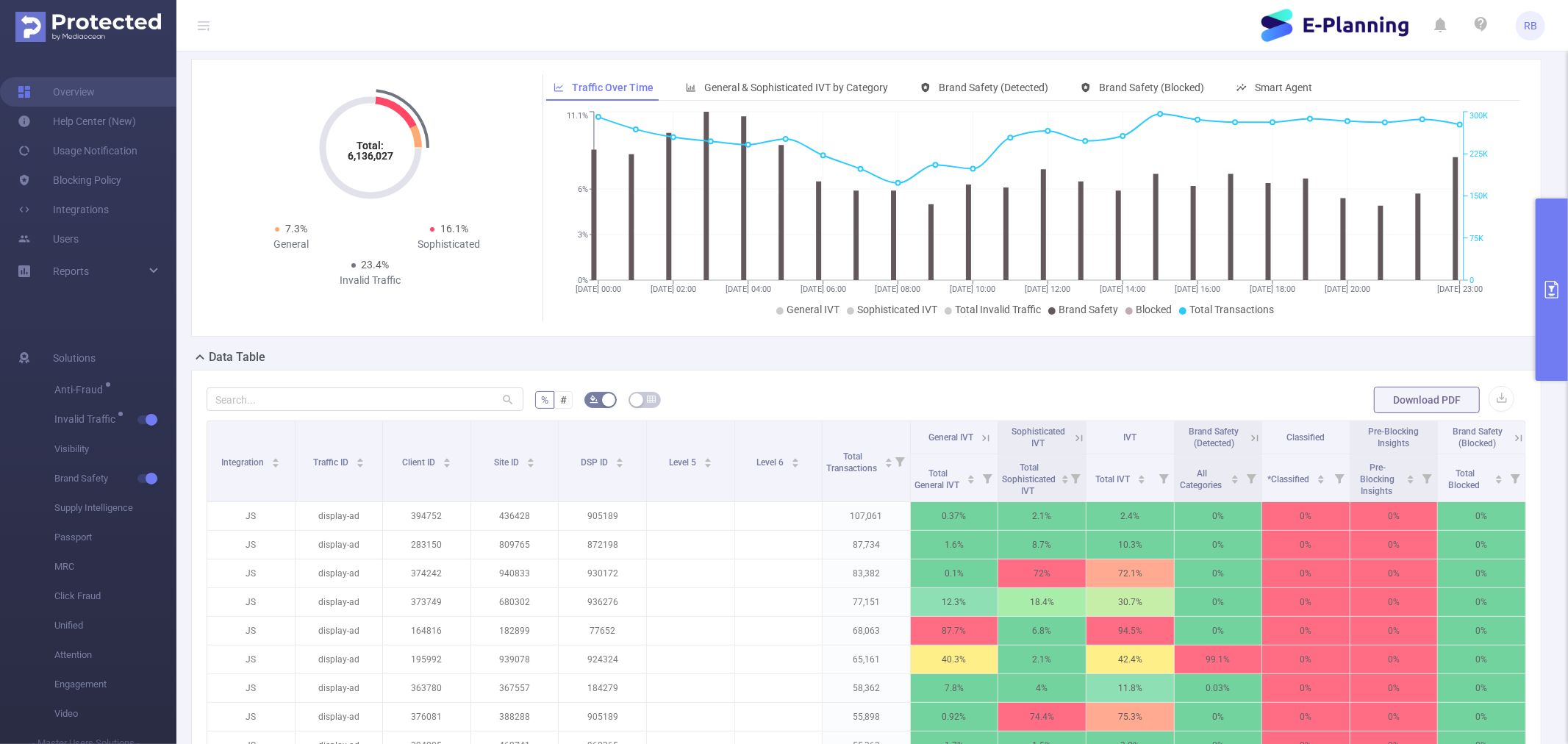
scroll to position [326, 0]
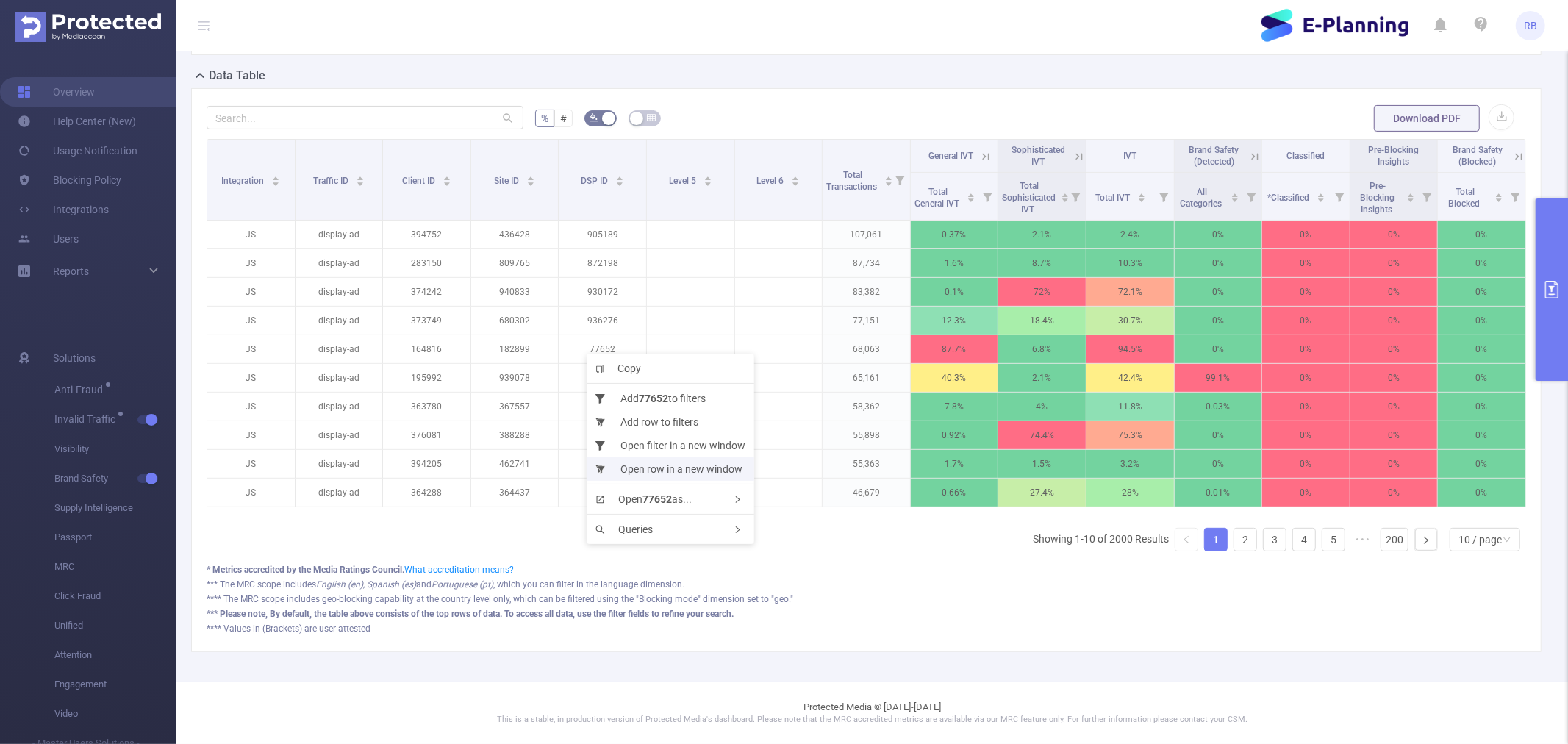
click at [699, 463] on li "Open row in a new window" at bounding box center [670, 469] width 168 height 24
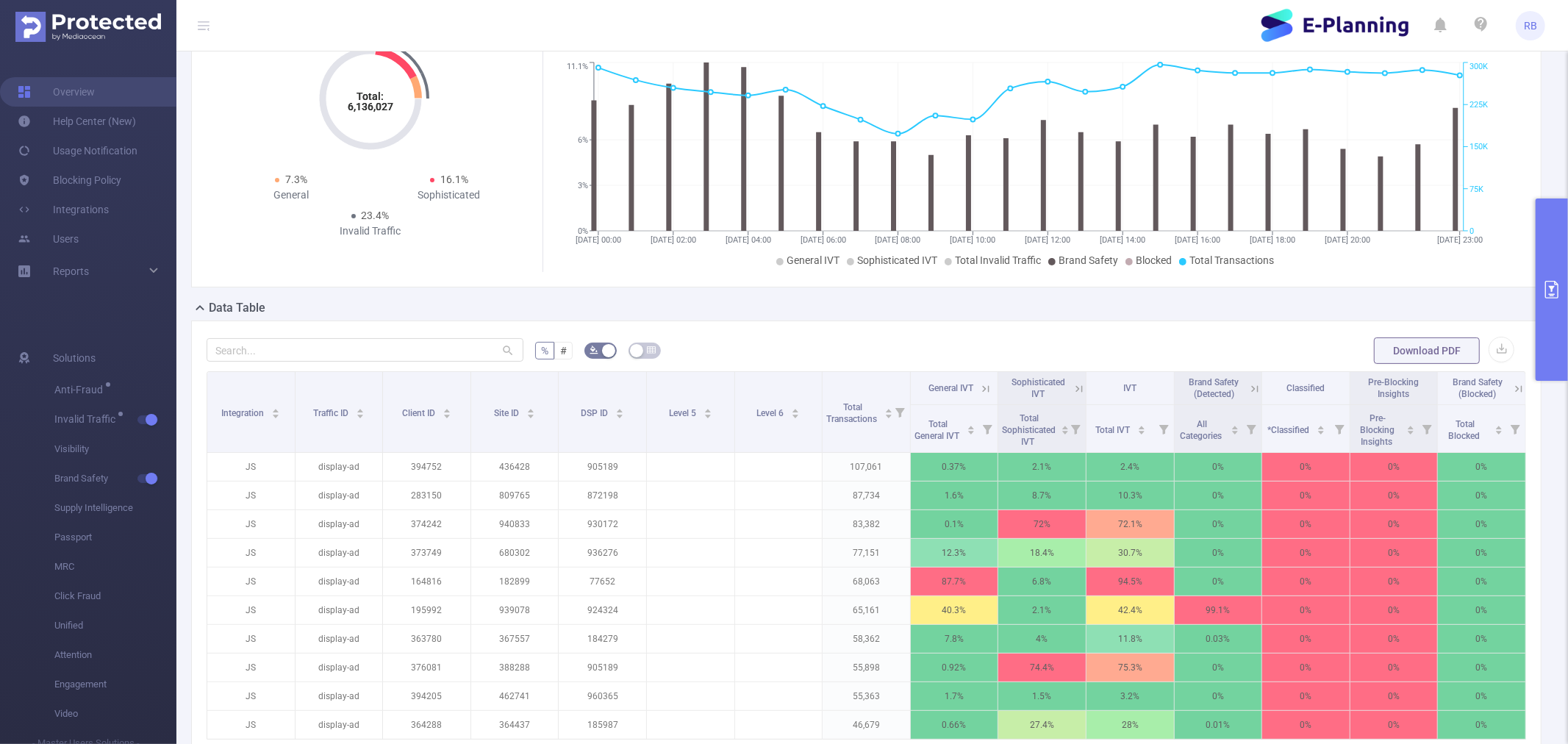
scroll to position [0, 0]
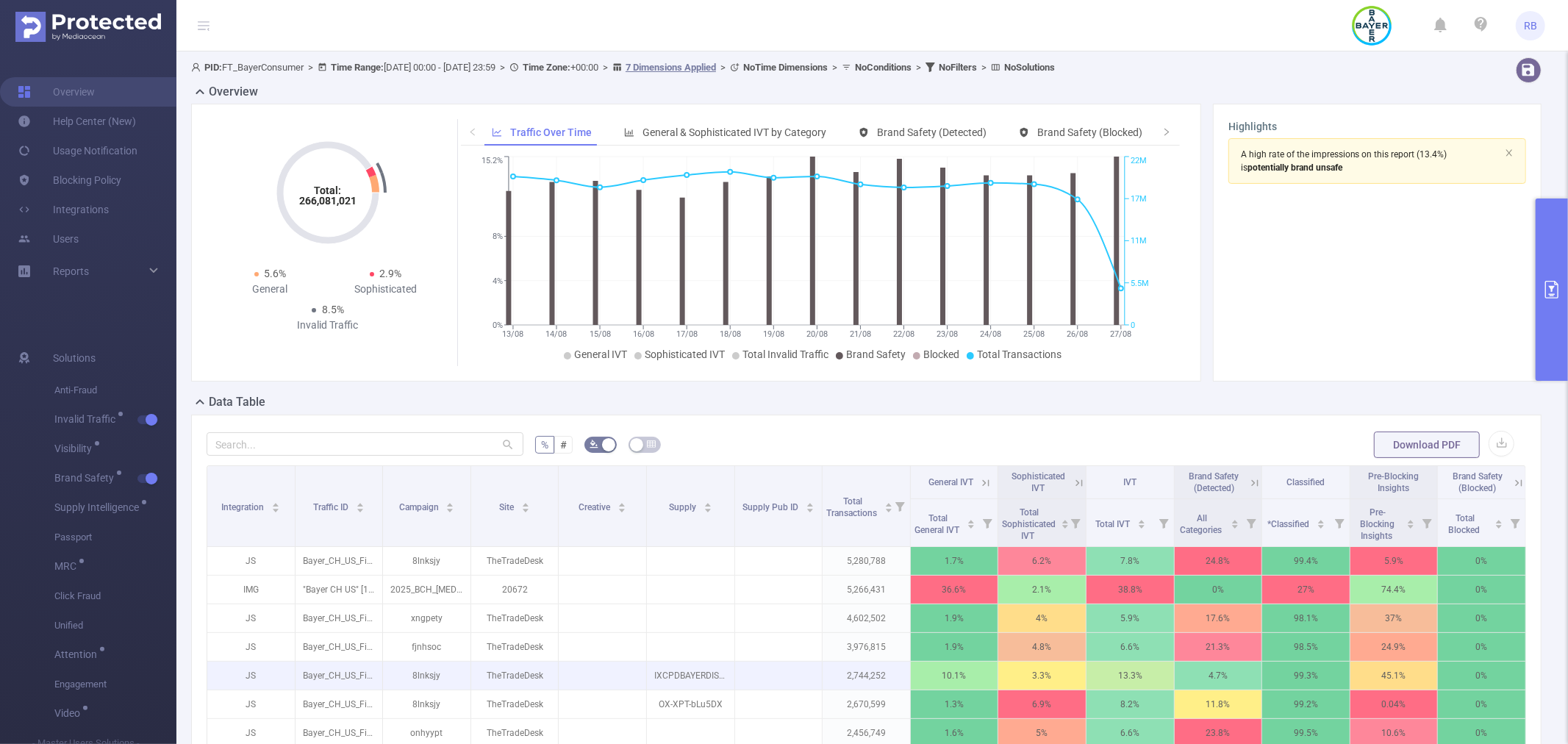
scroll to position [340, 0]
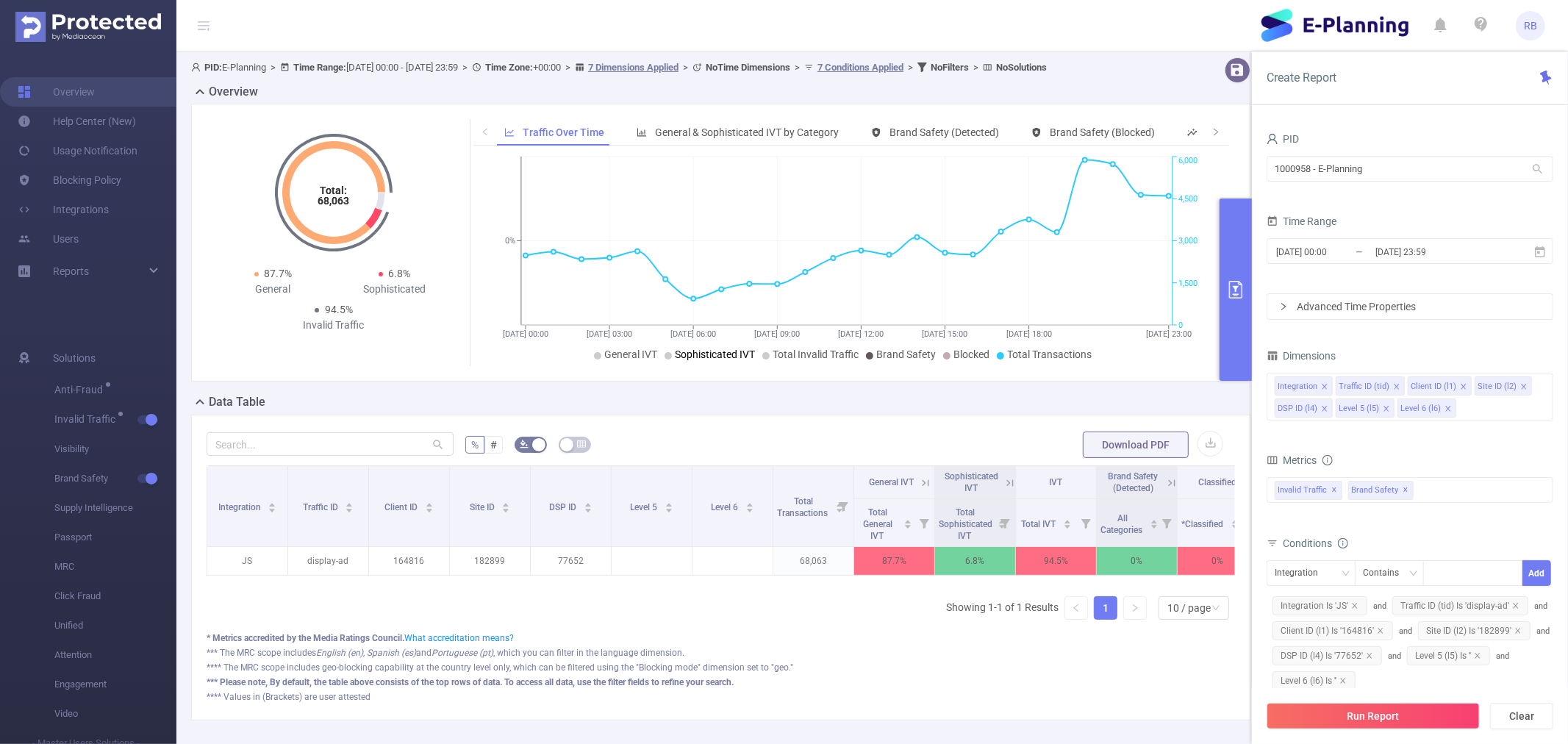
click at [724, 360] on span "Sophisticated IVT" at bounding box center [715, 354] width 80 height 12
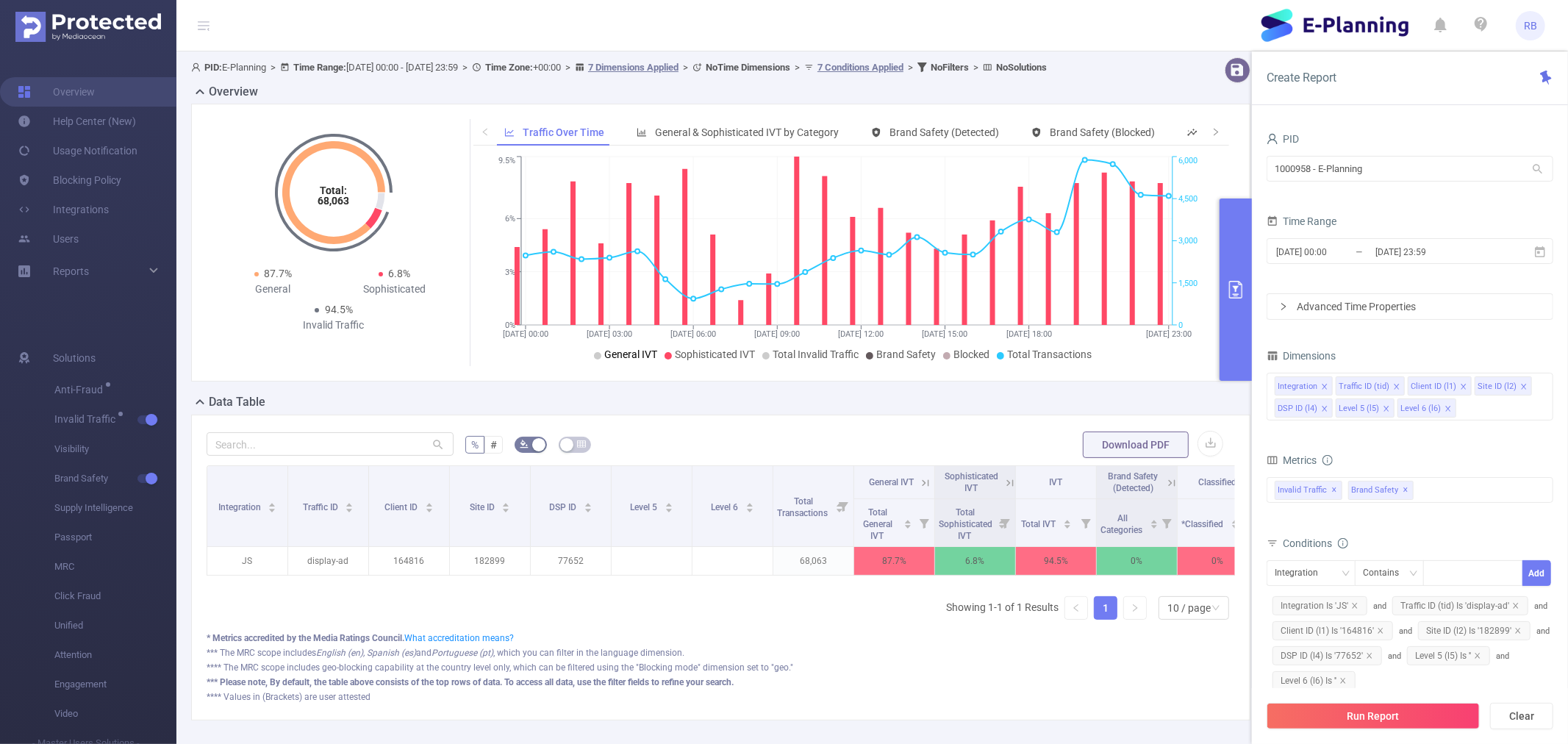
click at [635, 360] on span "General IVT" at bounding box center [631, 354] width 53 height 12
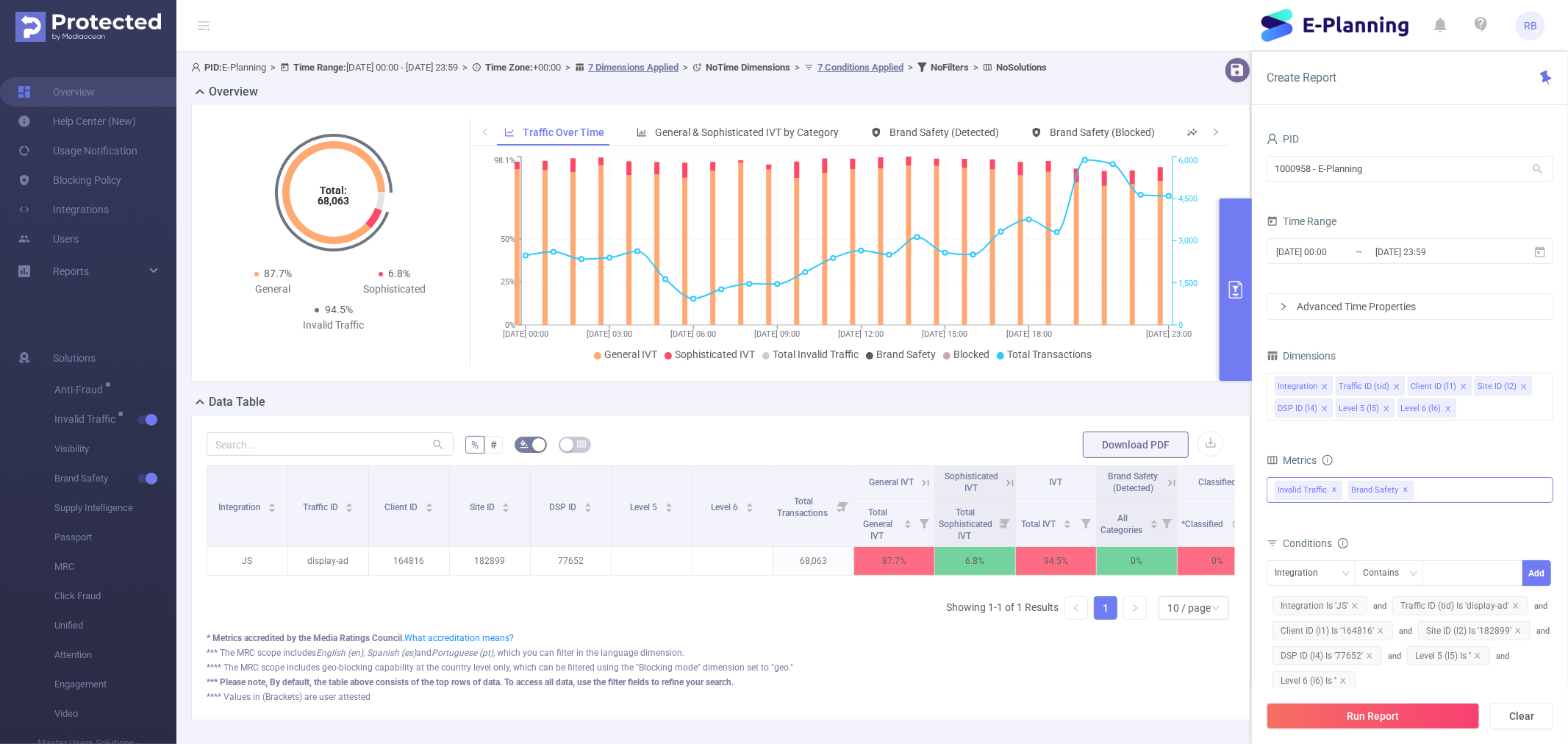
click at [1429, 486] on div "Invalid Traffic ✕ Brand Safety ✕" at bounding box center [1409, 490] width 287 height 26
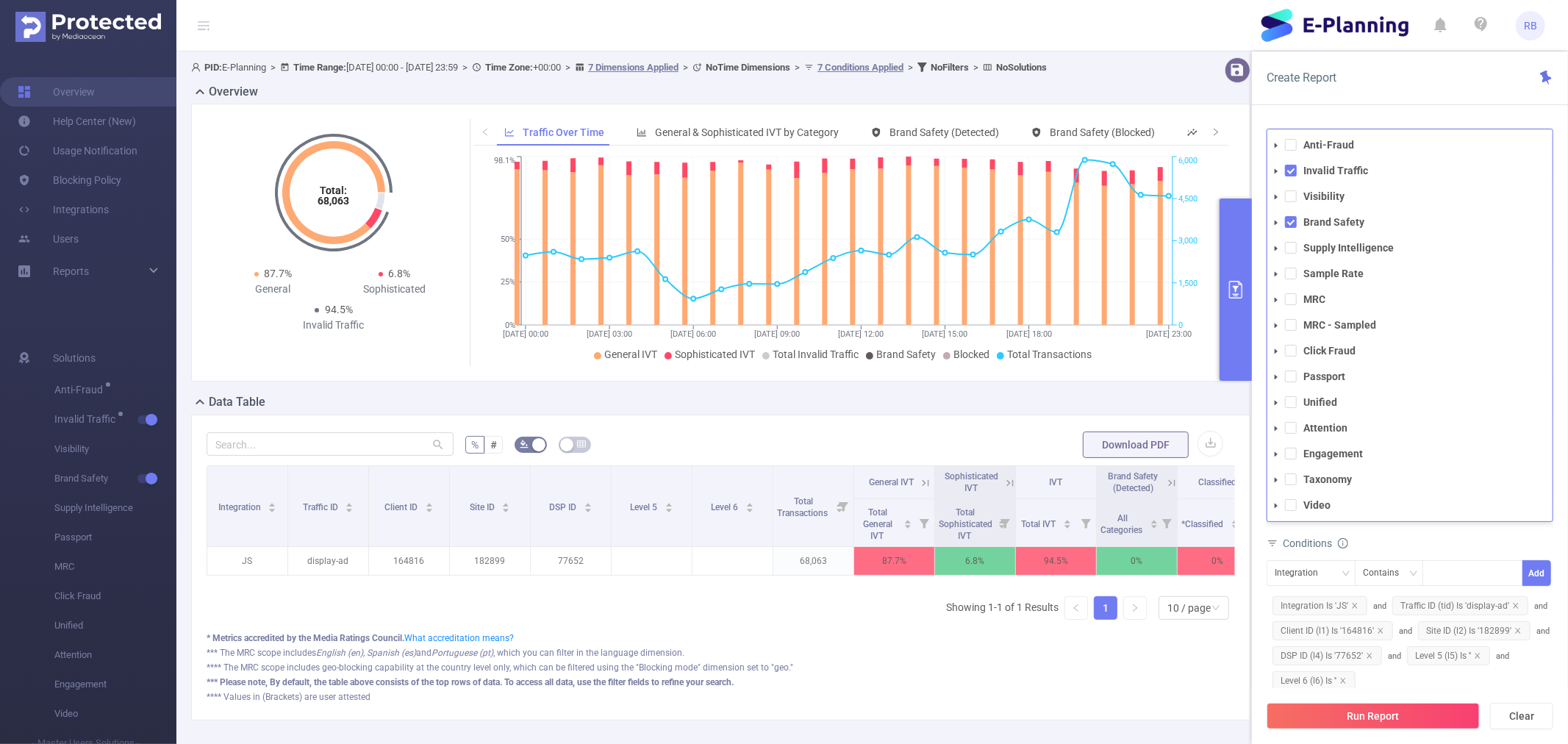
click at [1372, 541] on div "Conditions" at bounding box center [1409, 545] width 287 height 25
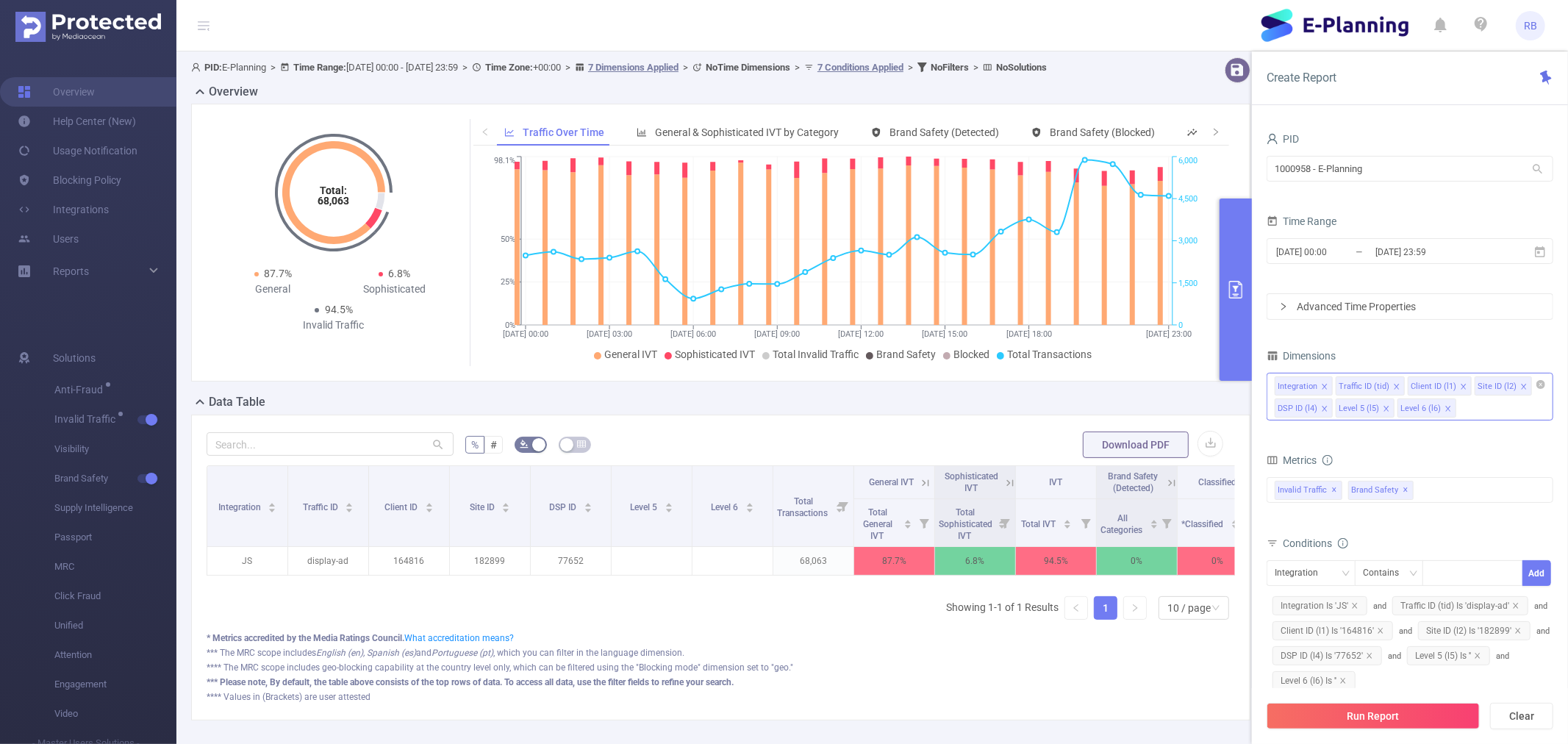
click at [1483, 414] on div "Integration Traffic ID (tid) Client ID (l1) Site ID (l2) DSP ID (l4) Level 5 (l…" at bounding box center [1409, 396] width 287 height 47
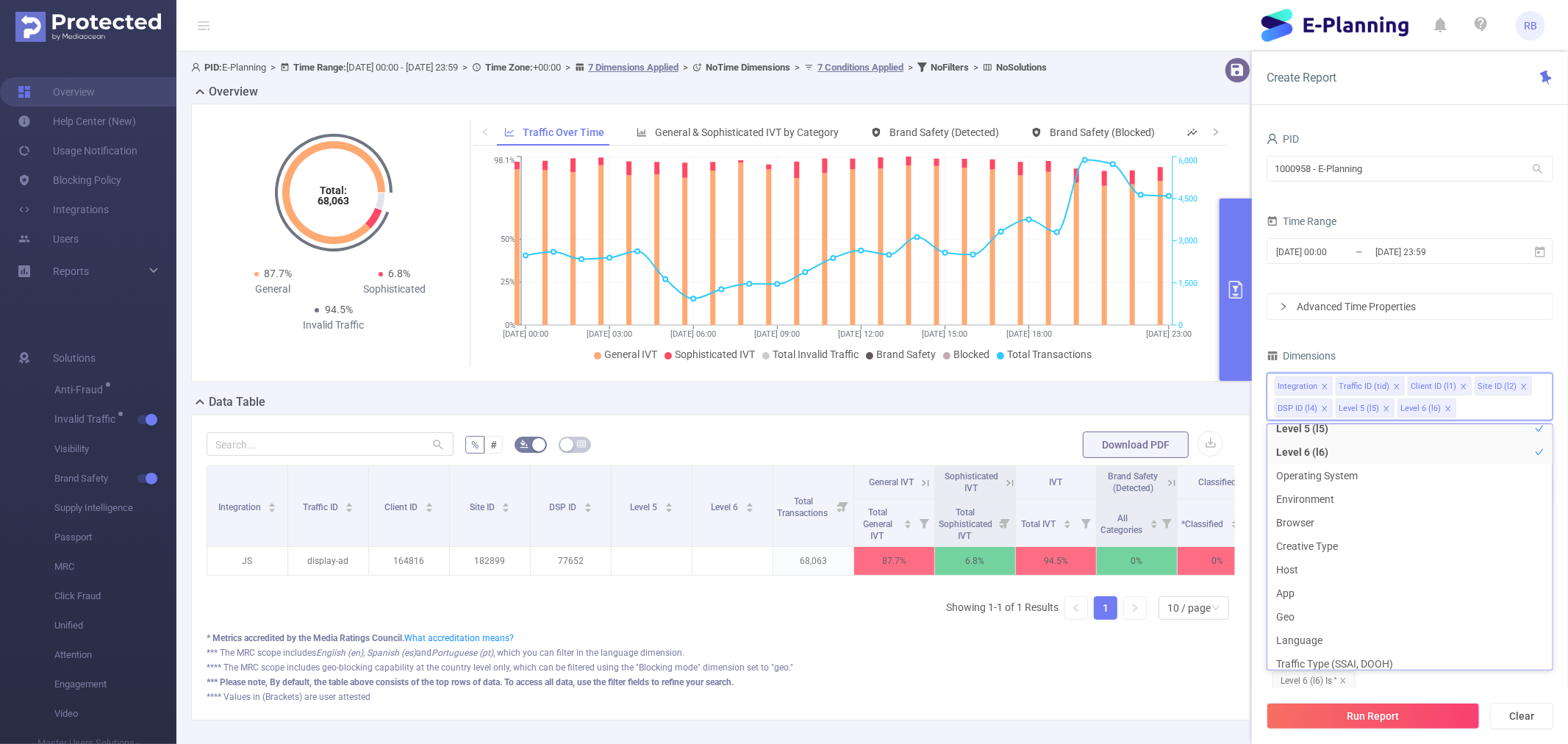
scroll to position [164, 0]
click at [926, 490] on icon at bounding box center [924, 482] width 13 height 13
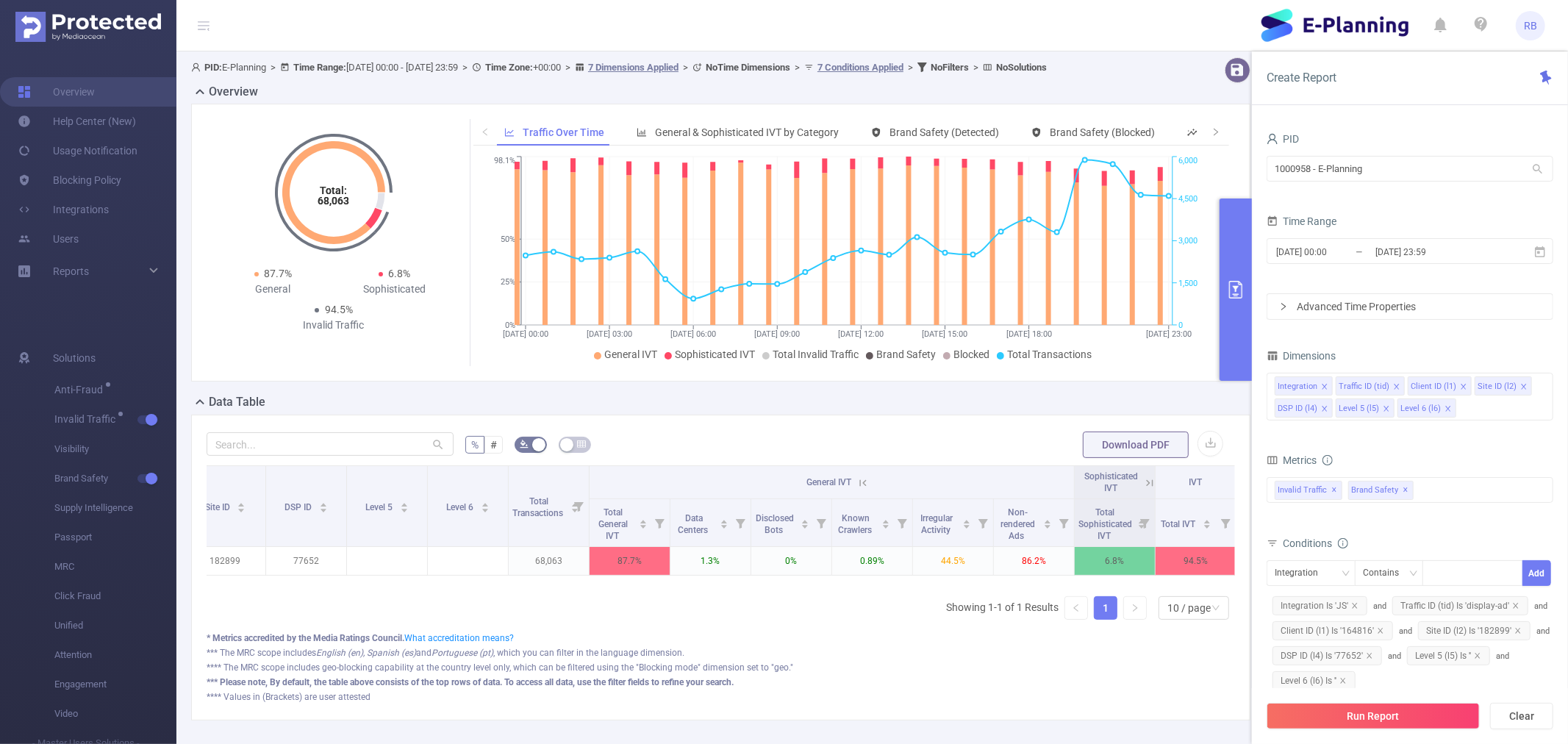
scroll to position [0, 515]
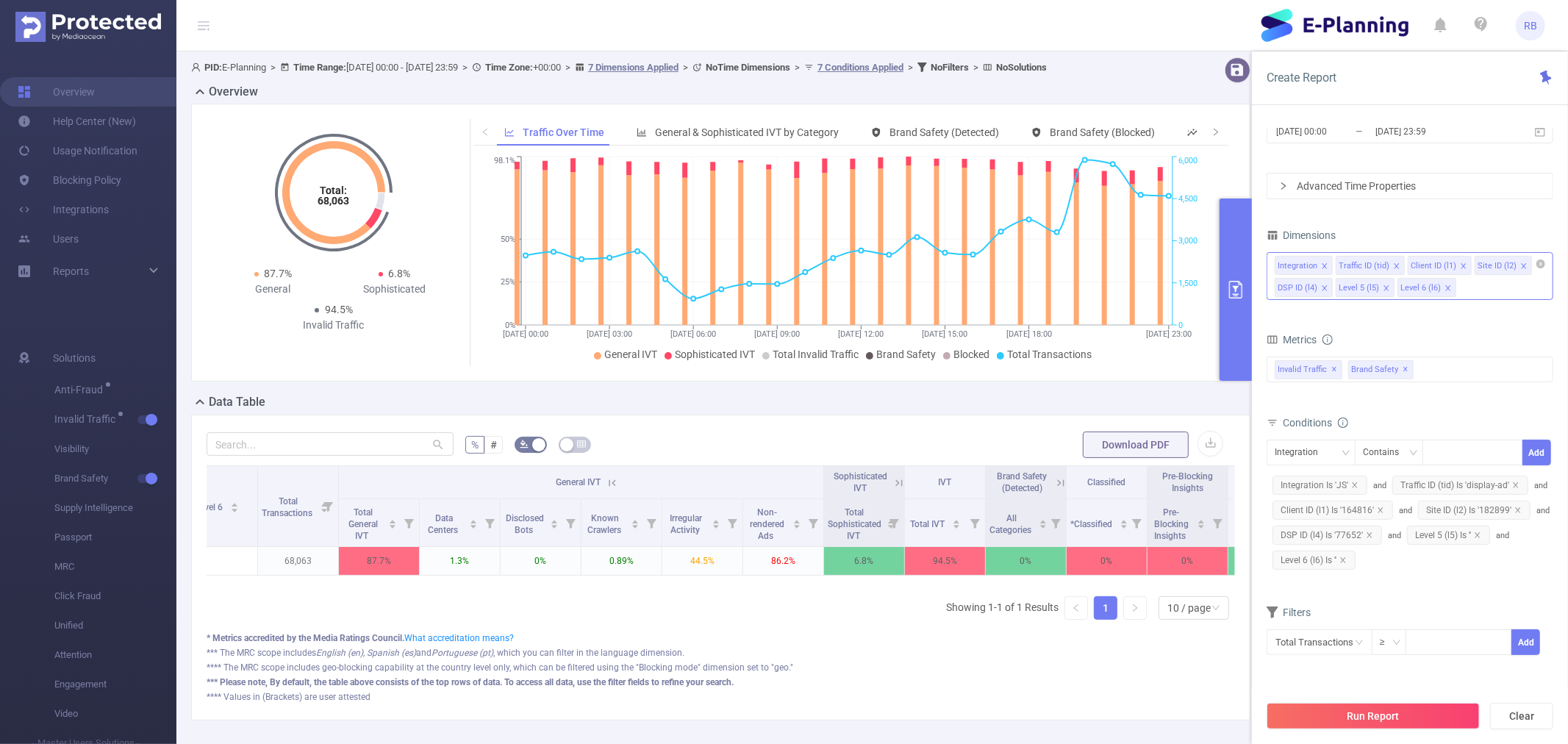
click at [1493, 278] on div "Integration Traffic ID (tid) Client ID (l1) Site ID (l2) DSP ID (l4) Level 5 (l…" at bounding box center [1409, 276] width 287 height 47
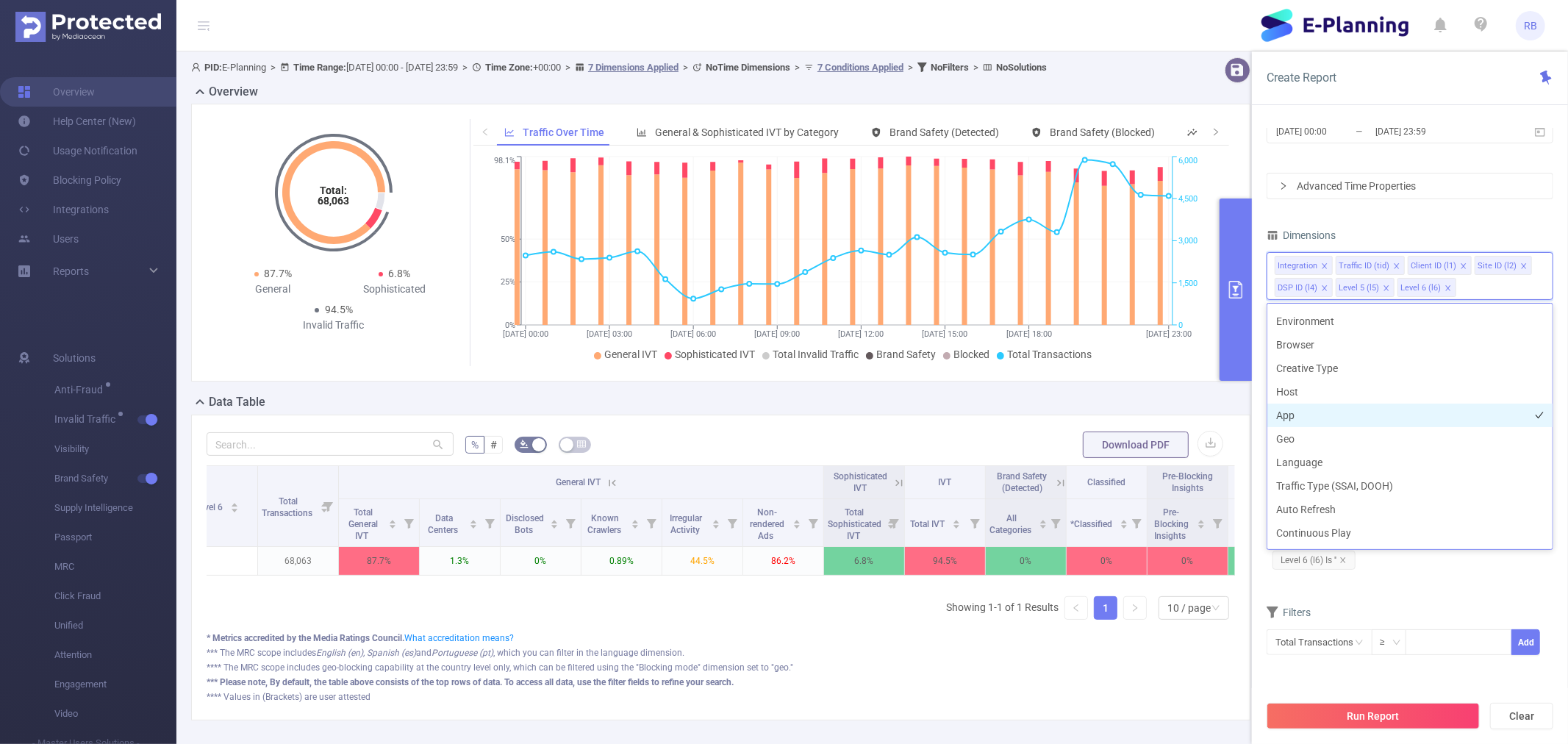
scroll to position [45, 0]
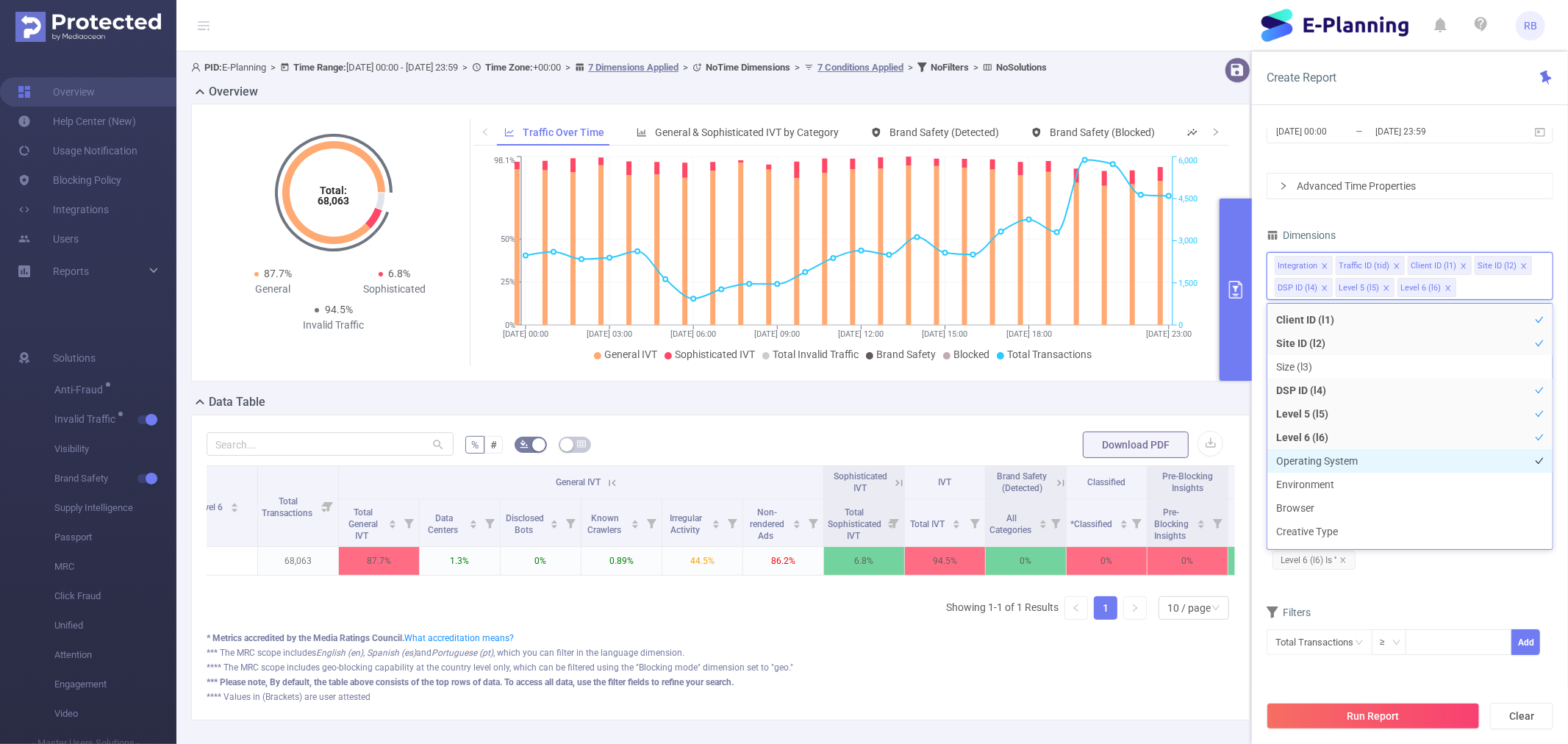
click at [1346, 453] on li "Operating System" at bounding box center [1409, 461] width 285 height 24
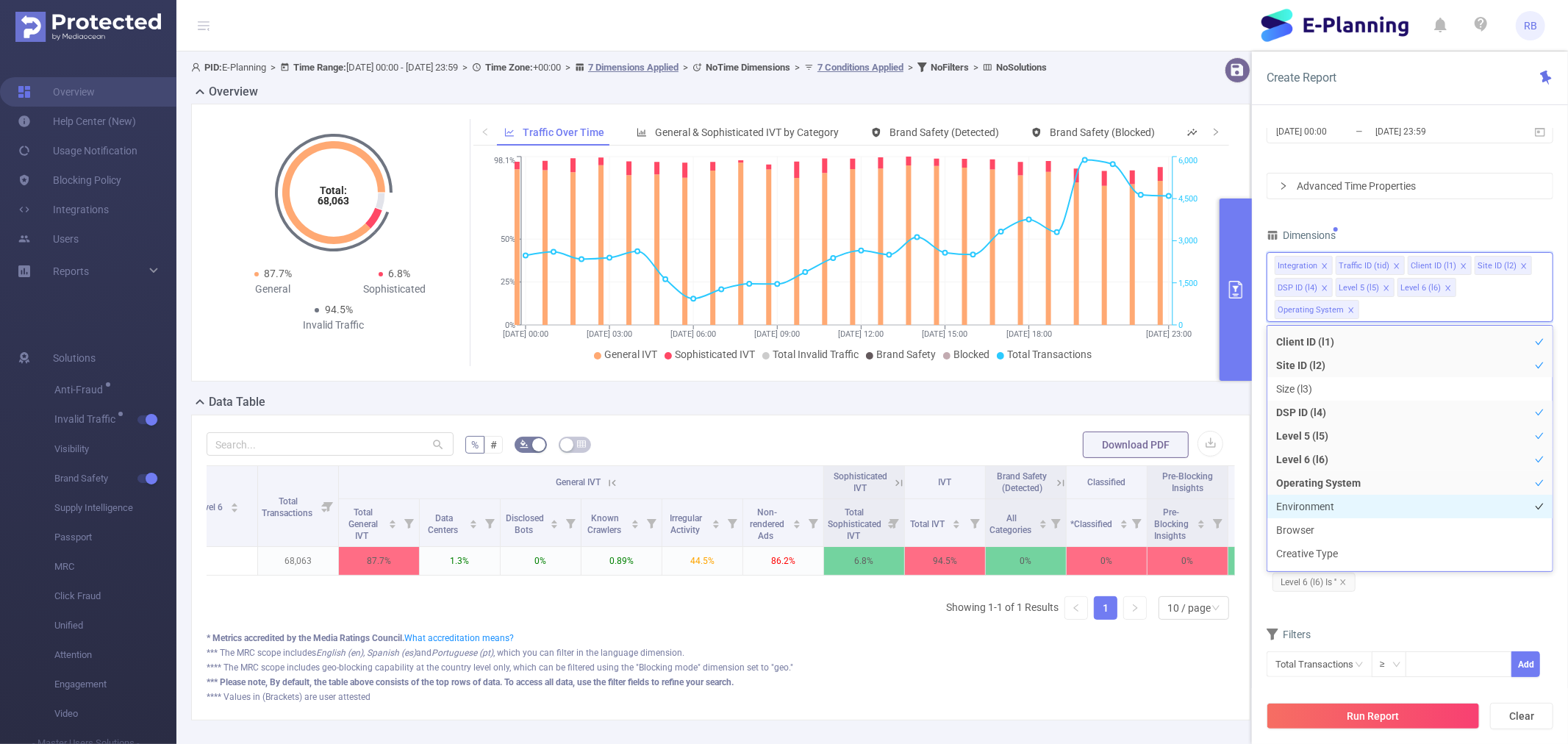
click at [1360, 503] on li "Environment" at bounding box center [1409, 507] width 285 height 24
click at [1370, 529] on li "Browser" at bounding box center [1409, 530] width 285 height 24
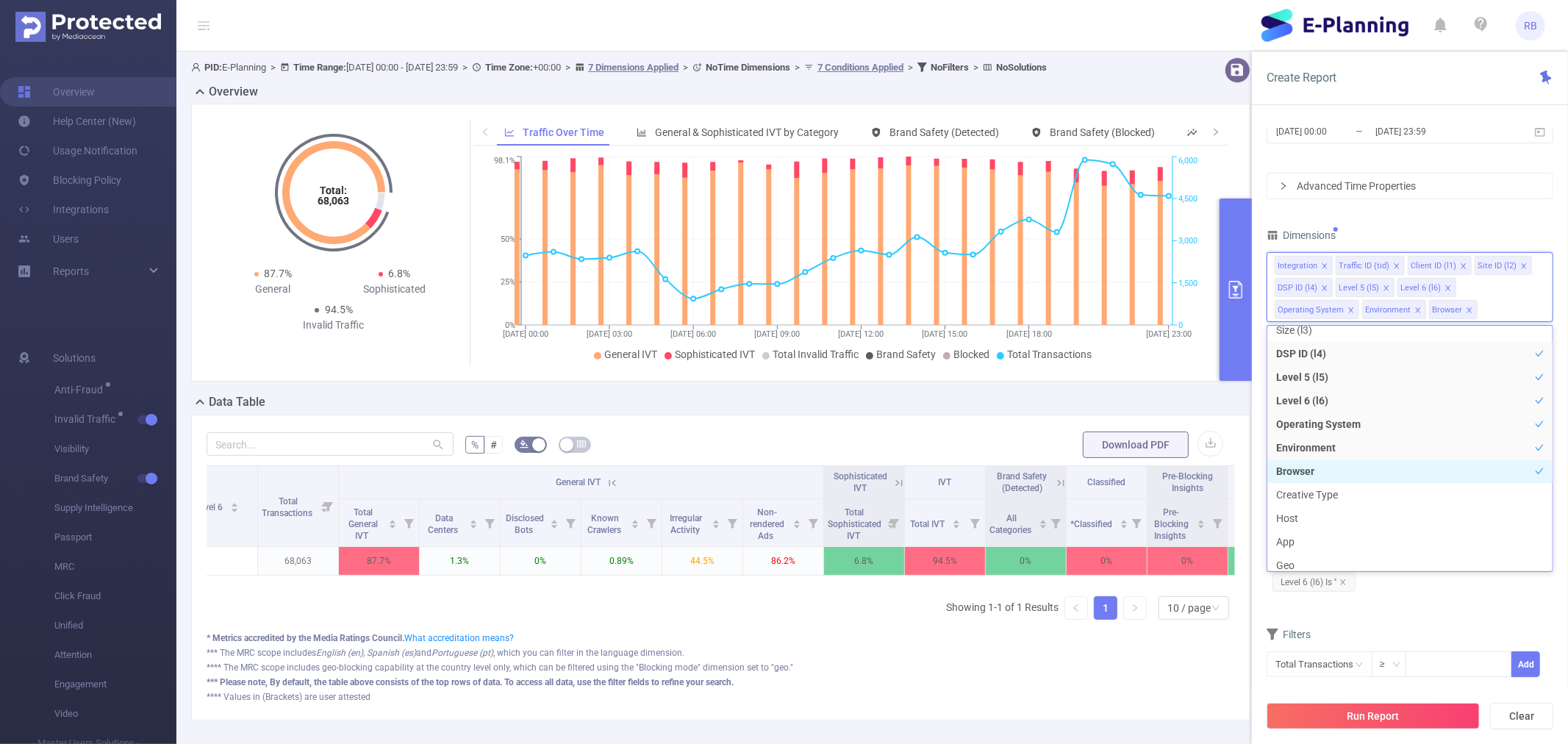
scroll to position [127, 0]
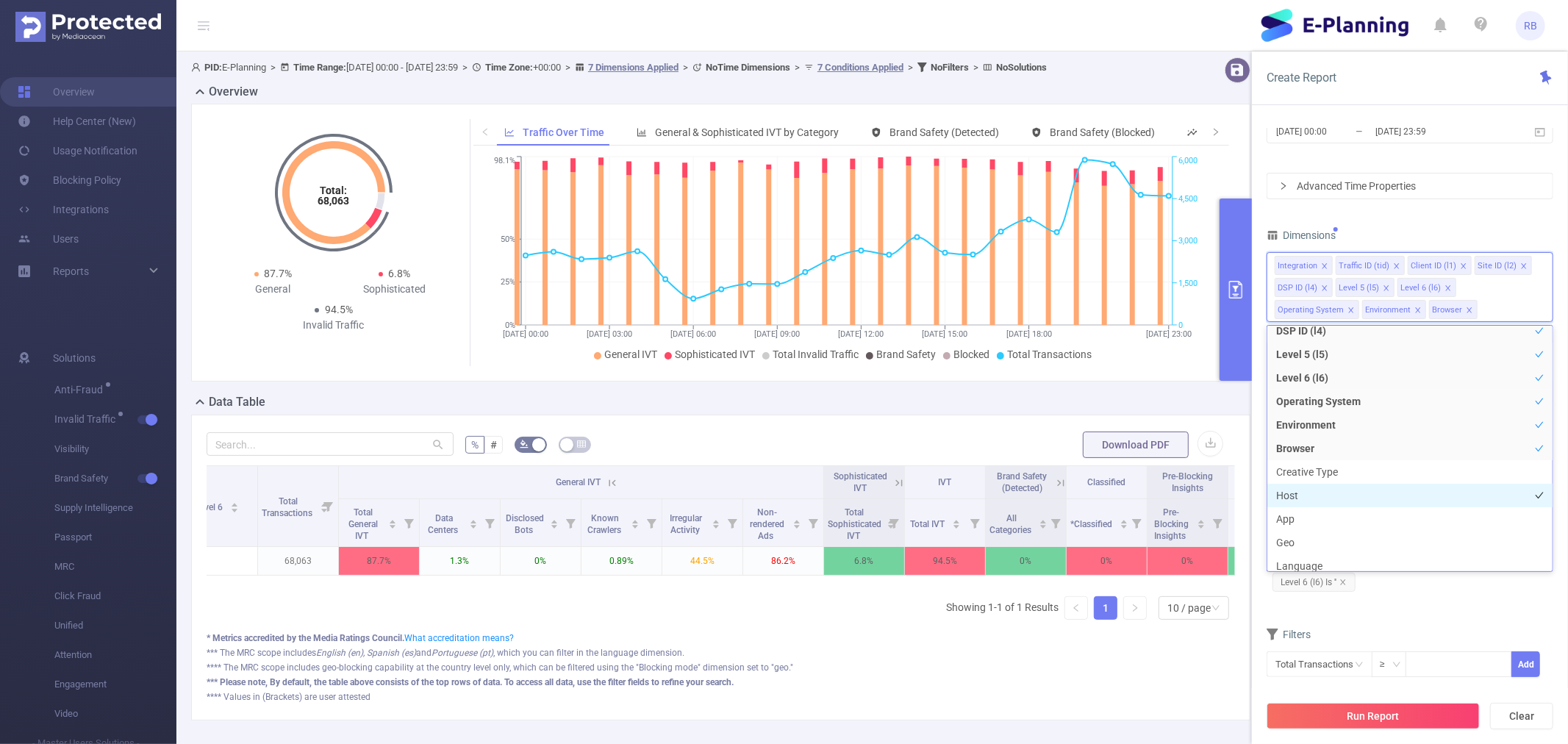
click at [1358, 496] on li "Host" at bounding box center [1409, 496] width 285 height 24
click at [1368, 516] on li "App" at bounding box center [1409, 519] width 285 height 24
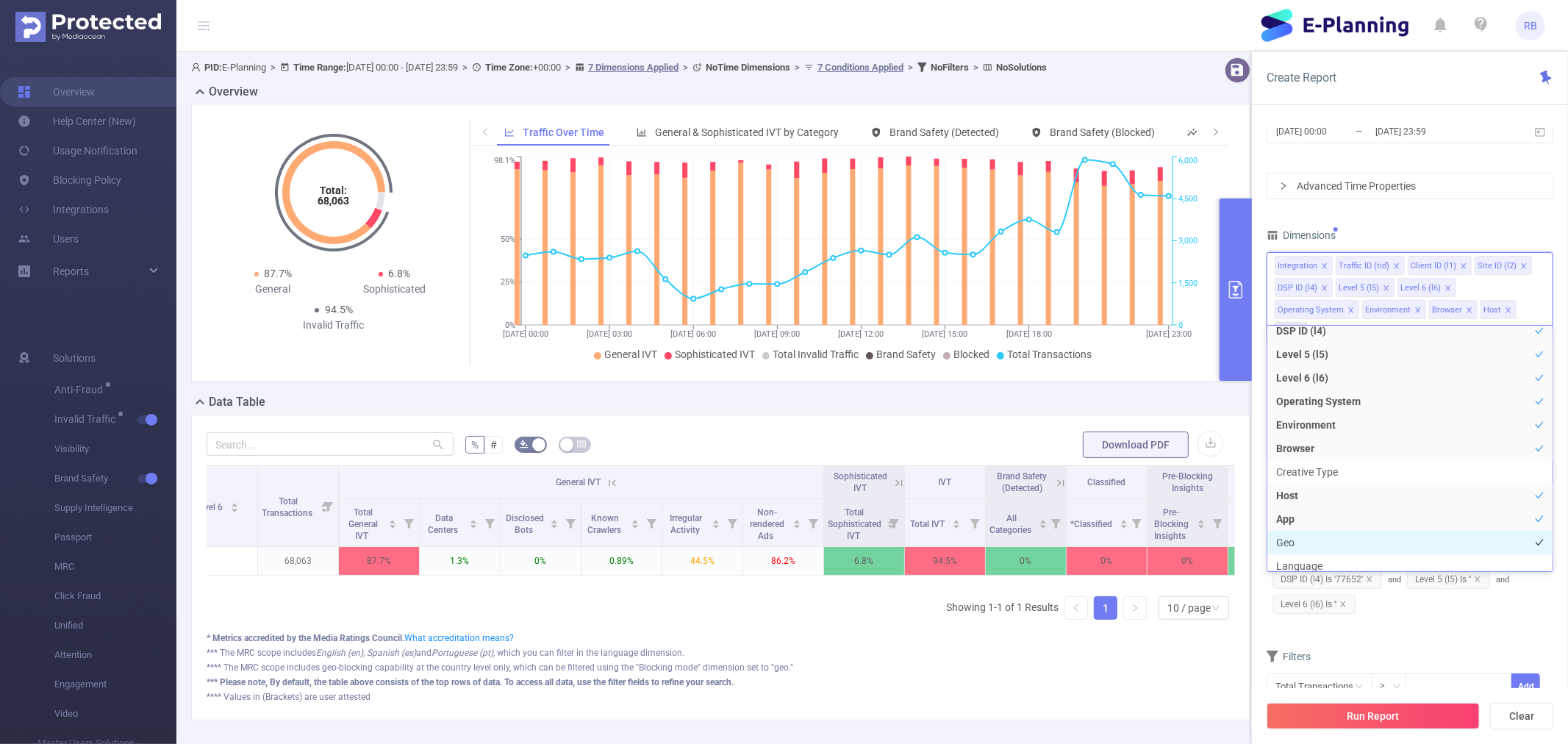
scroll to position [291, 0]
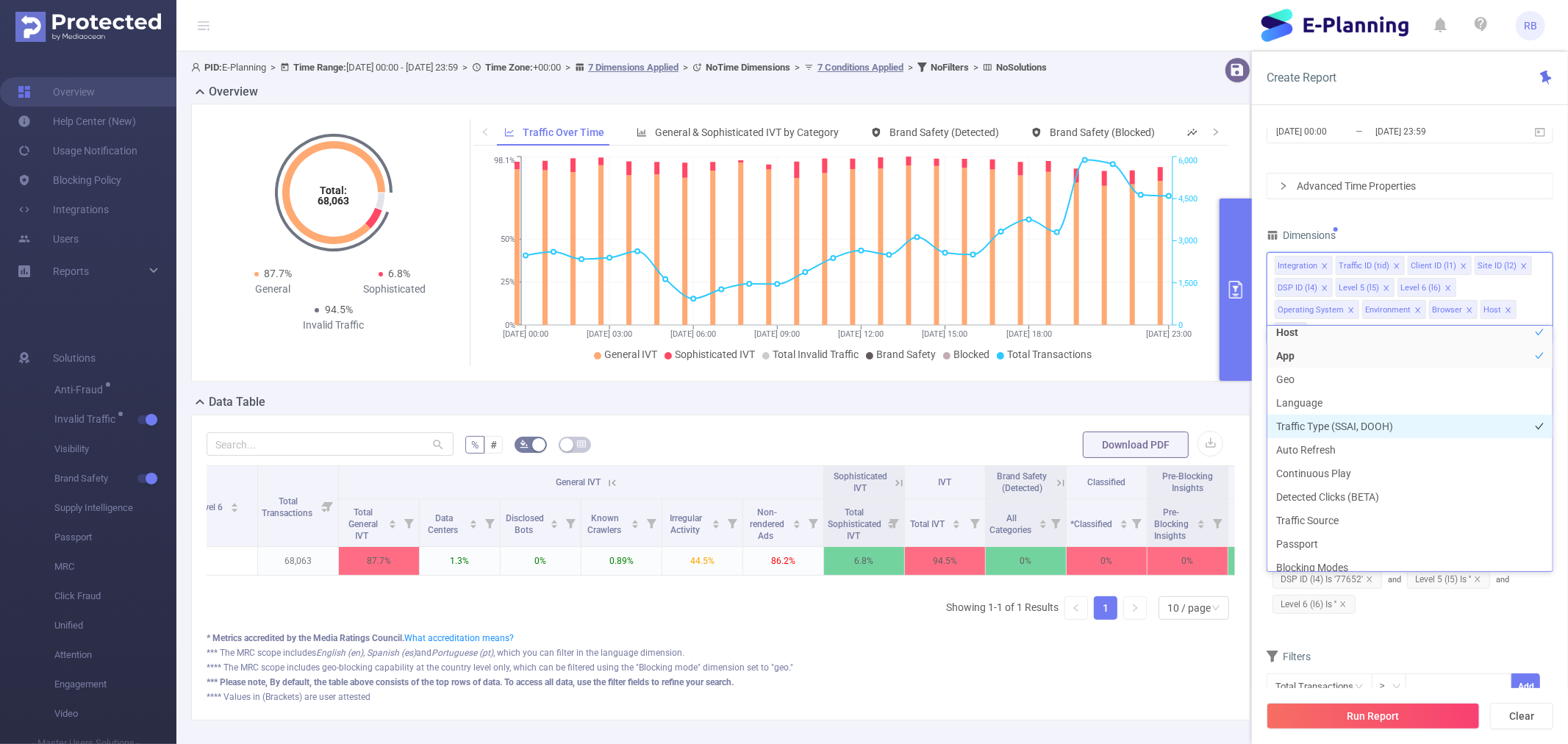
click at [1337, 427] on li "Traffic Type (SSAI, DOOH)" at bounding box center [1409, 427] width 285 height 24
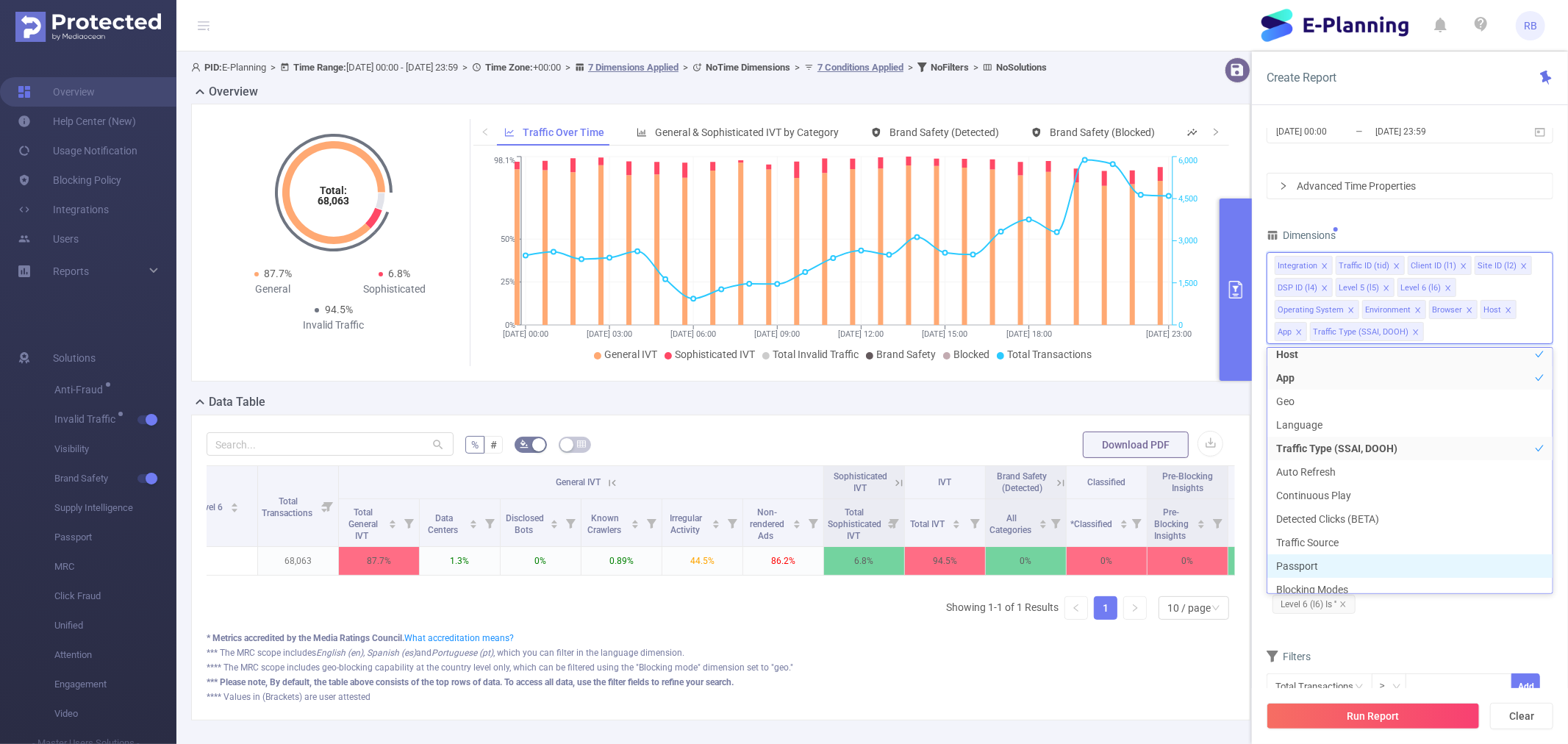
scroll to position [298, 0]
click at [1423, 704] on button "Run Report" at bounding box center [1373, 715] width 213 height 27
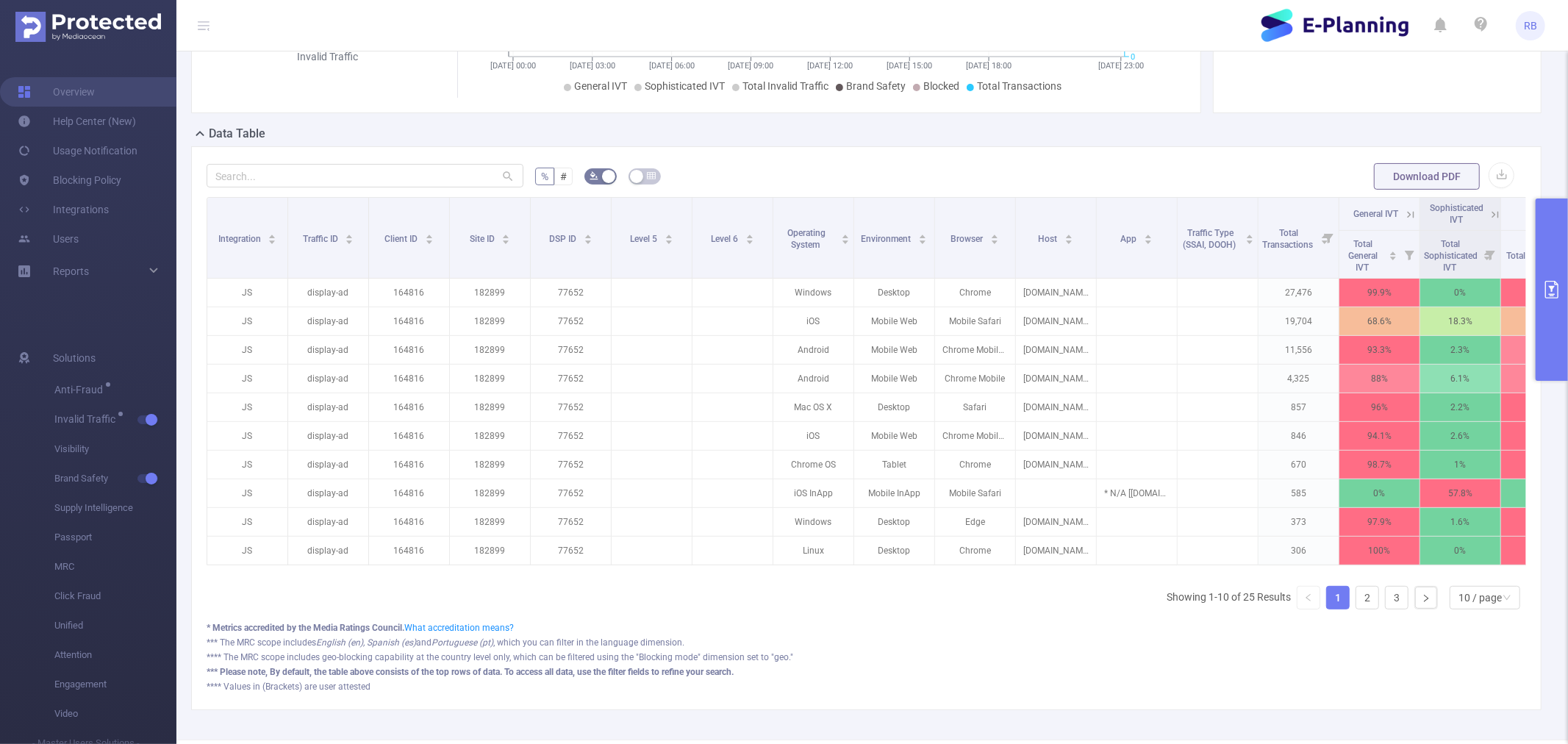
scroll to position [326, 0]
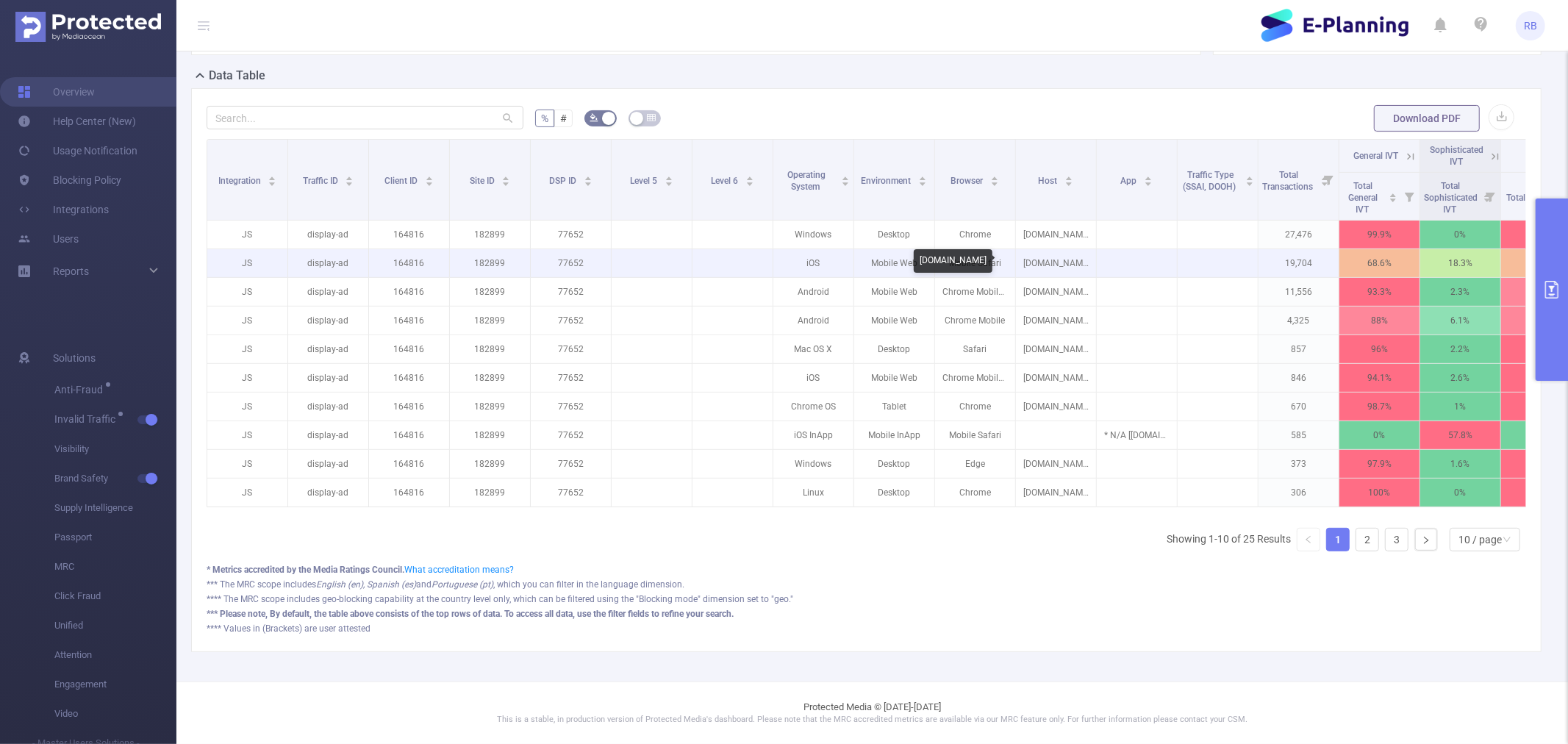
click at [1059, 259] on p "emisorasunidas.com" at bounding box center [1056, 263] width 80 height 28
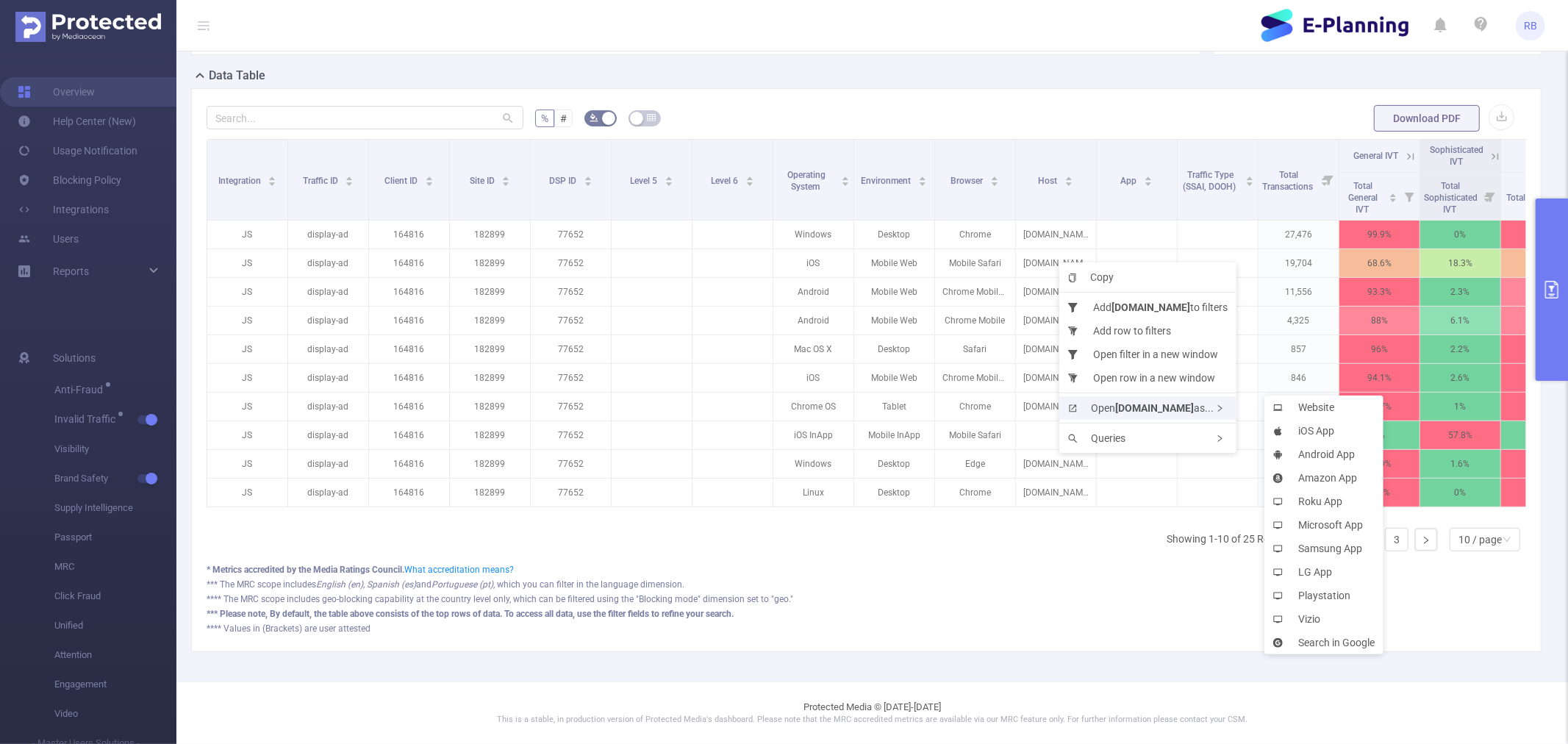
click at [1120, 402] on b "emisorasunidas.com" at bounding box center [1154, 408] width 79 height 12
click at [1213, 404] on span "Open emisorasunidas.com as..." at bounding box center [1141, 408] width 146 height 12
click at [1283, 414] on li "Website" at bounding box center [1324, 407] width 119 height 24
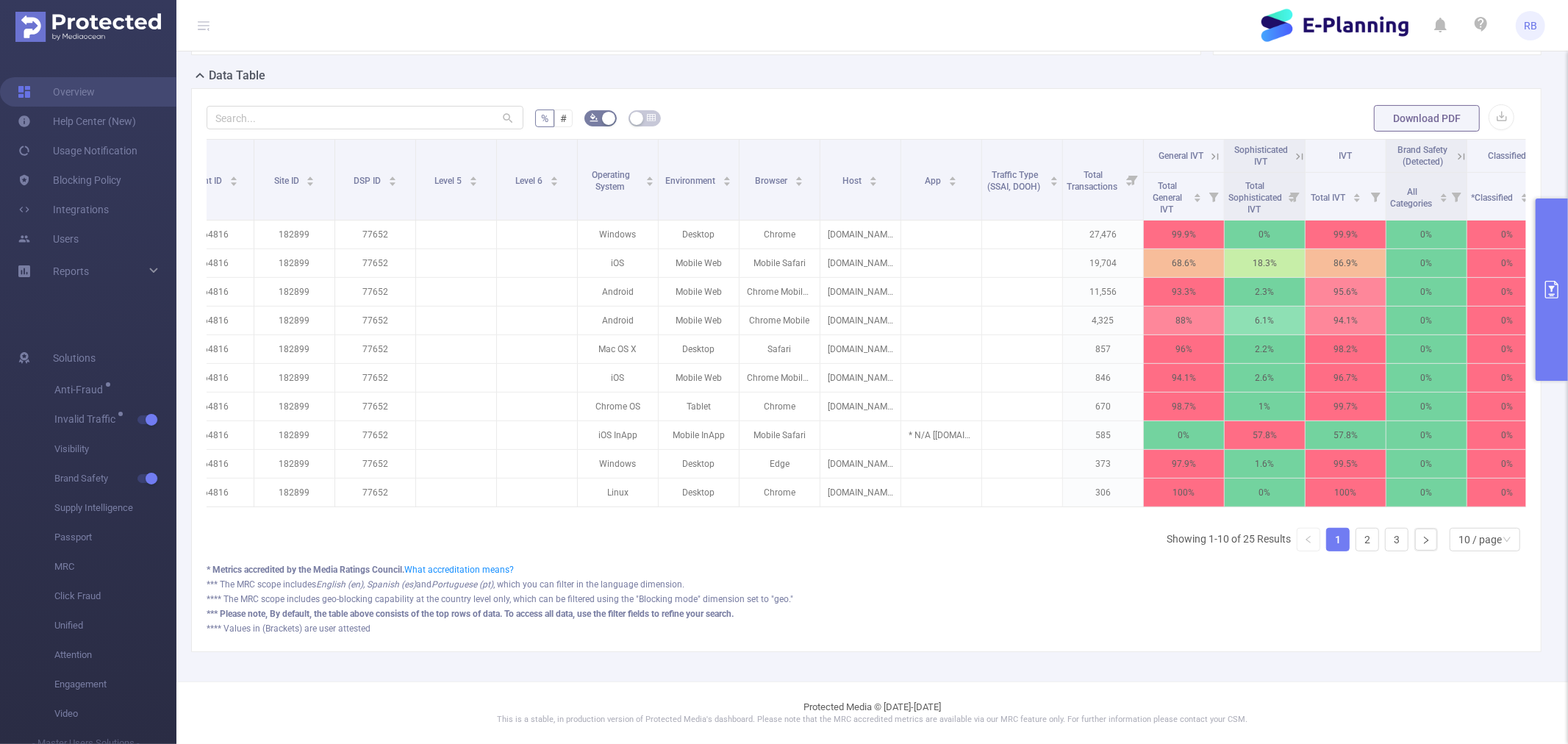
scroll to position [0, 394]
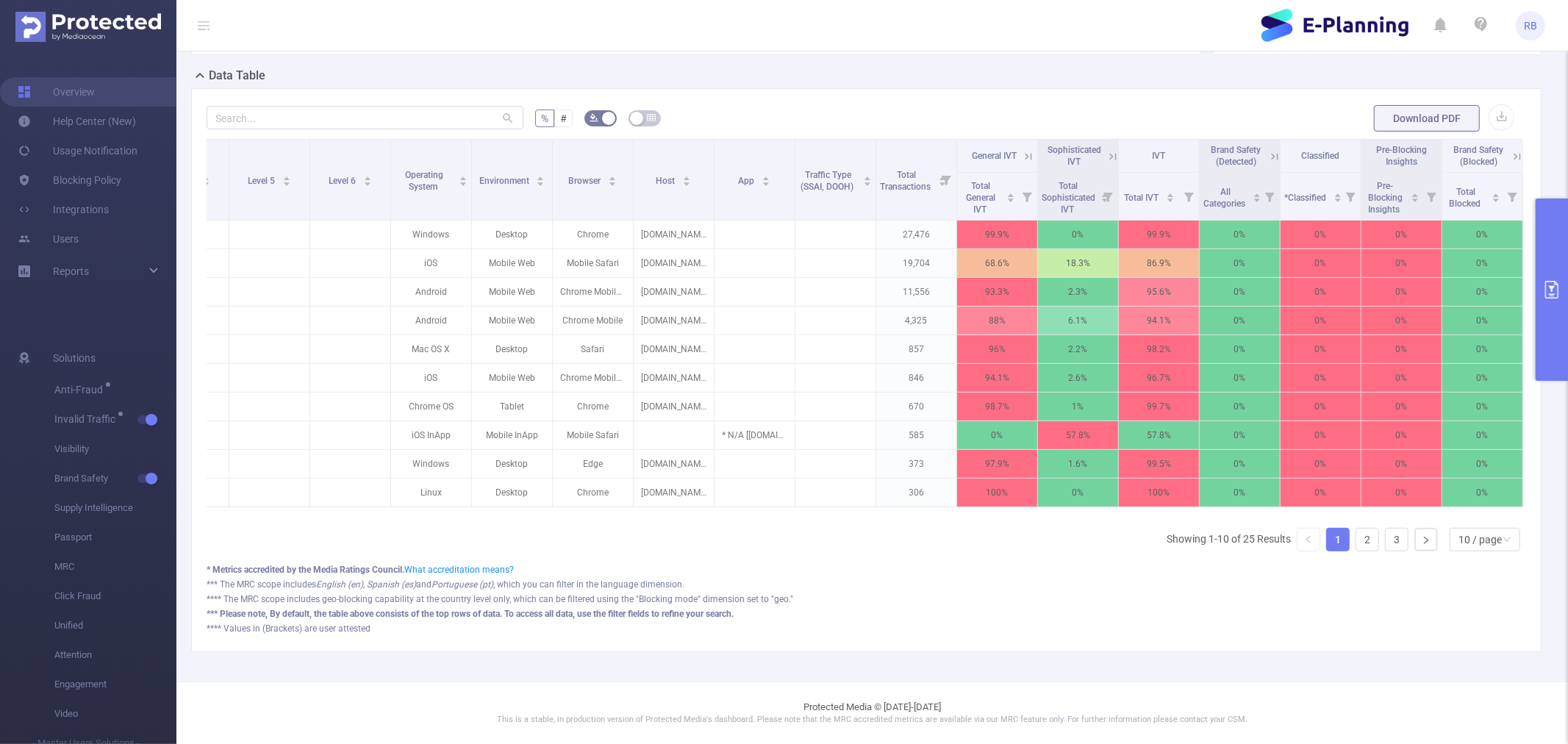
click at [1562, 332] on button "primary" at bounding box center [1551, 289] width 33 height 182
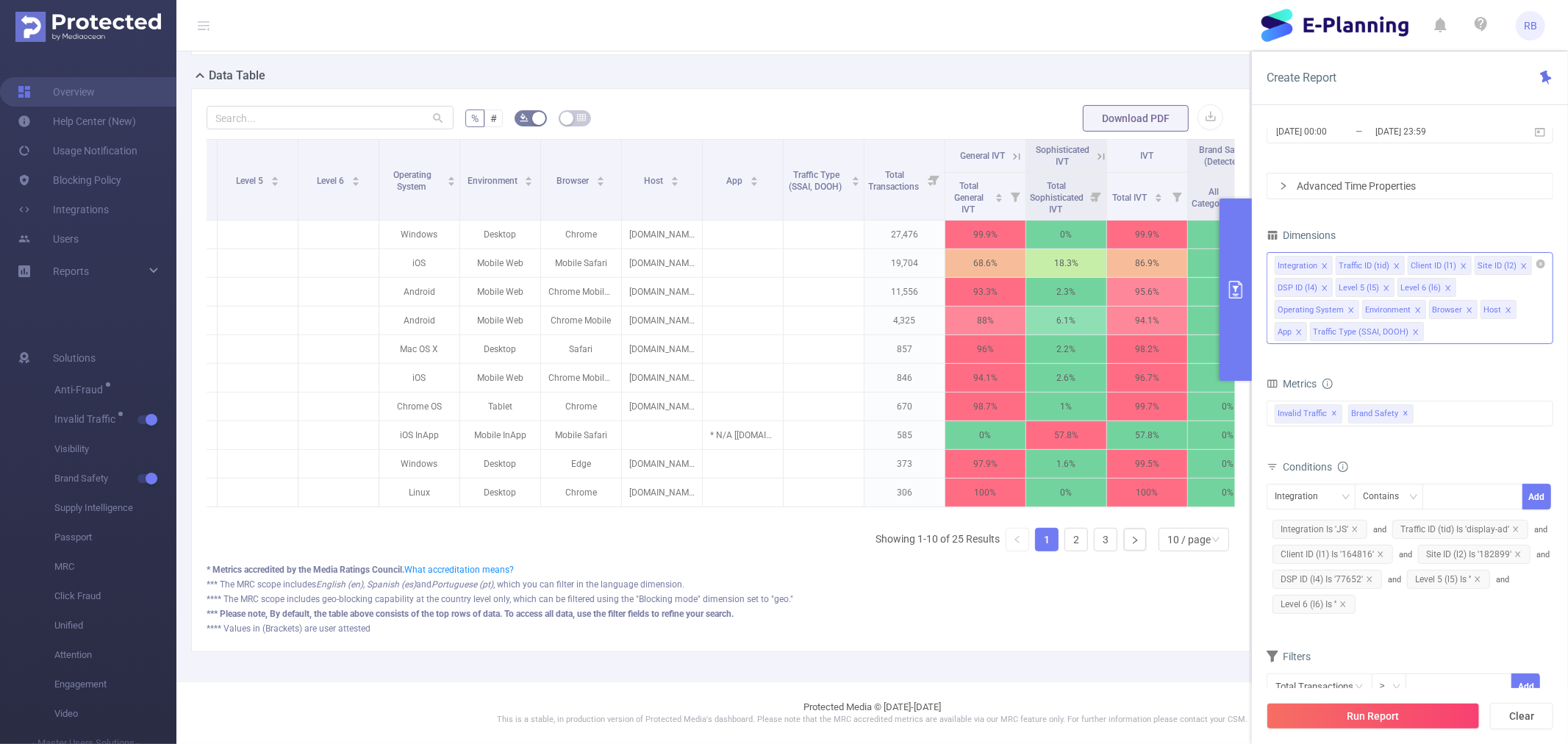
click at [1459, 336] on div "Integration Traffic ID (tid) Client ID (l1) Site ID (l2) DSP ID (l4) Level 5 (l…" at bounding box center [1409, 298] width 287 height 92
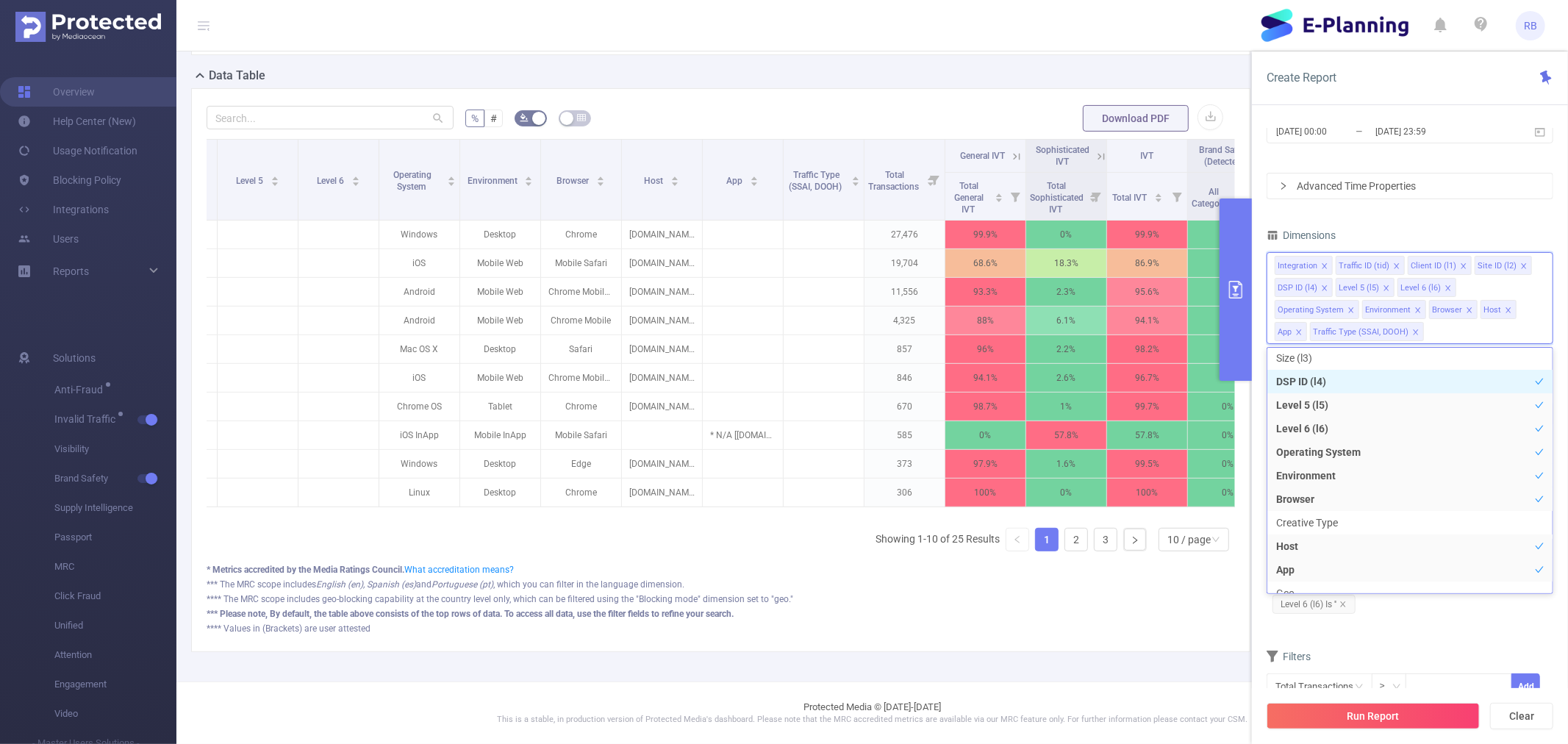
scroll to position [167, 0]
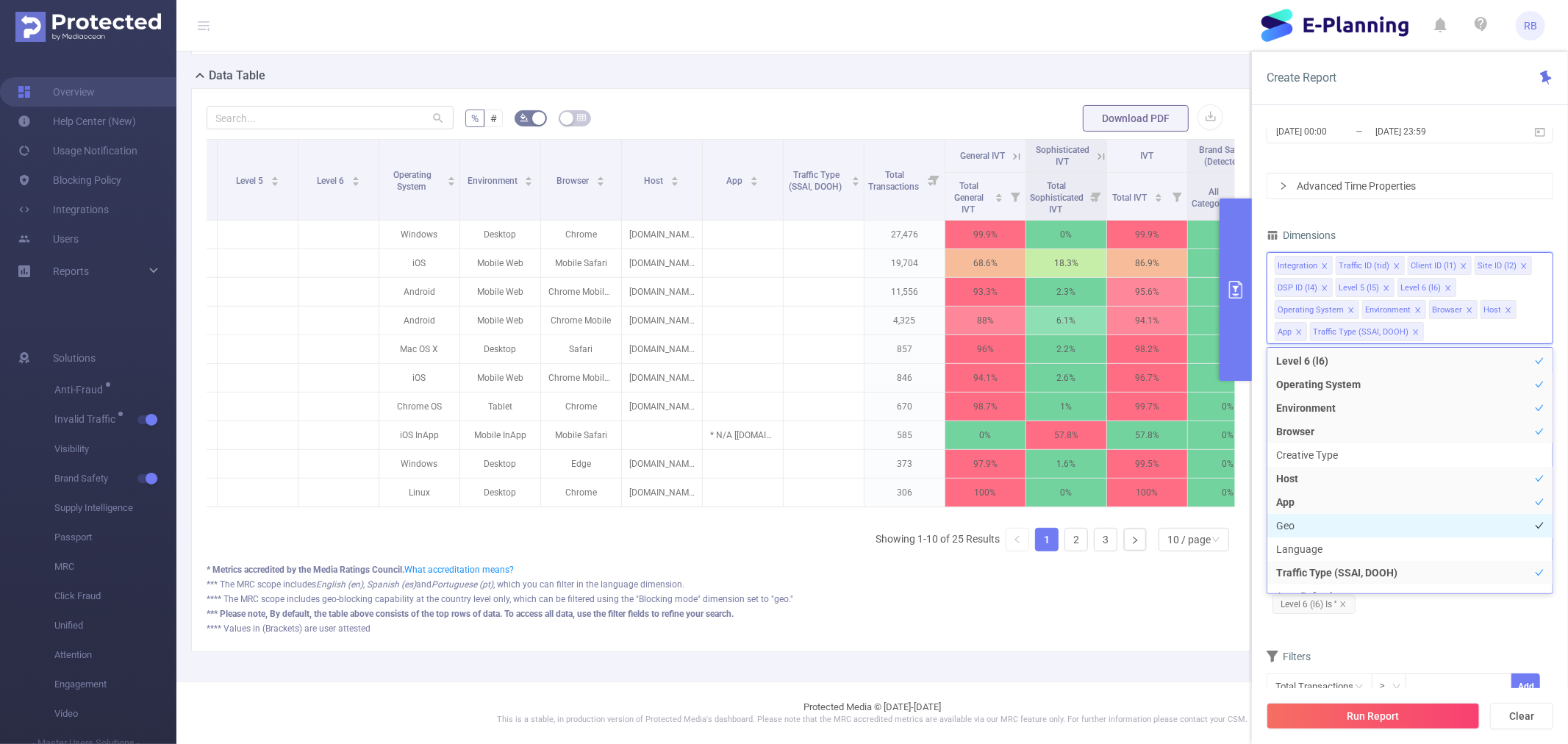
click at [1308, 516] on li "Geo" at bounding box center [1409, 525] width 285 height 24
click at [1318, 697] on div "Run Report Clear" at bounding box center [1409, 715] width 316 height 56
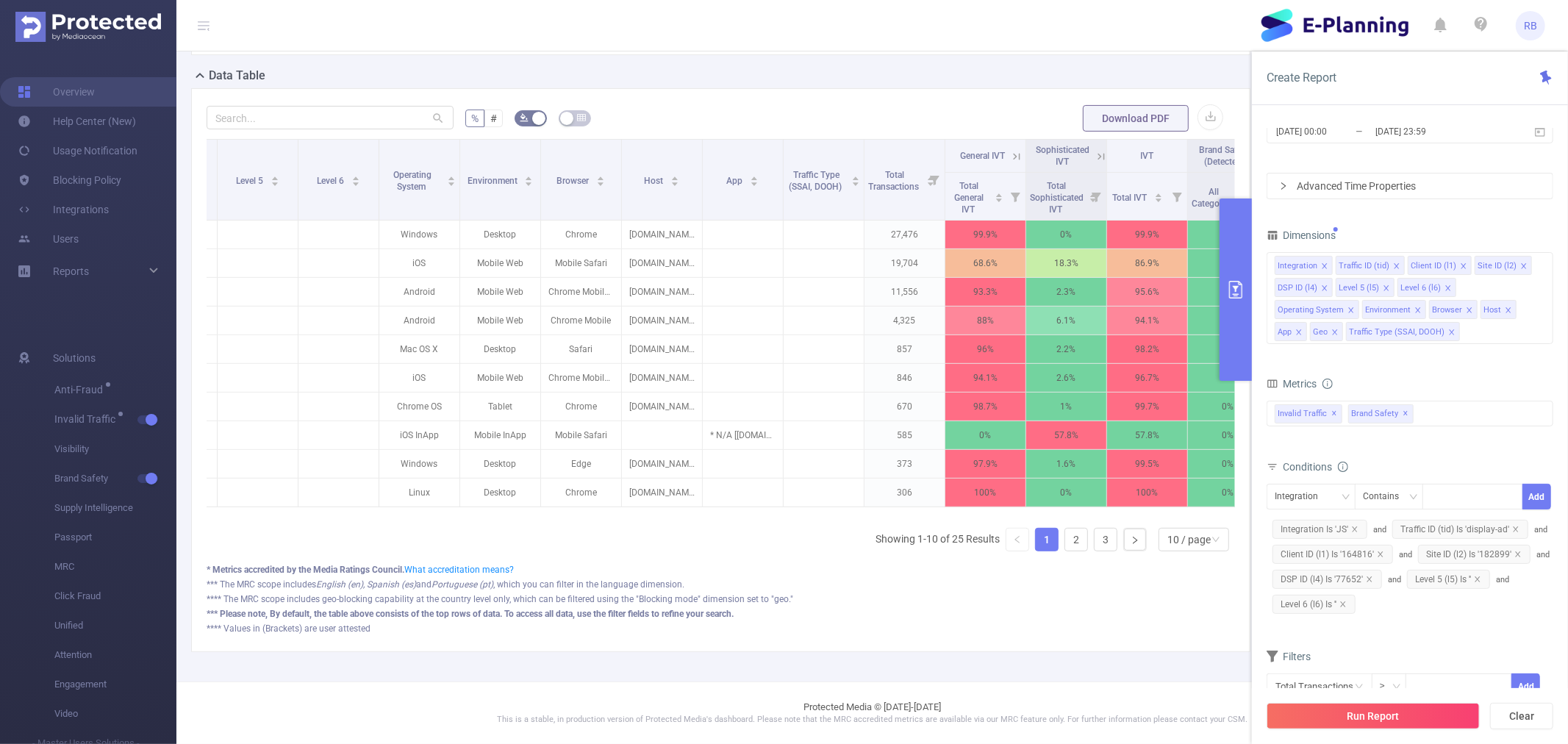
click at [1324, 709] on button "Run Report" at bounding box center [1373, 715] width 213 height 27
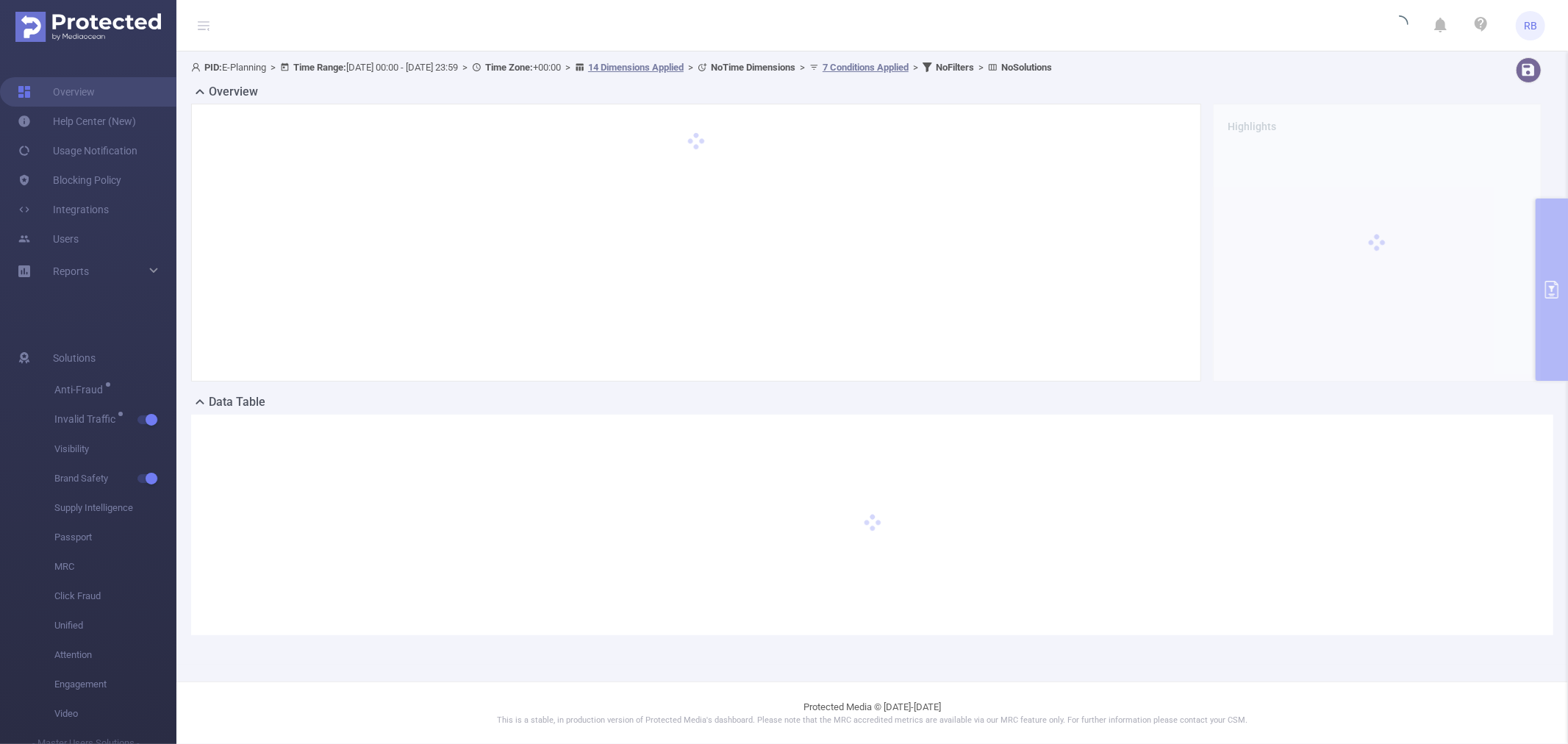
scroll to position [0, 0]
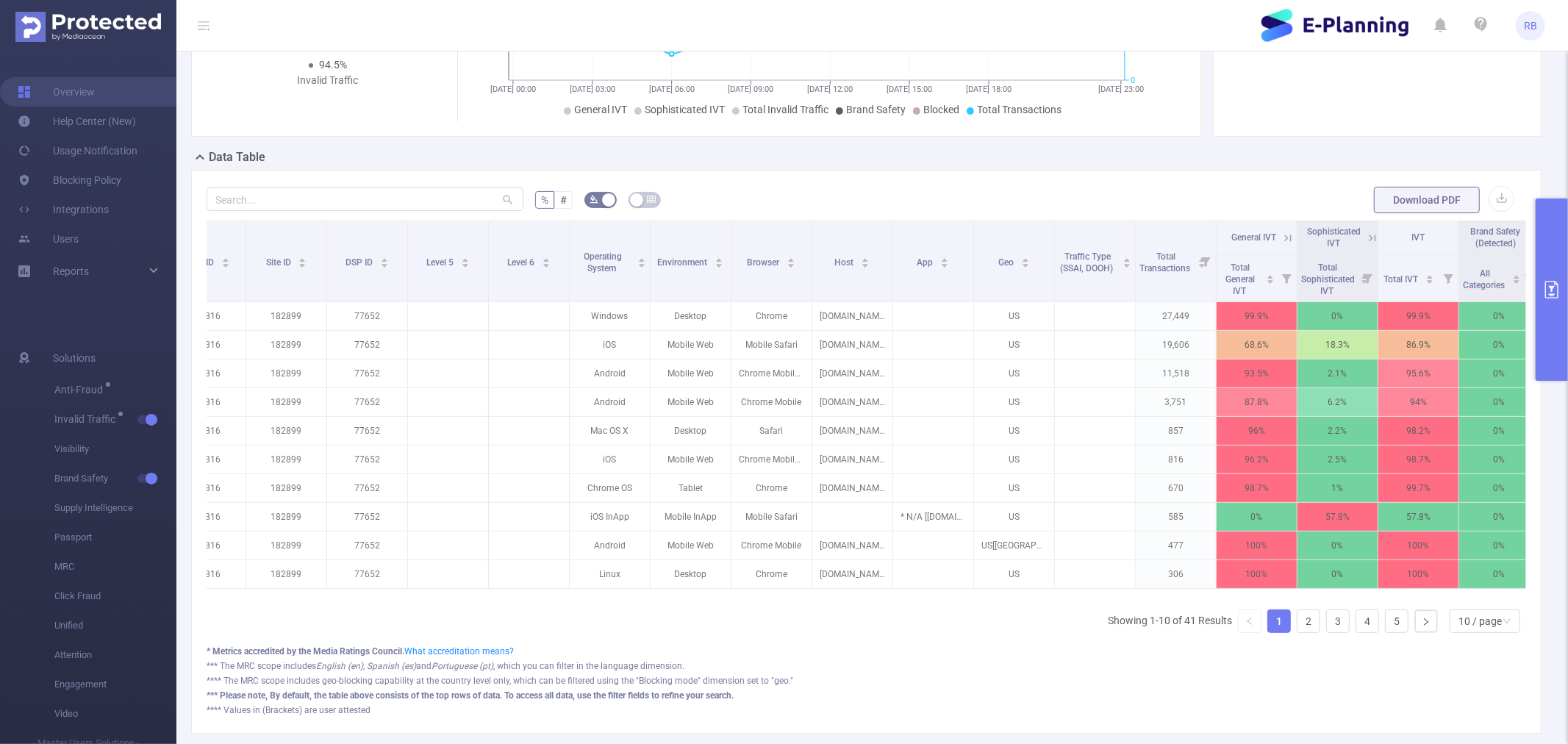
scroll to position [0, 204]
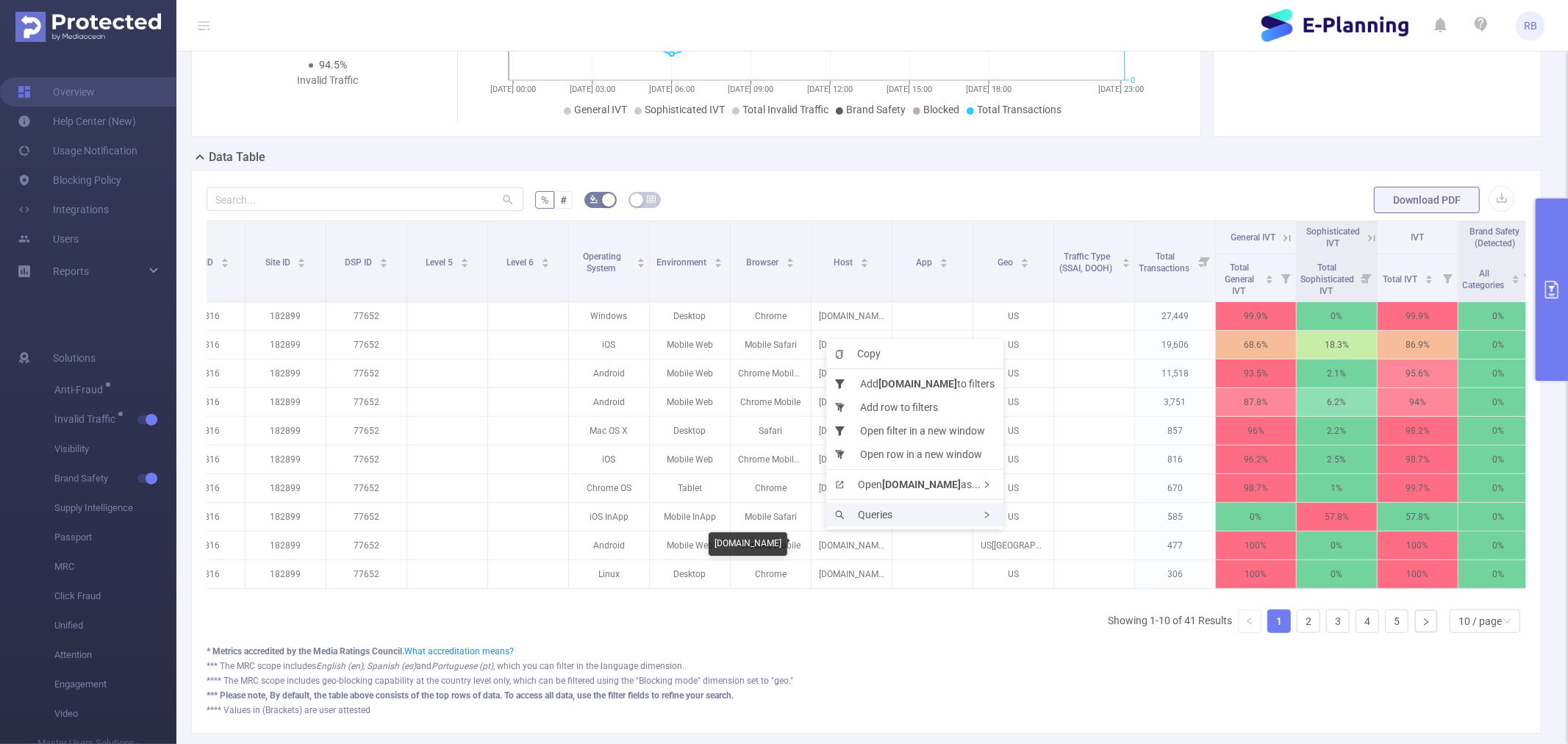
click at [868, 508] on span "Queries" at bounding box center [863, 514] width 57 height 12
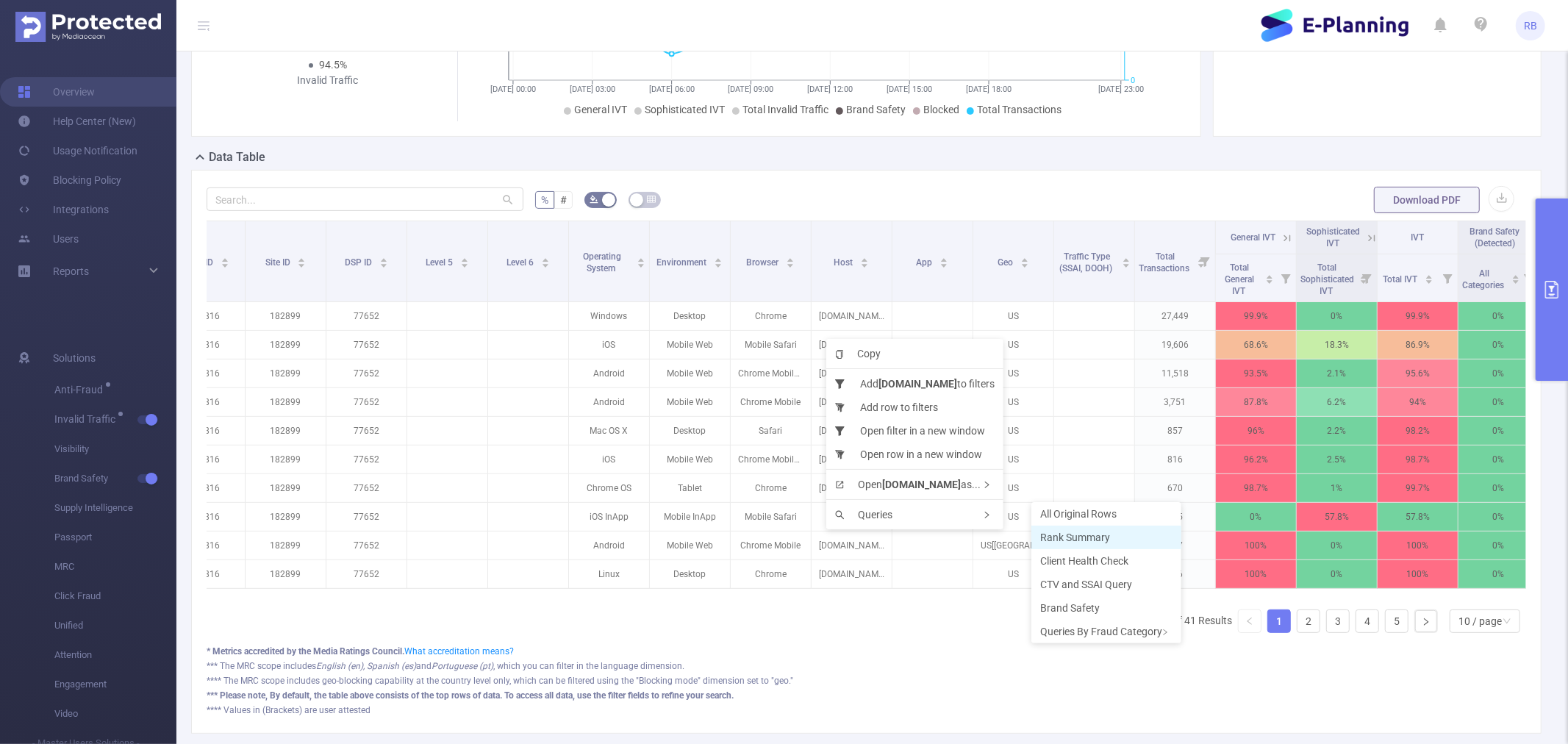
click at [1121, 539] on li "Rank Summary" at bounding box center [1106, 537] width 150 height 24
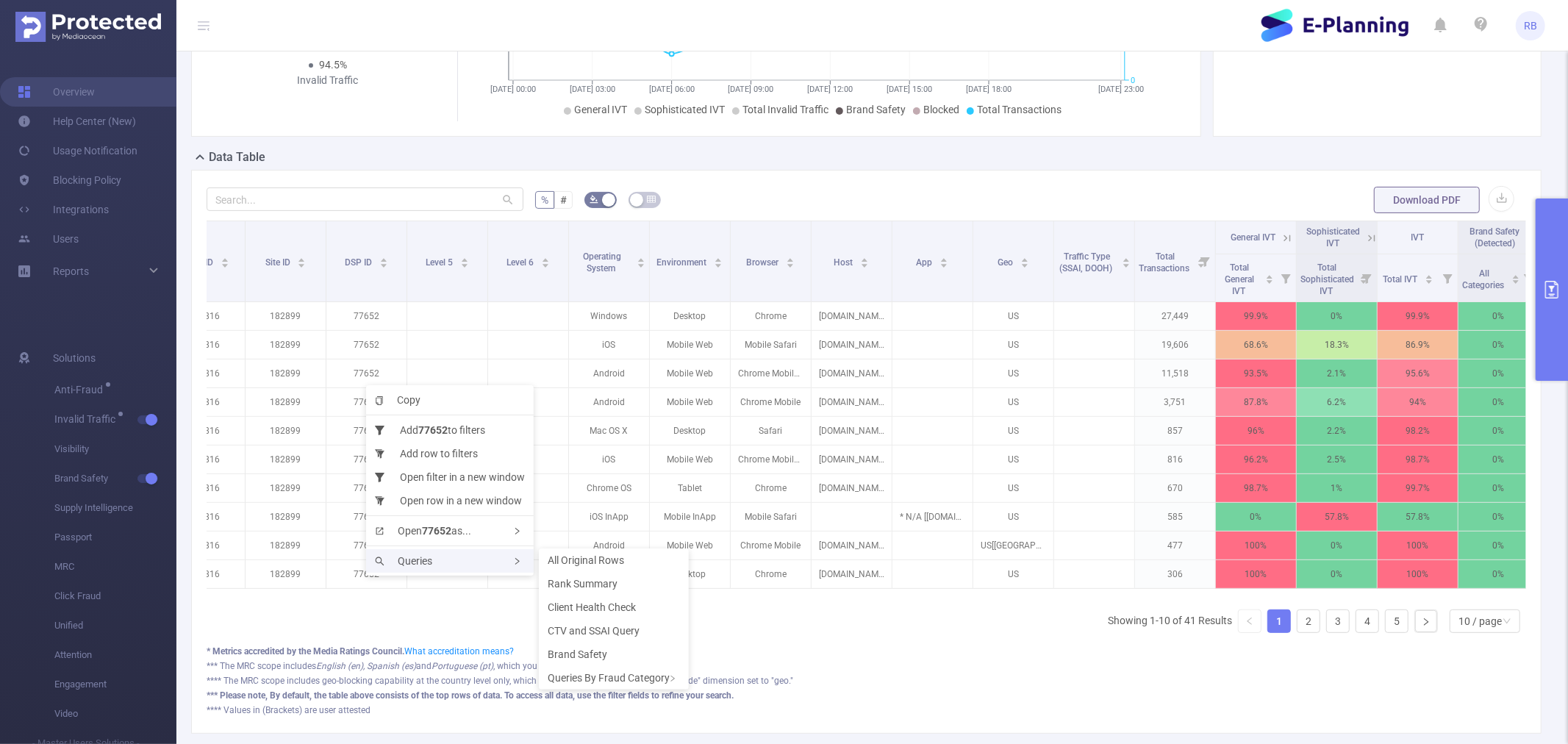
click at [446, 560] on div "Queries" at bounding box center [449, 561] width 168 height 24
click at [641, 581] on li "Rank Summary" at bounding box center [614, 583] width 150 height 24
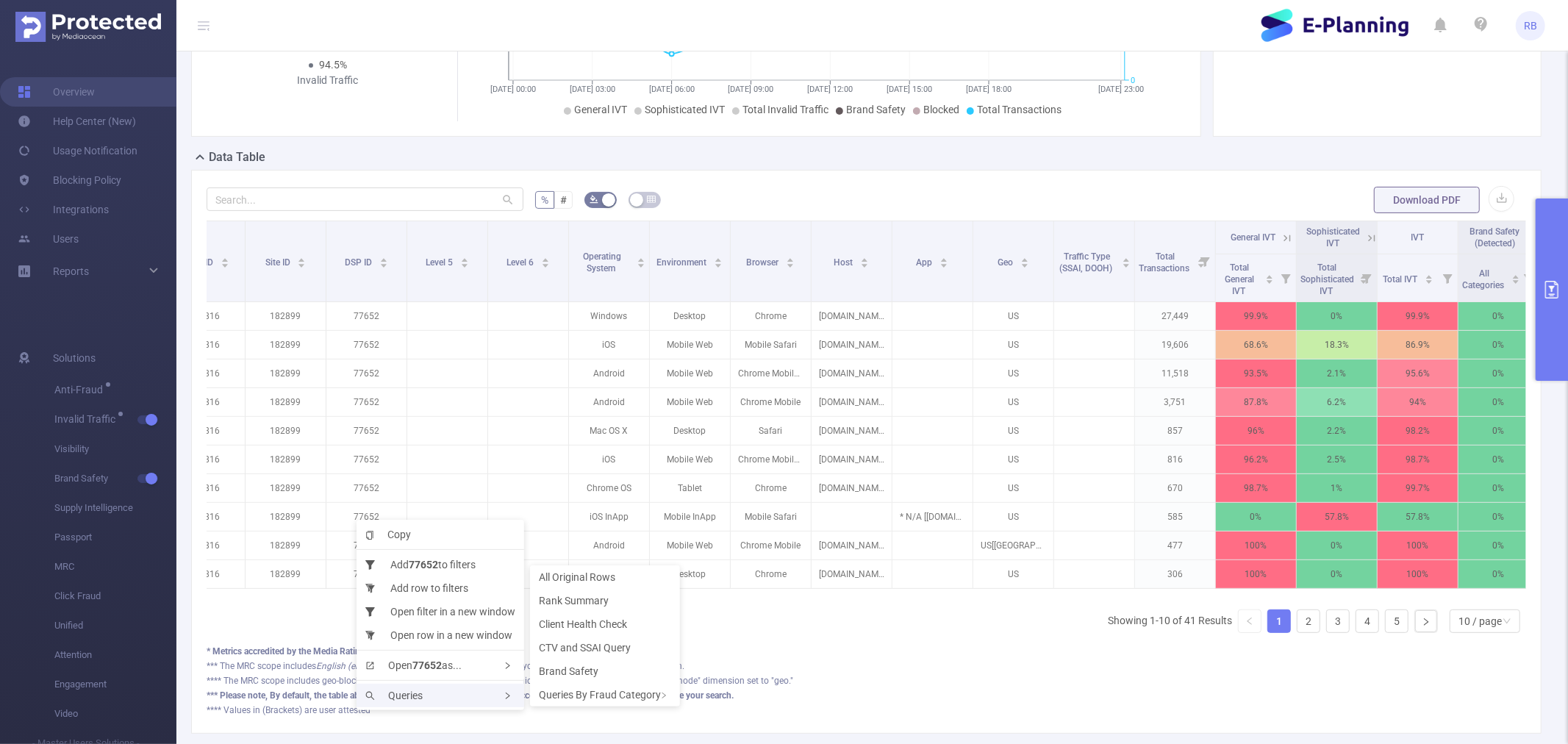
click at [435, 687] on div "Queries" at bounding box center [441, 696] width 168 height 24
click at [600, 600] on span "Rank Summary" at bounding box center [574, 600] width 70 height 12
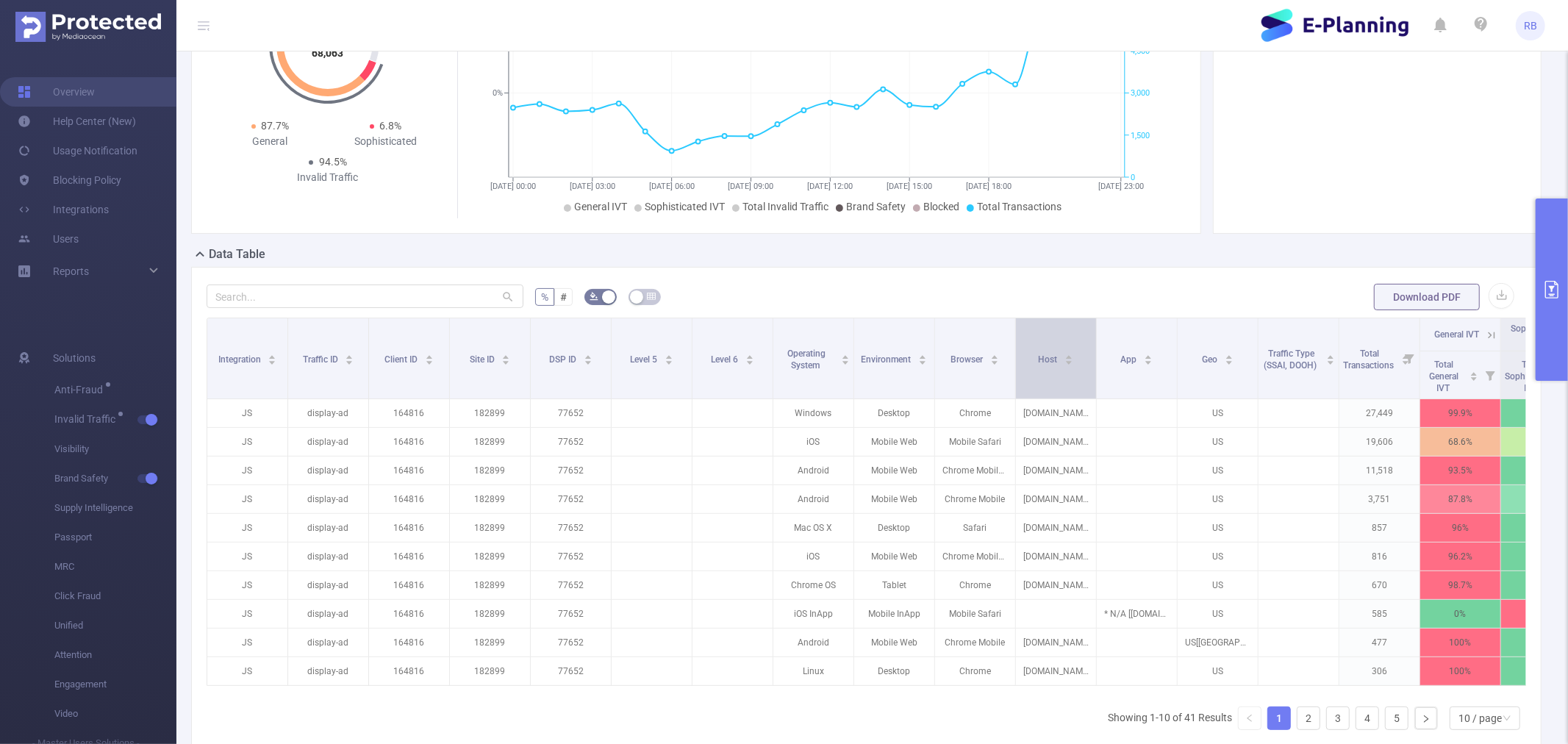
scroll to position [0, 0]
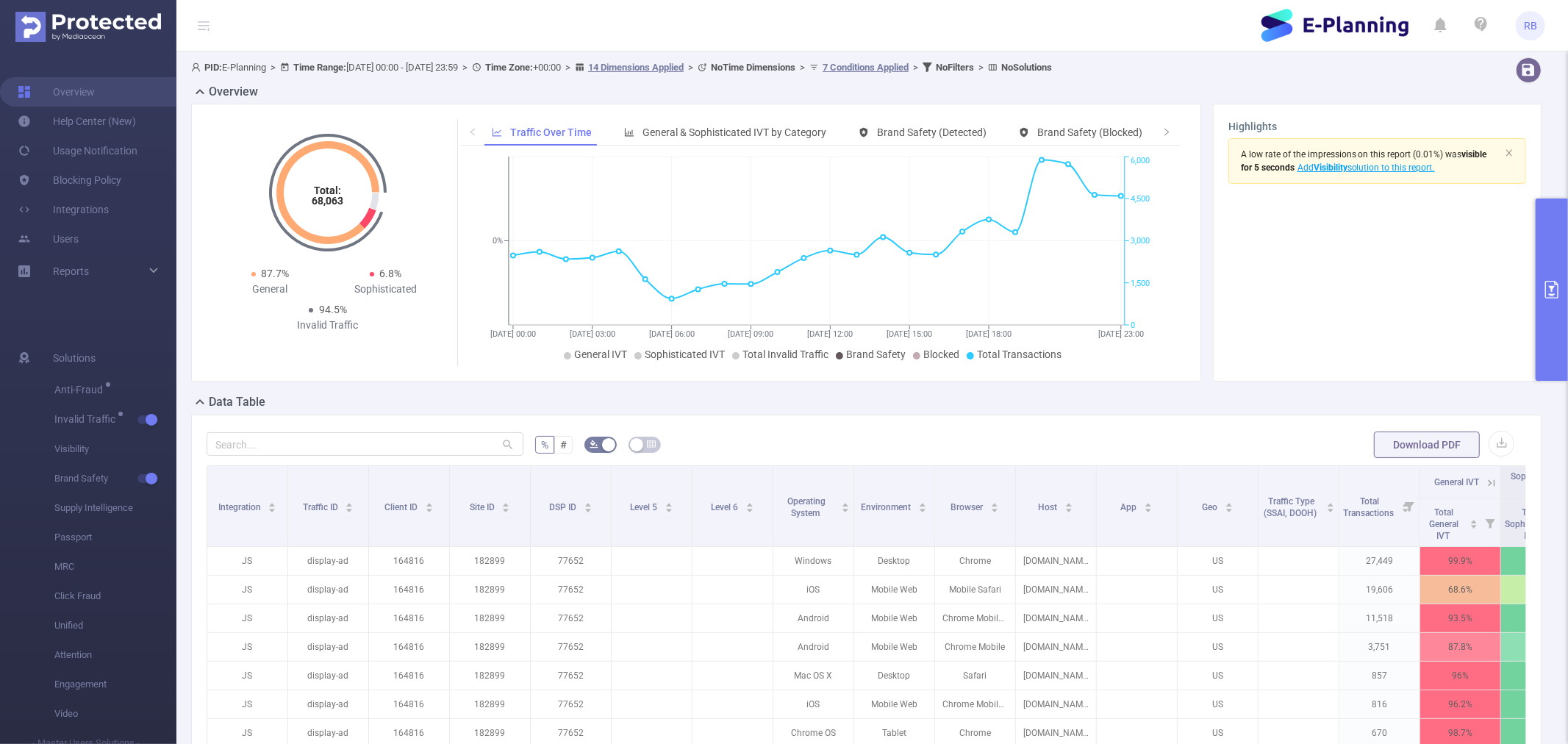
click at [646, 366] on icon "26/08 00:00 26/08 03:00 26/08 06:00 26/08 09:00 26/08 12:00 26/08 15:00 26/08 1…" at bounding box center [817, 259] width 712 height 213
click at [645, 357] on span "Sophisticated IVT" at bounding box center [684, 354] width 80 height 12
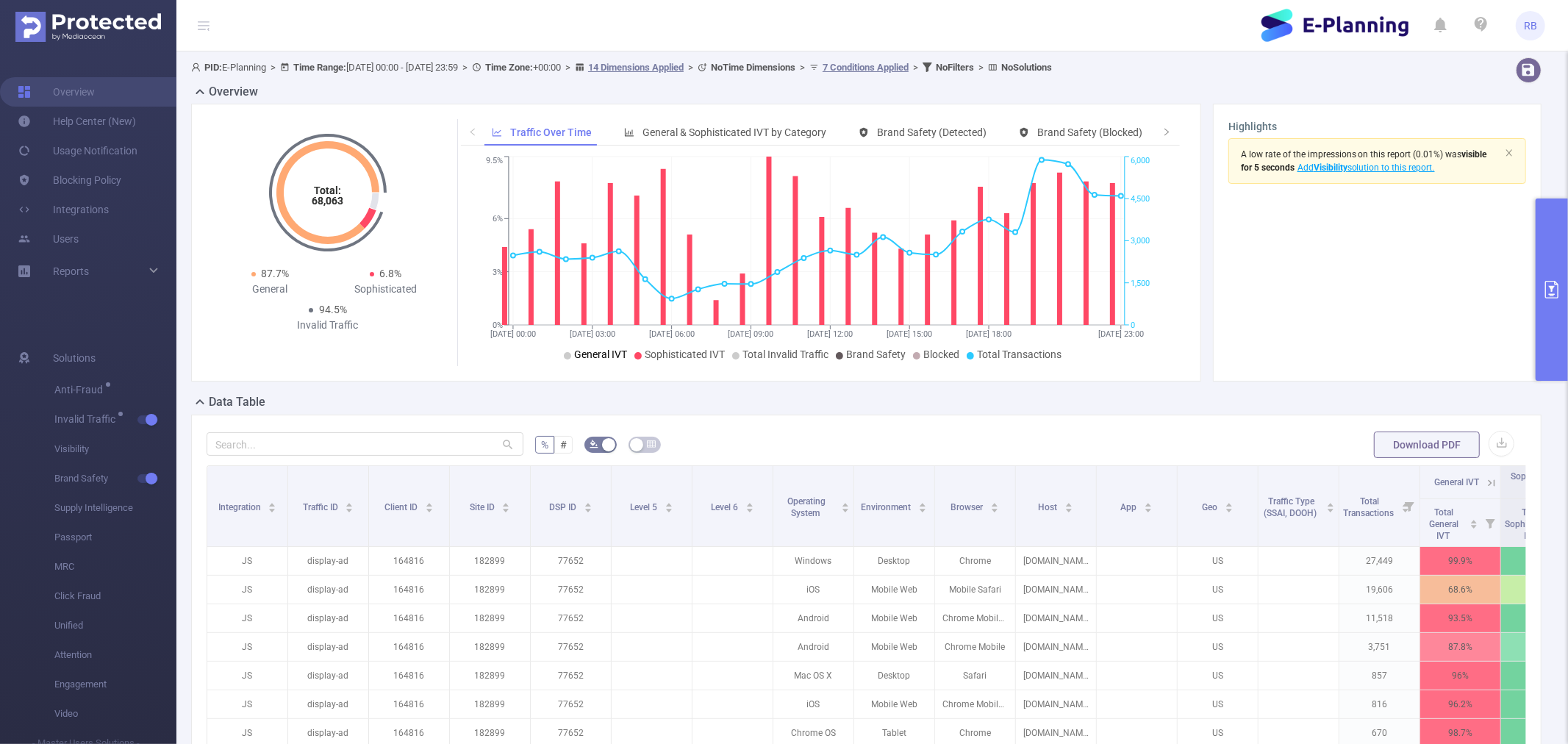
click at [603, 350] on span "General IVT" at bounding box center [600, 354] width 53 height 12
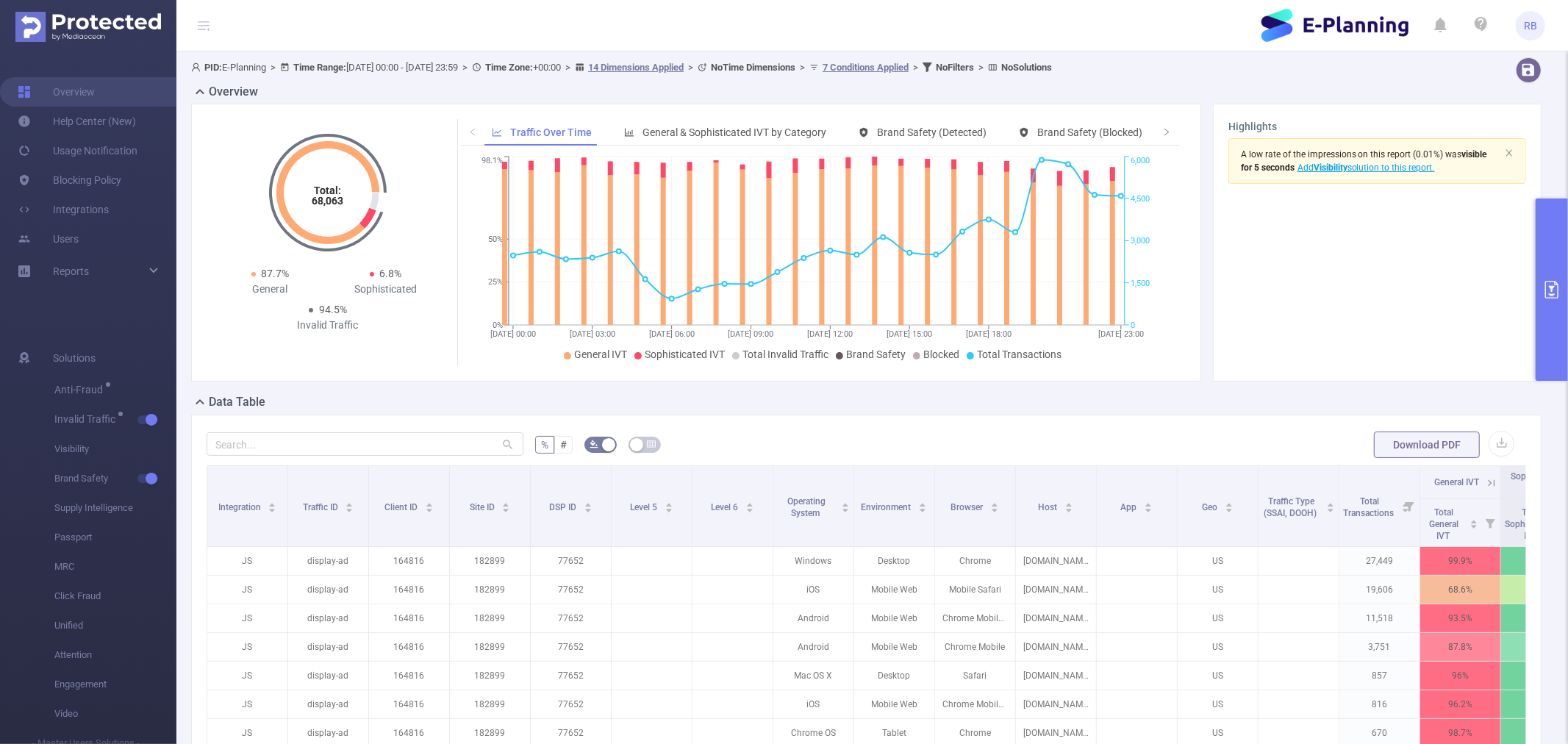
click at [1559, 274] on button "primary" at bounding box center [1551, 289] width 33 height 182
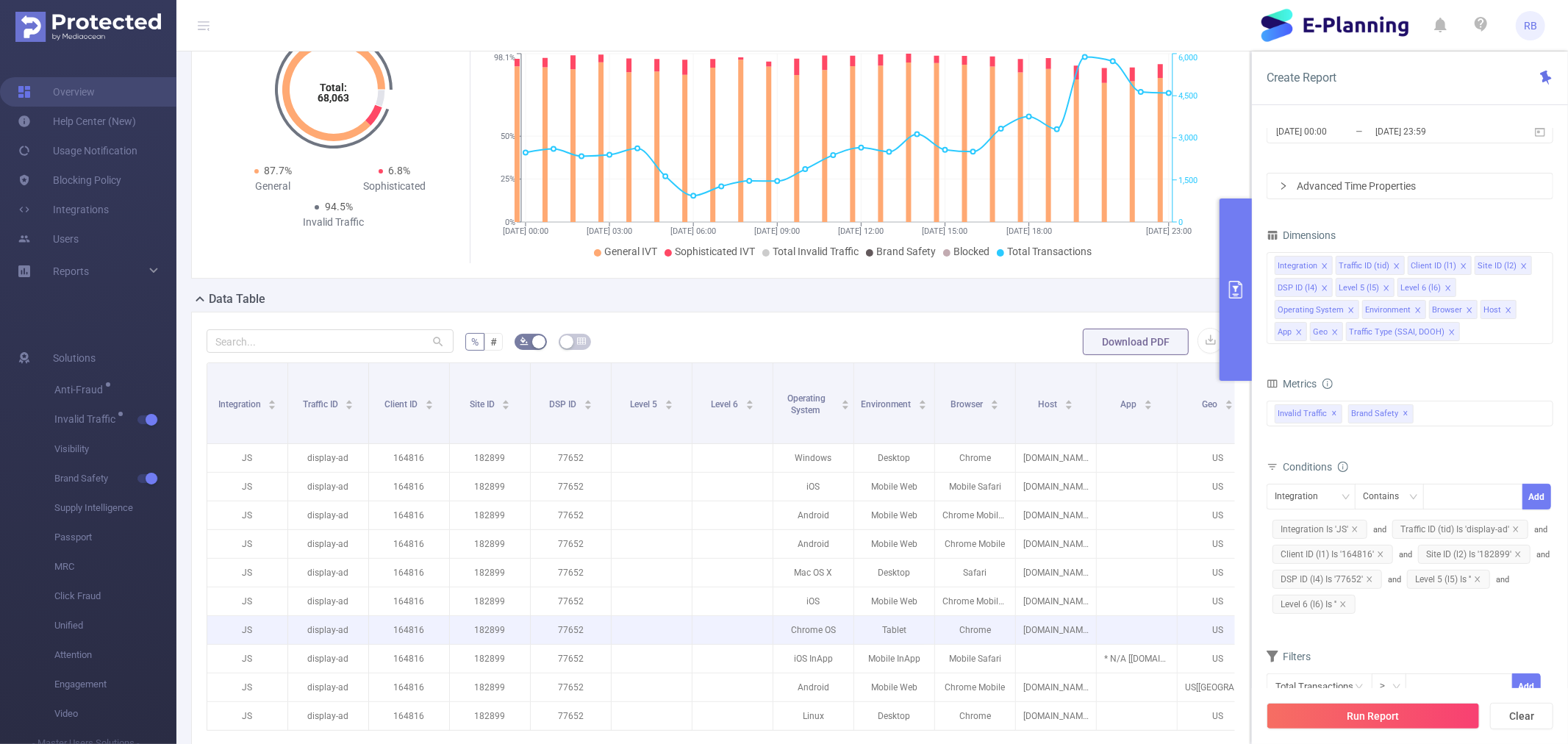
scroll to position [326, 0]
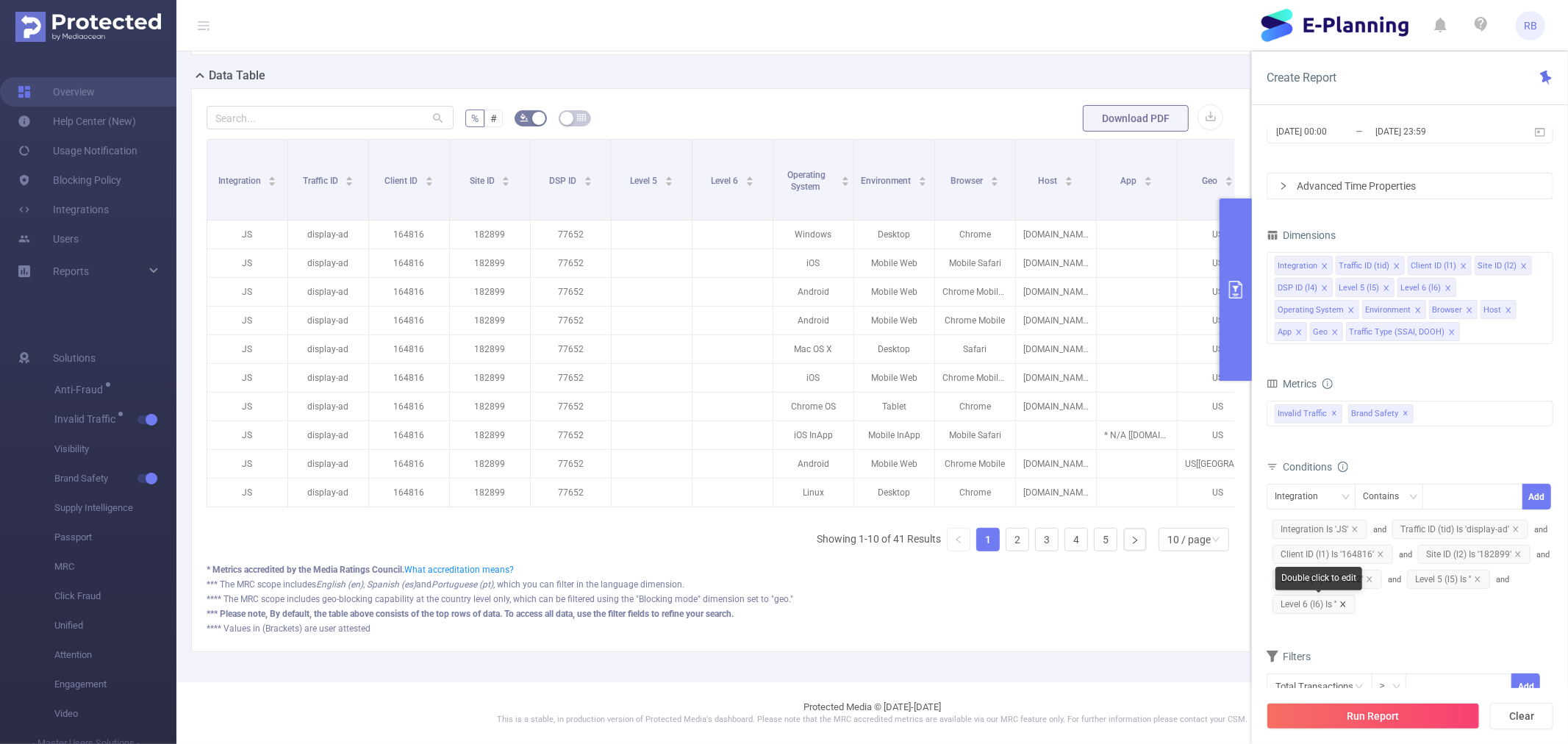
click at [1339, 603] on icon "icon: close" at bounding box center [1342, 603] width 7 height 7
click at [1478, 577] on icon "icon: close" at bounding box center [1476, 578] width 5 height 5
click at [1422, 329] on div "Integration Traffic ID (tid) Client ID (l1) Site ID (l2) DSP ID (l4) Level 5 (l…" at bounding box center [1409, 298] width 287 height 92
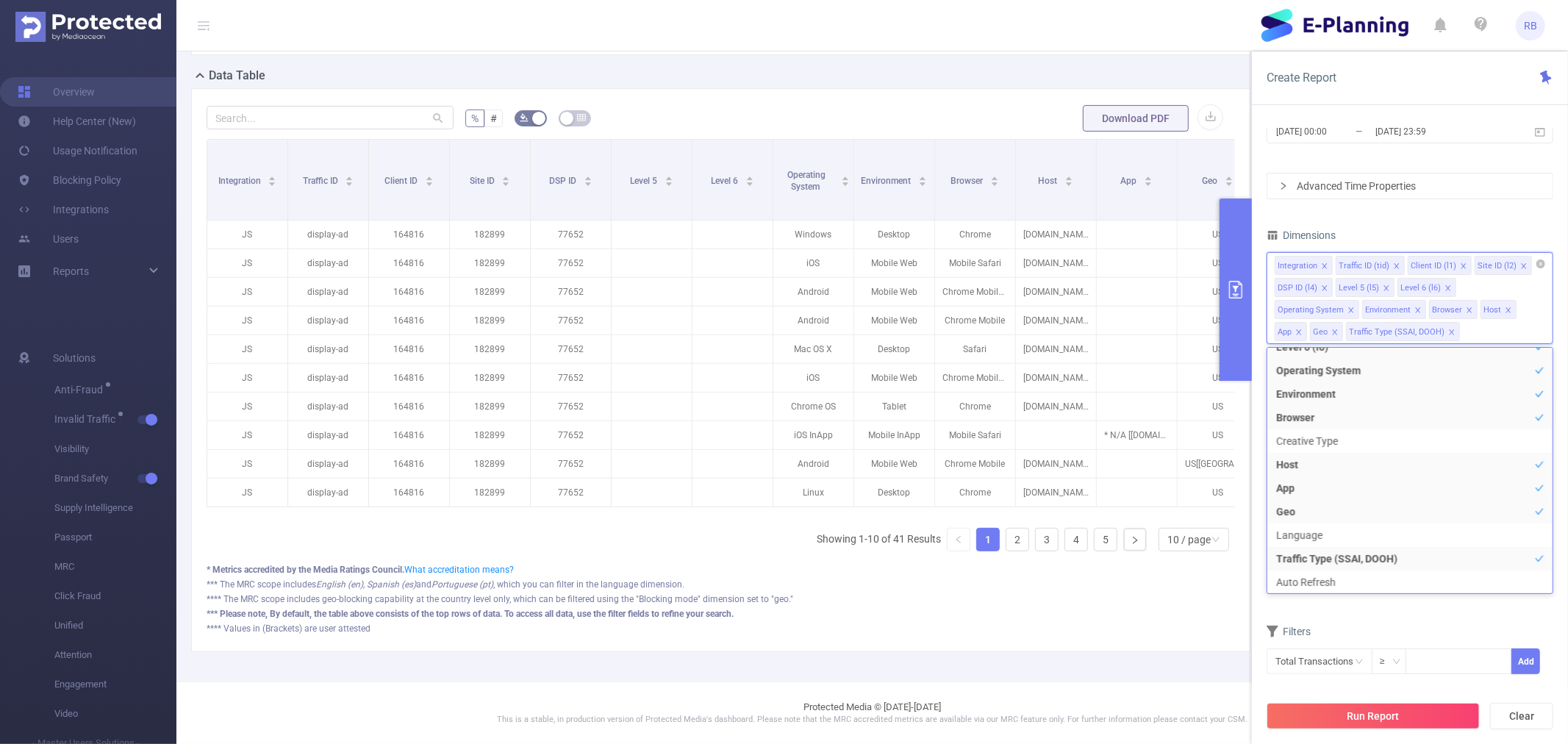
scroll to position [3, 0]
click at [1323, 483] on li "DSP ID (l4)" at bounding box center [1409, 477] width 285 height 24
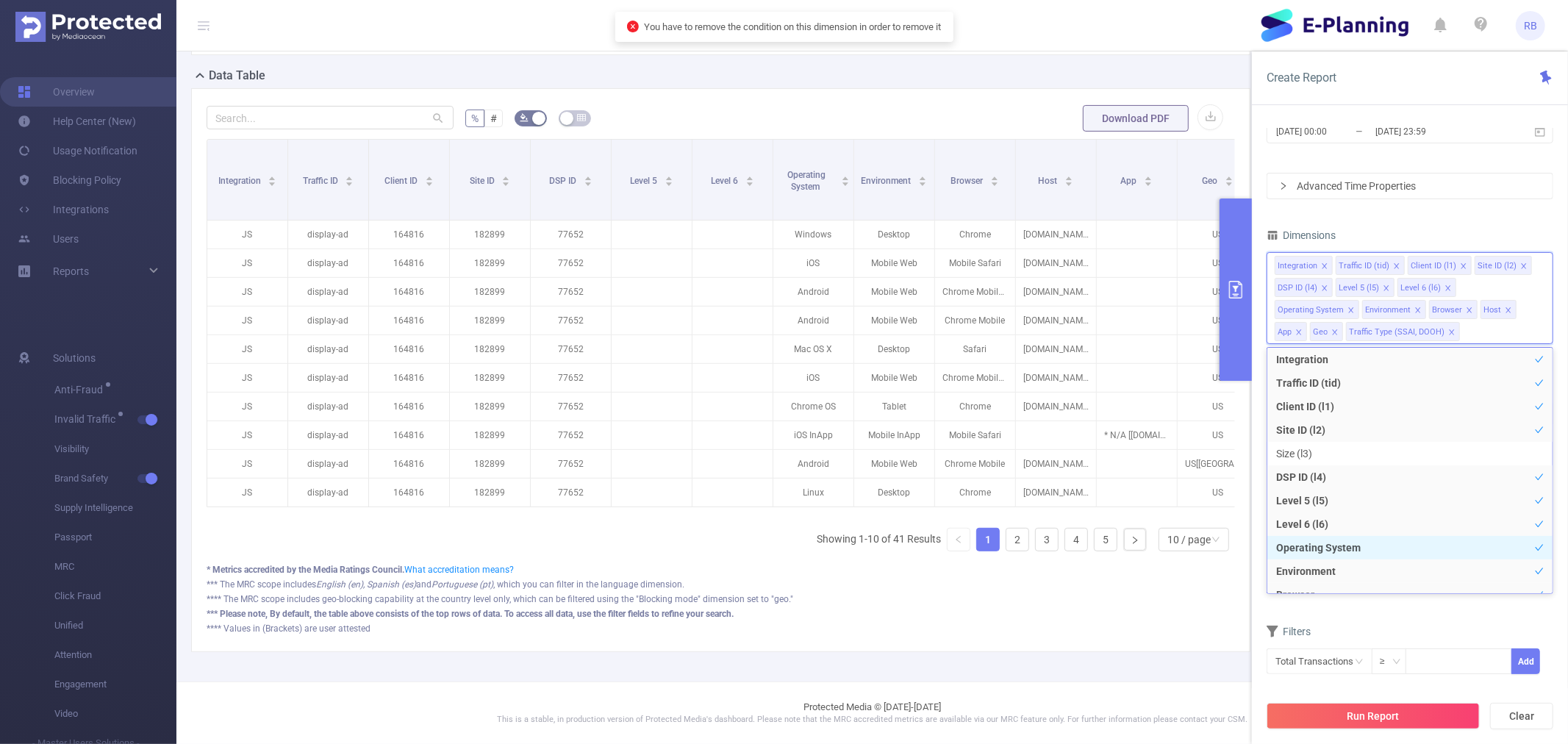
click at [1326, 536] on li "Operating System" at bounding box center [1409, 548] width 285 height 24
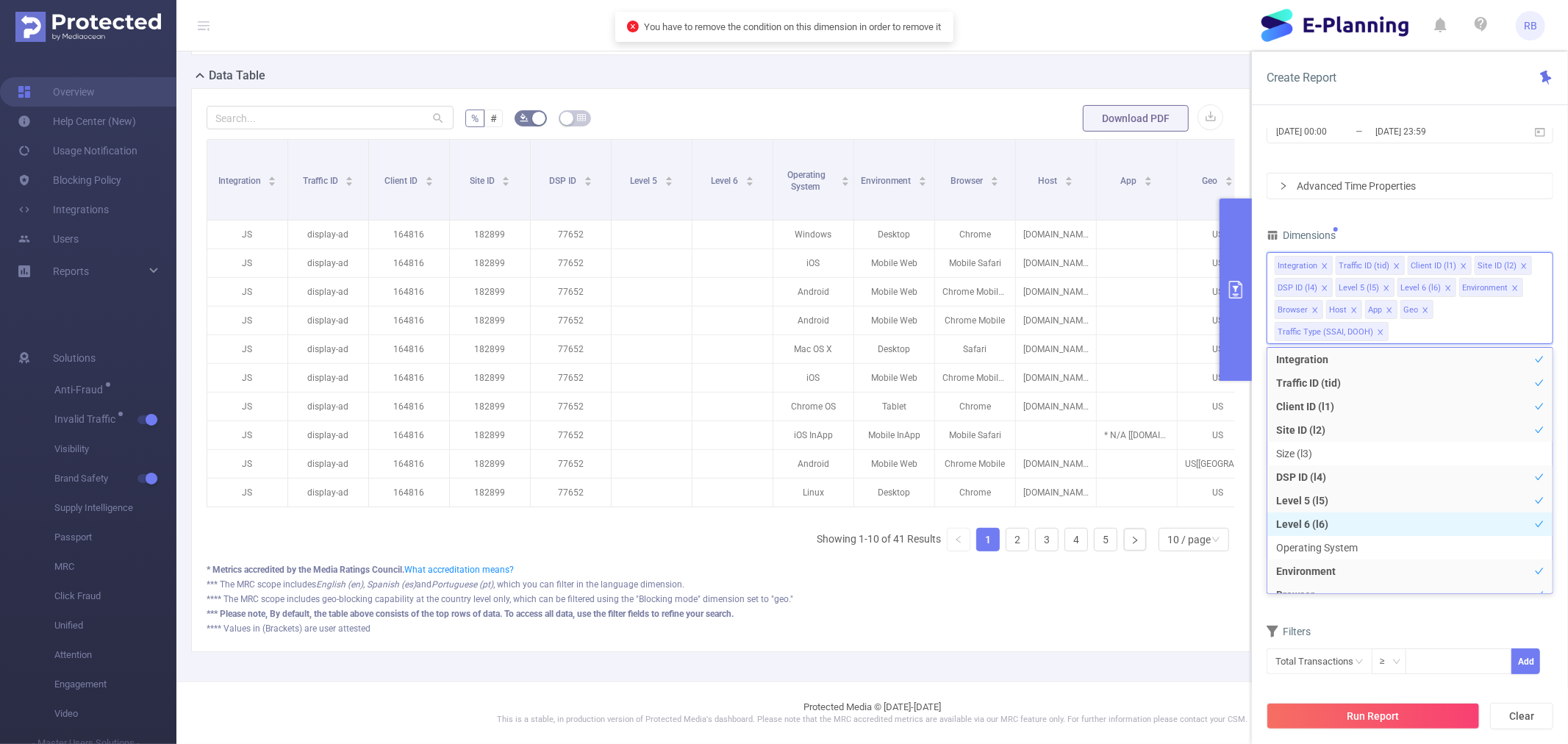
click at [1311, 519] on li "Level 6 (l6)" at bounding box center [1409, 524] width 285 height 24
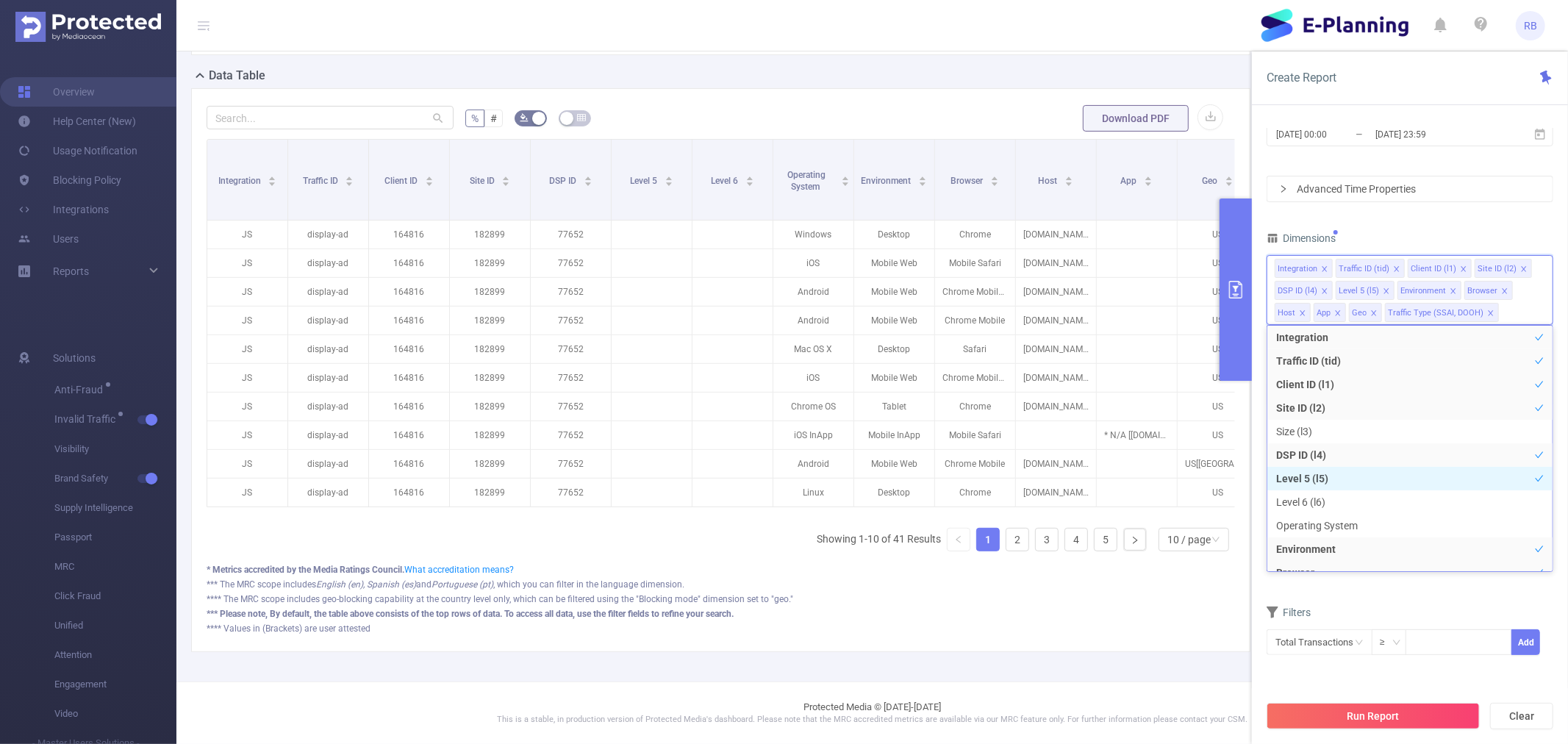
click at [1317, 478] on li "Level 5 (l5)" at bounding box center [1409, 479] width 285 height 24
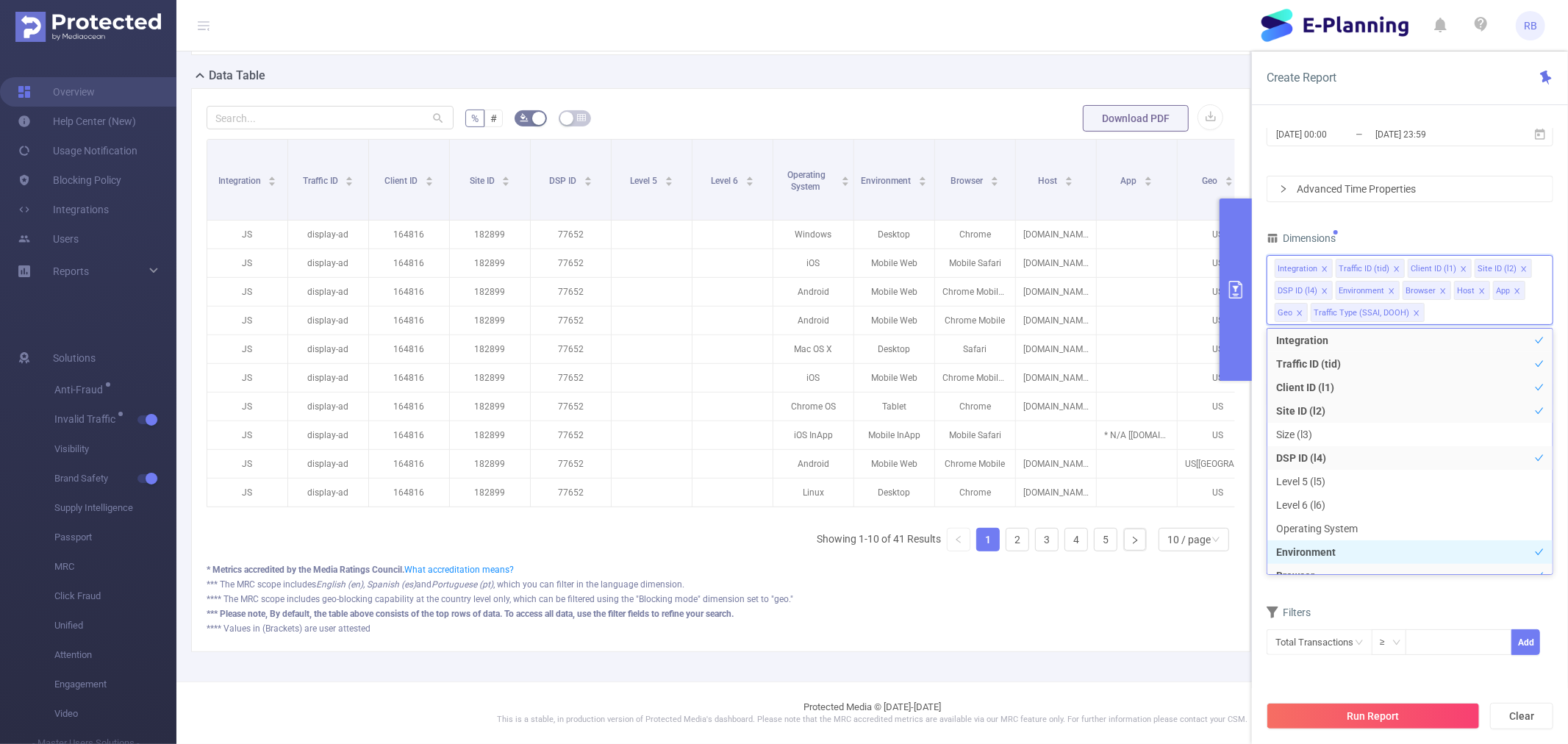
click at [1317, 552] on li "Environment" at bounding box center [1409, 552] width 285 height 24
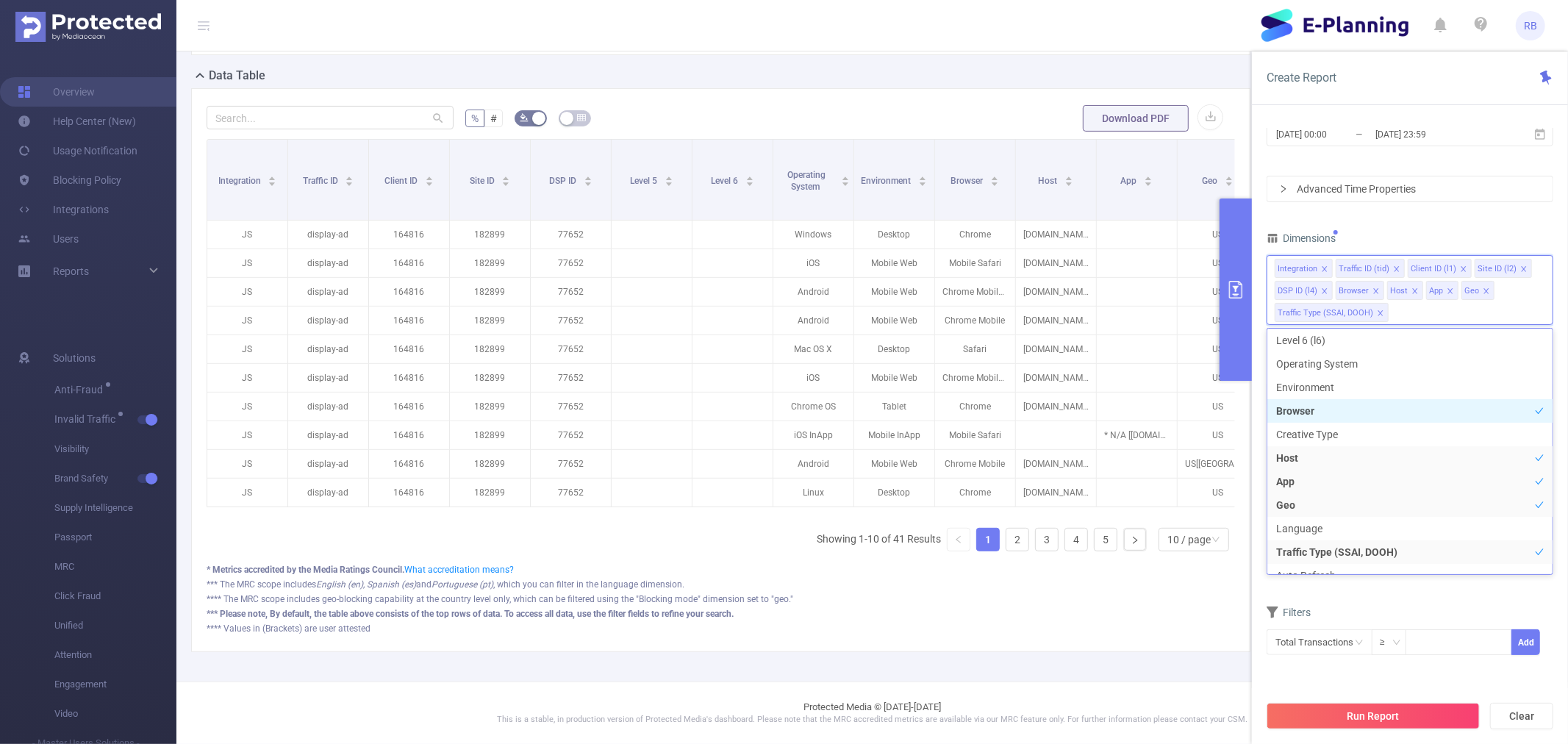
click at [1305, 412] on li "Browser" at bounding box center [1409, 411] width 285 height 24
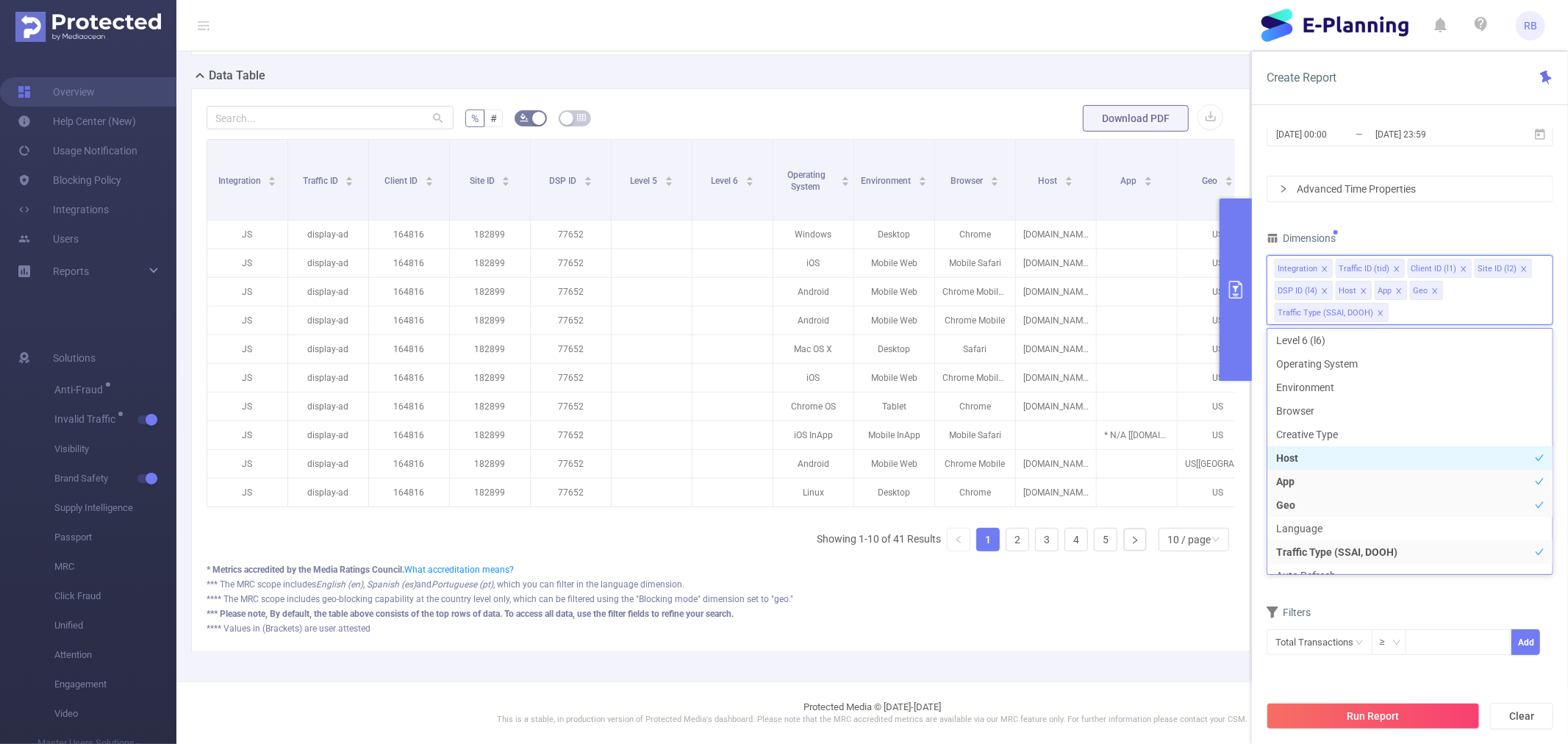
click at [1305, 467] on li "Host" at bounding box center [1409, 458] width 285 height 24
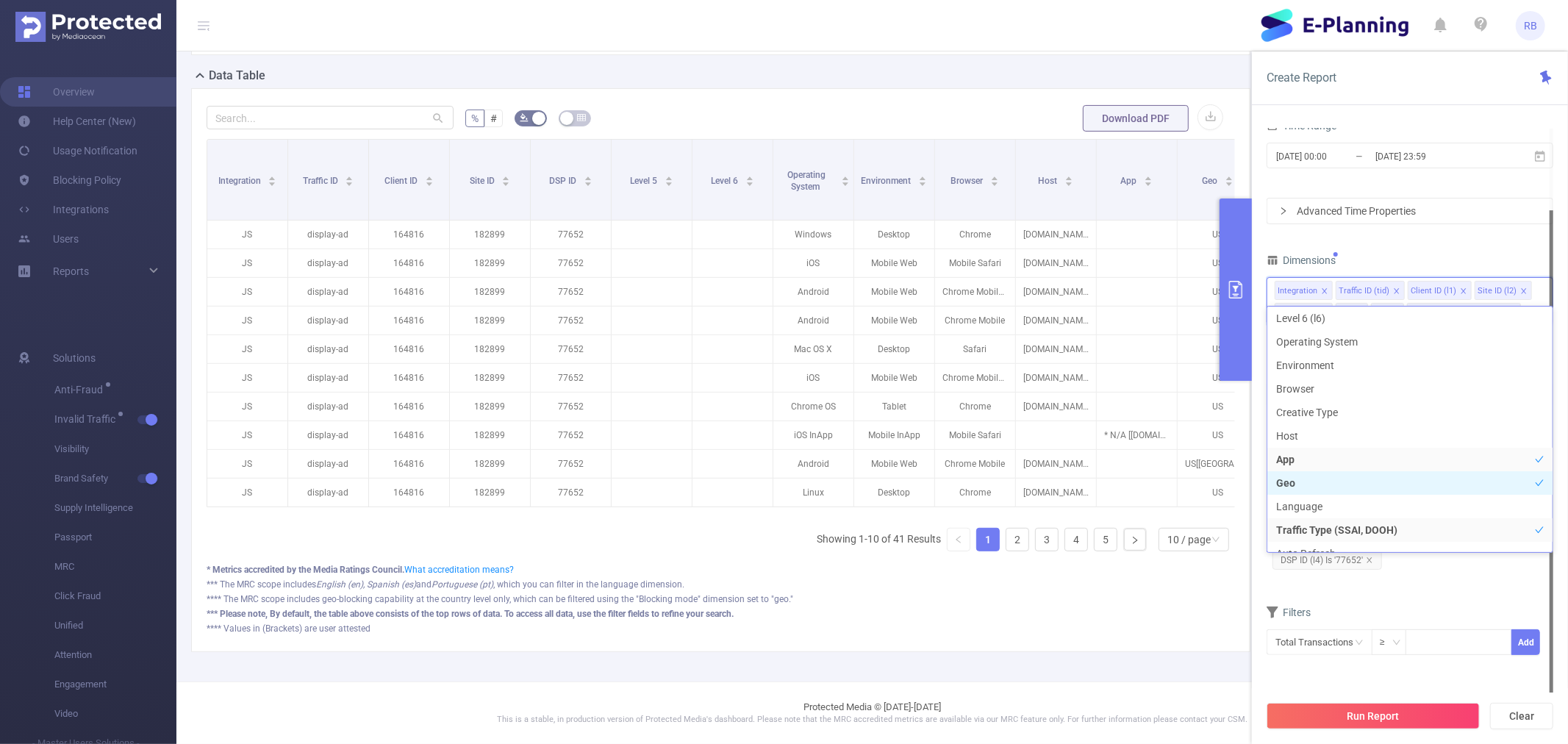
click at [1310, 484] on li "Geo" at bounding box center [1409, 483] width 285 height 24
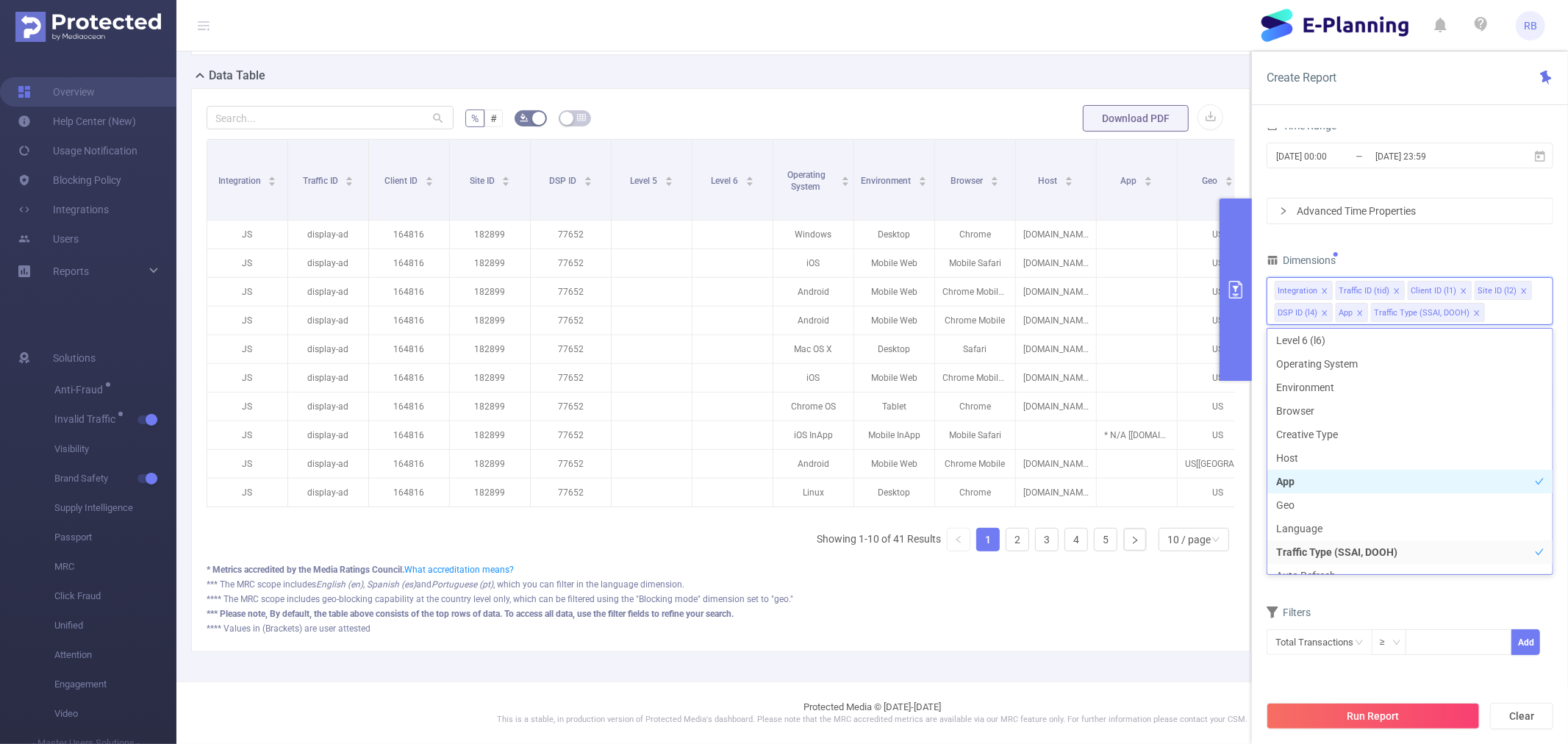
click at [1310, 483] on li "App" at bounding box center [1409, 482] width 285 height 24
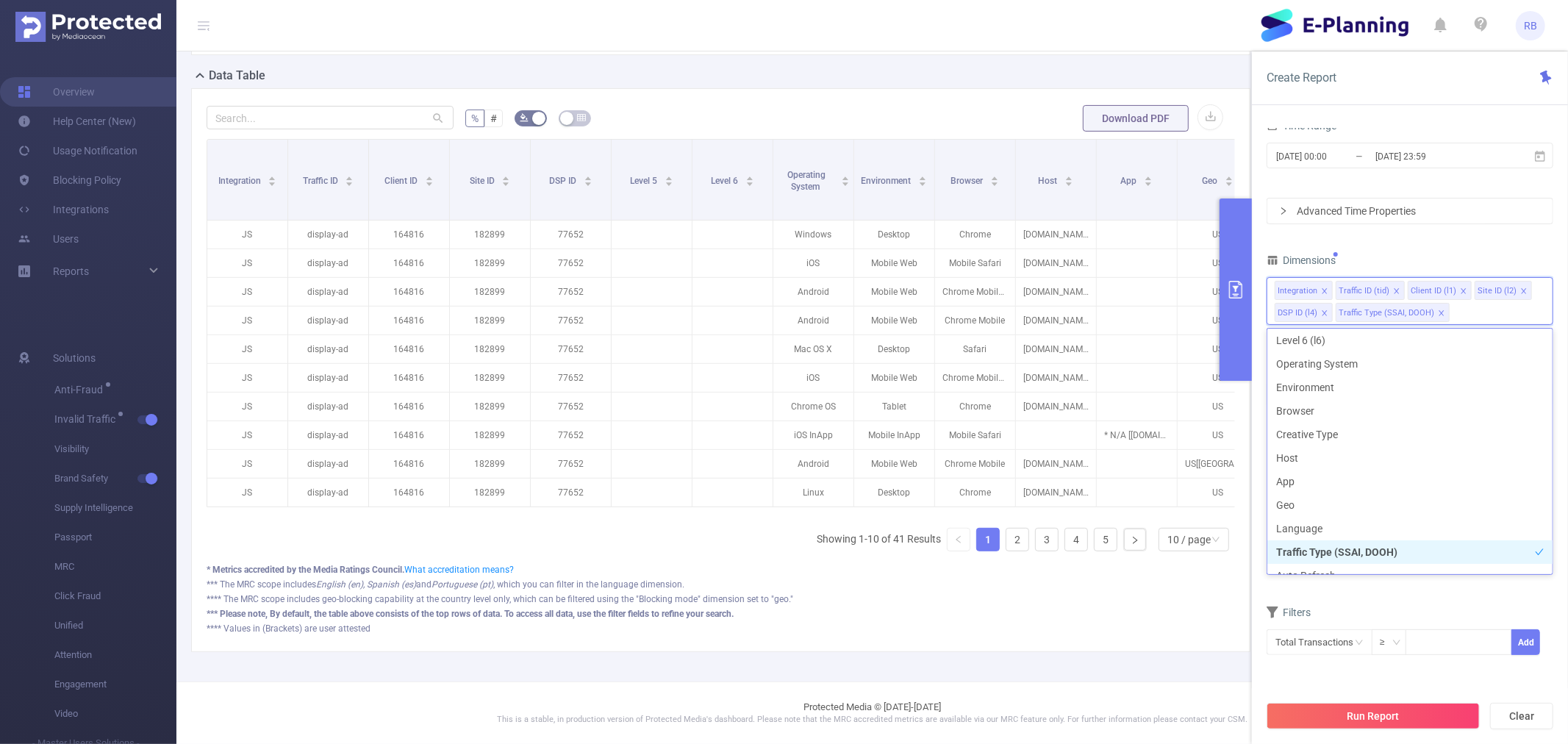
click at [1310, 554] on li "Traffic Type (SSAI, DOOH)" at bounding box center [1409, 552] width 285 height 24
click at [1328, 710] on button "Run Report" at bounding box center [1373, 715] width 213 height 27
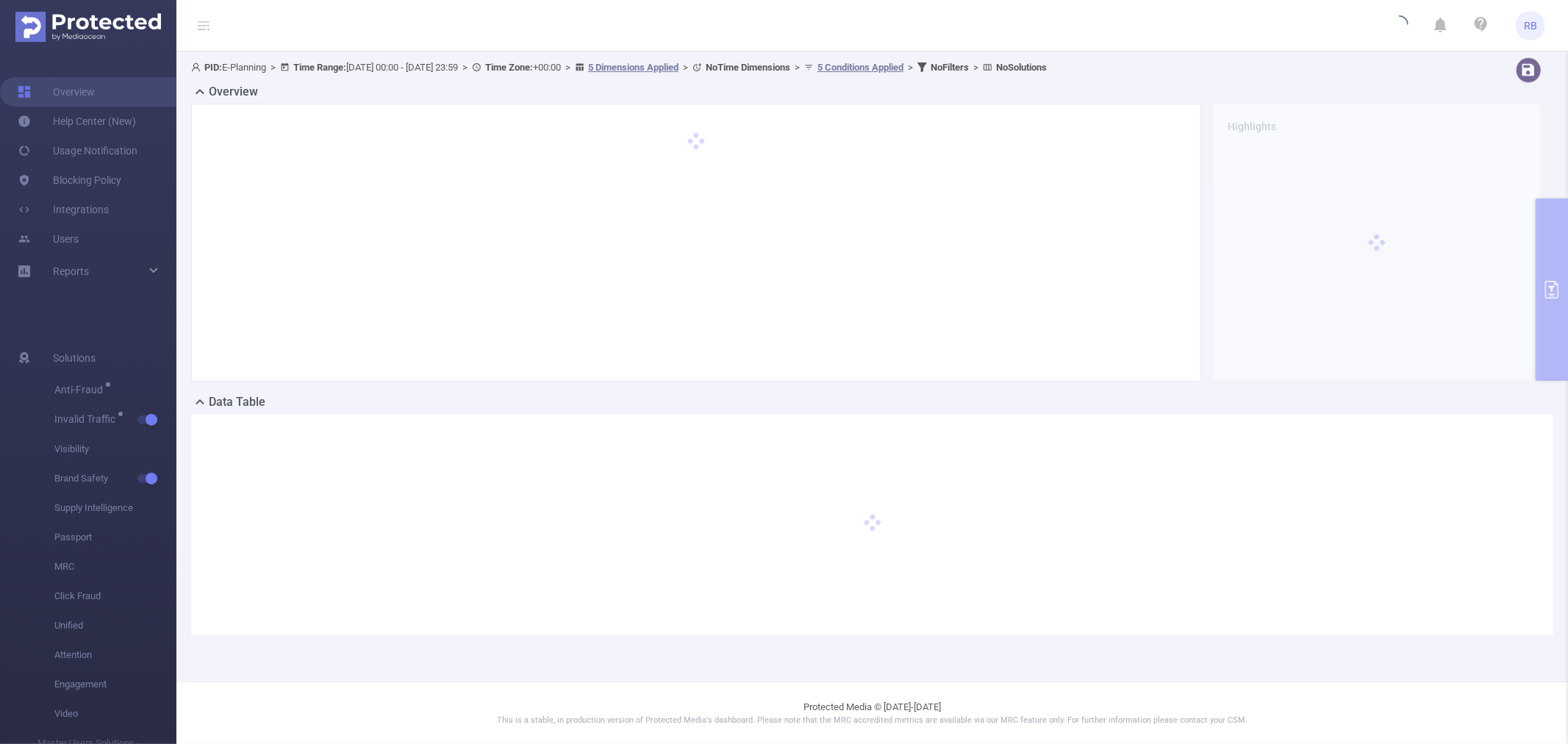
scroll to position [0, 0]
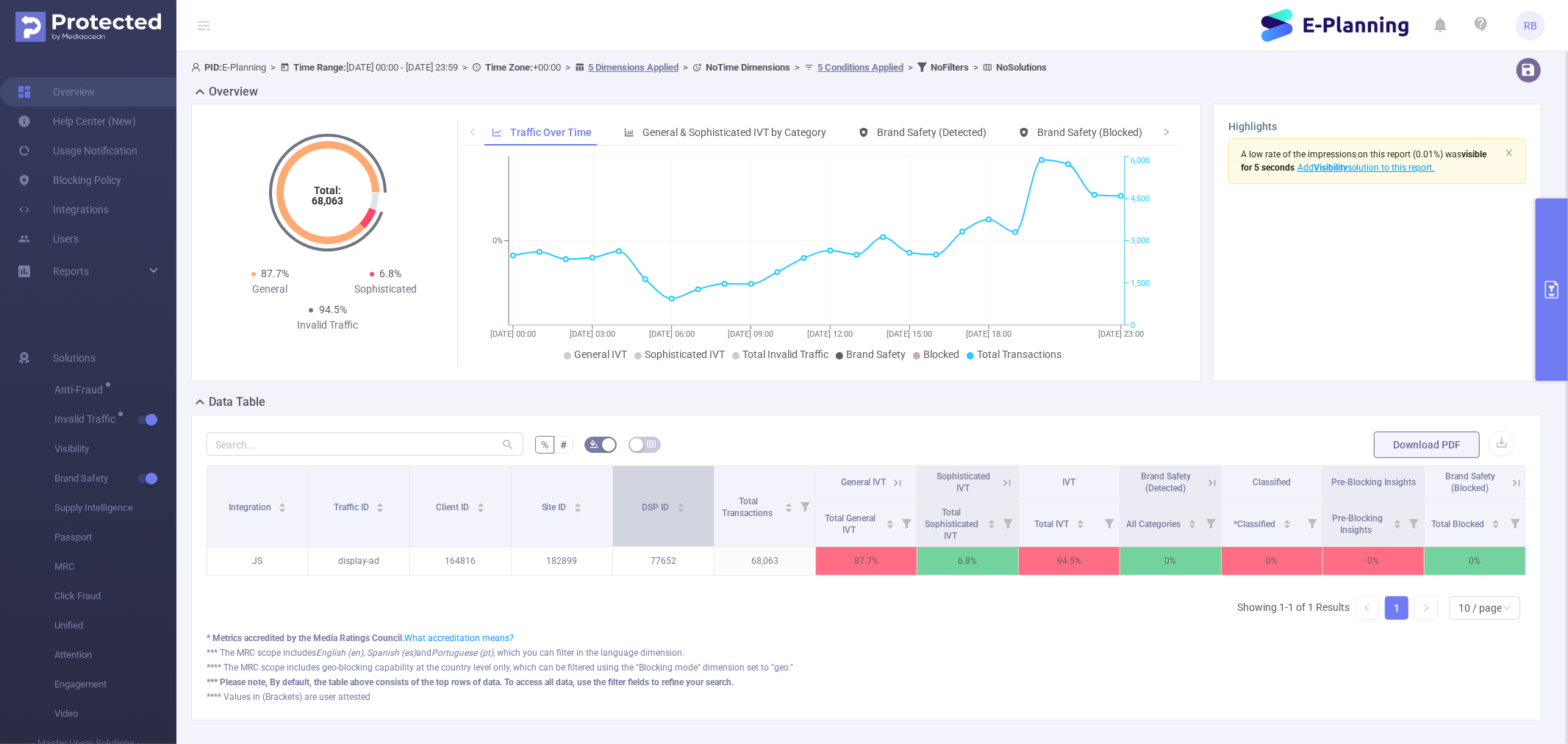
drag, startPoint x: 730, startPoint y: 565, endPoint x: 638, endPoint y: 545, distance: 94.1
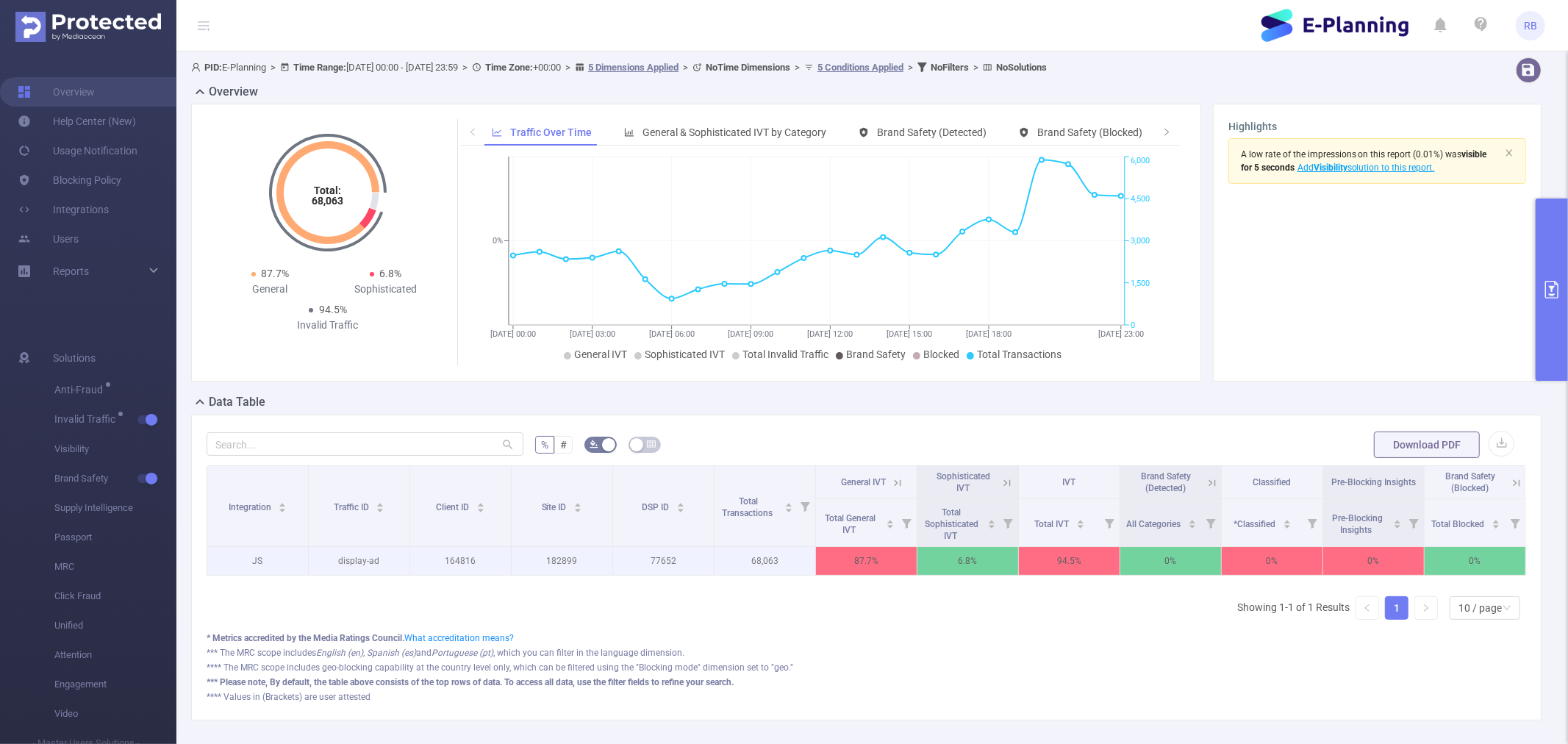
drag, startPoint x: 638, startPoint y: 545, endPoint x: 597, endPoint y: 560, distance: 43.7
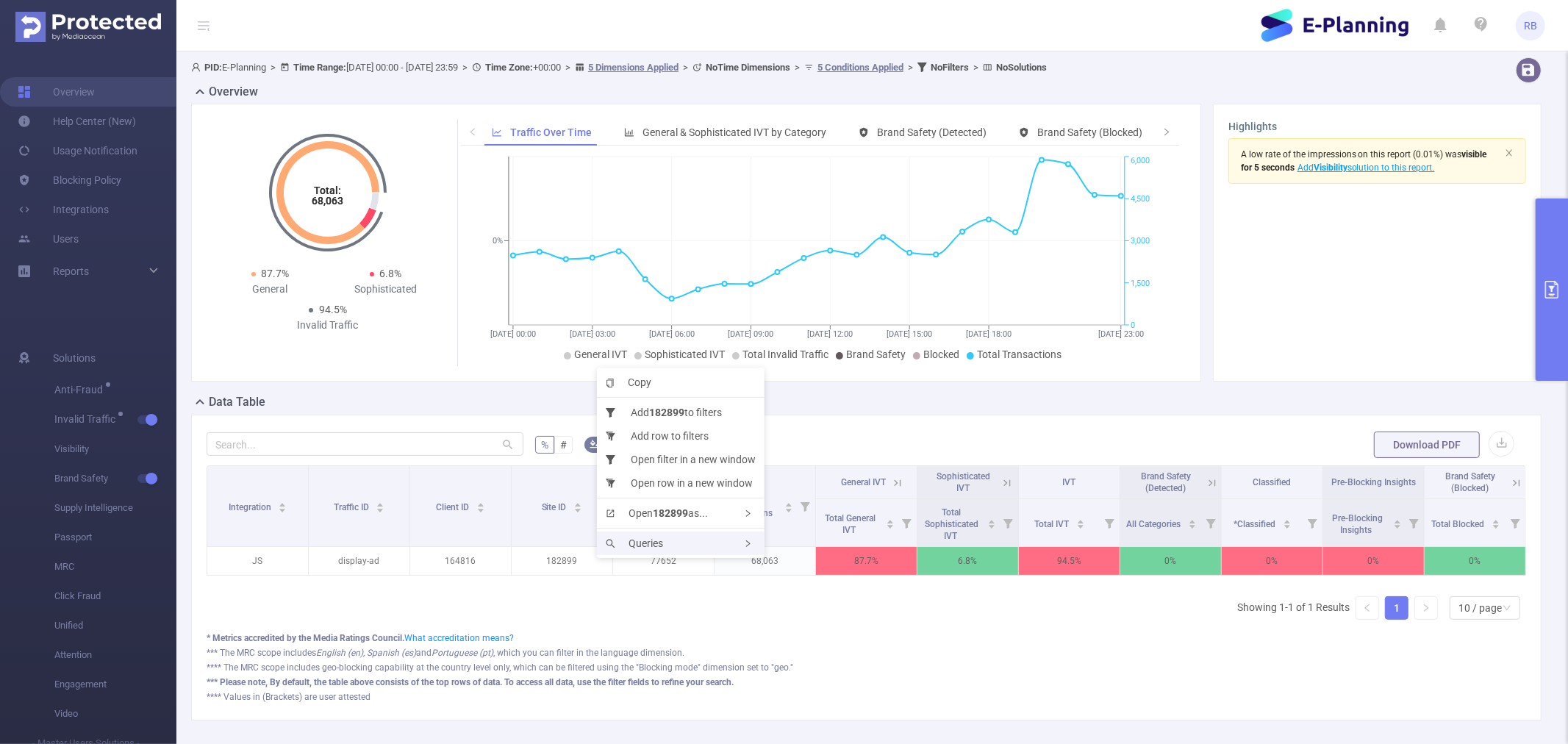
click at [658, 545] on span "Queries" at bounding box center [634, 543] width 57 height 12
click at [676, 548] on div "Queries" at bounding box center [681, 543] width 168 height 24
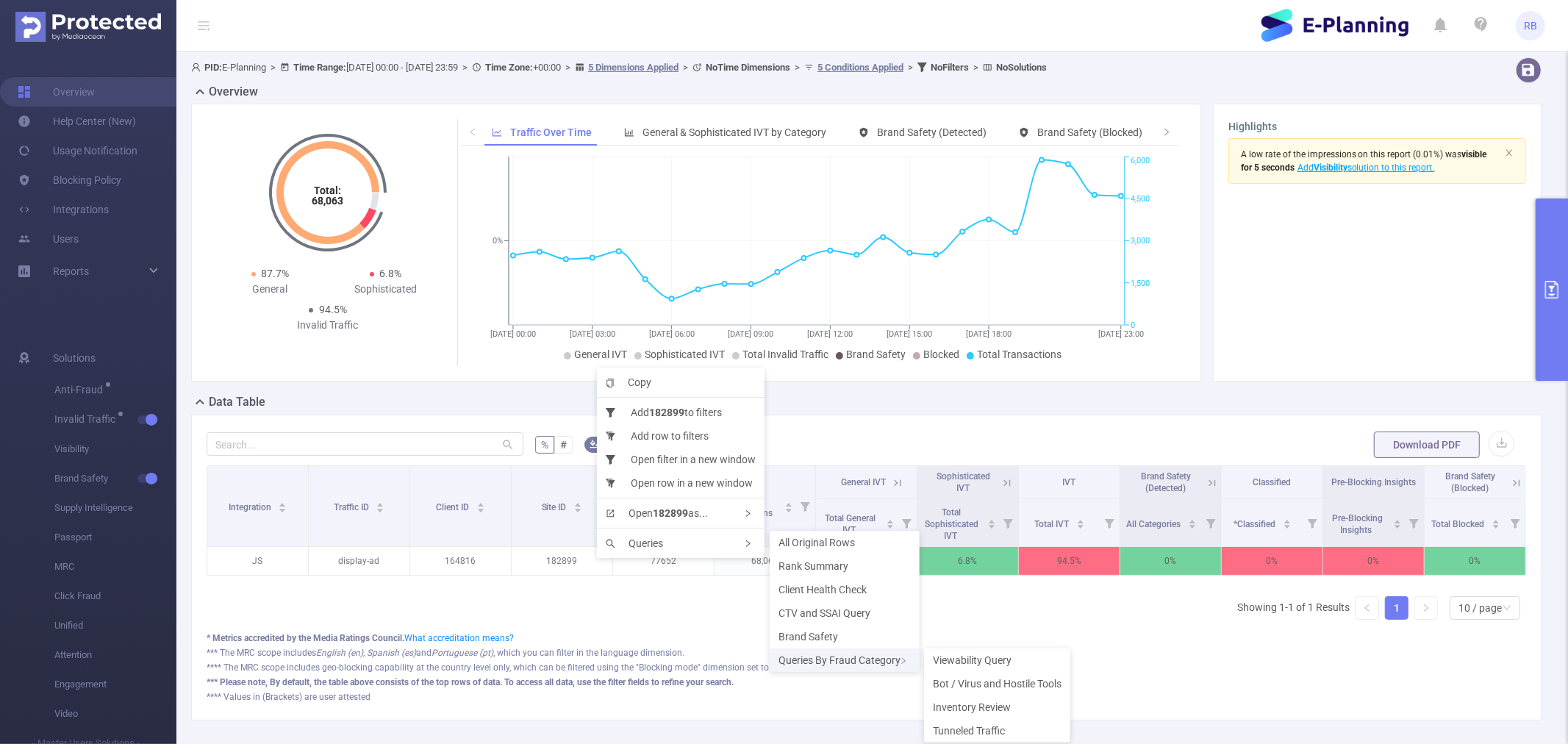
click at [865, 665] on div "Queries By Fraud Category" at bounding box center [845, 660] width 150 height 24
click at [983, 661] on span "Viewability Query" at bounding box center [972, 660] width 79 height 12
